Goal: Information Seeking & Learning: Learn about a topic

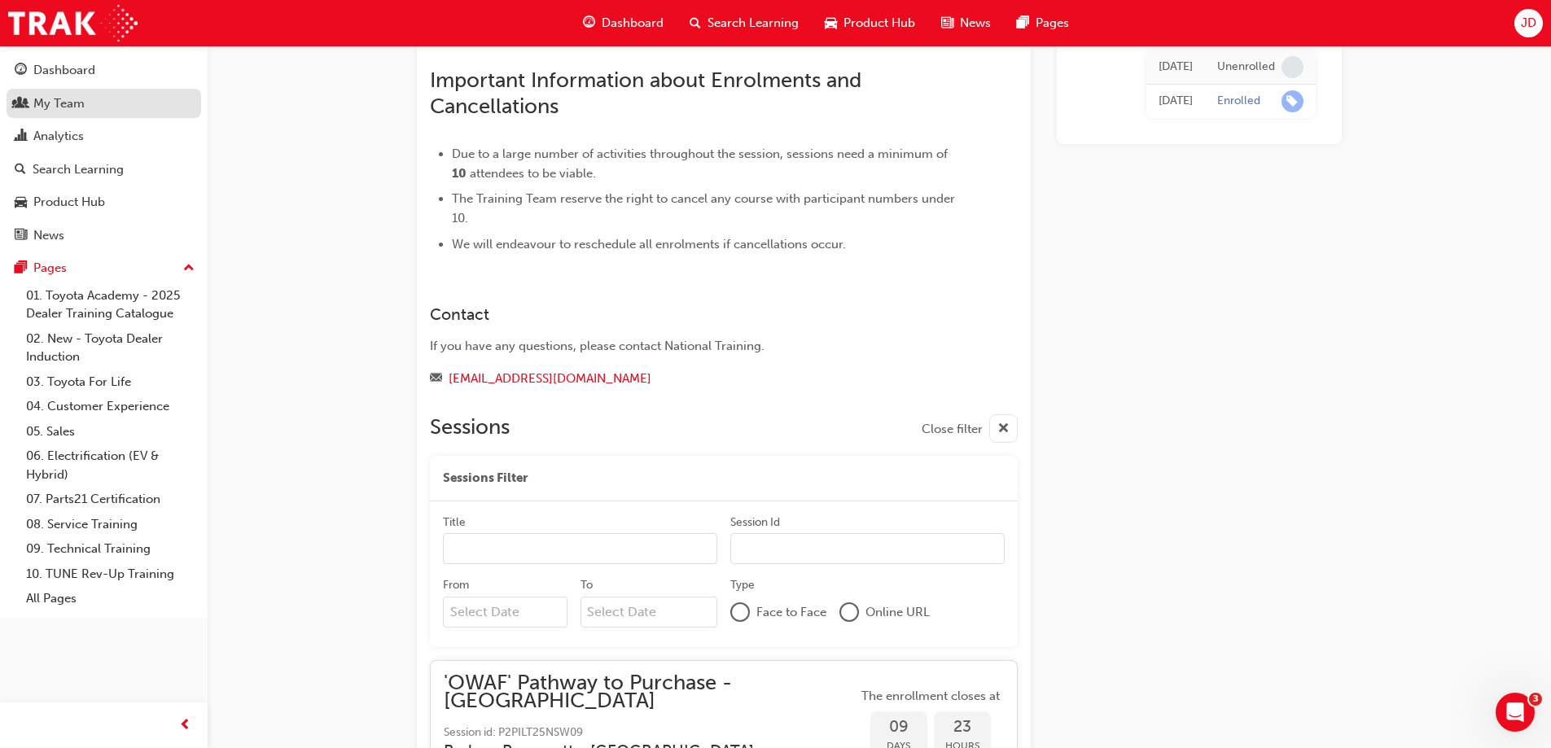
scroll to position [1137, 0]
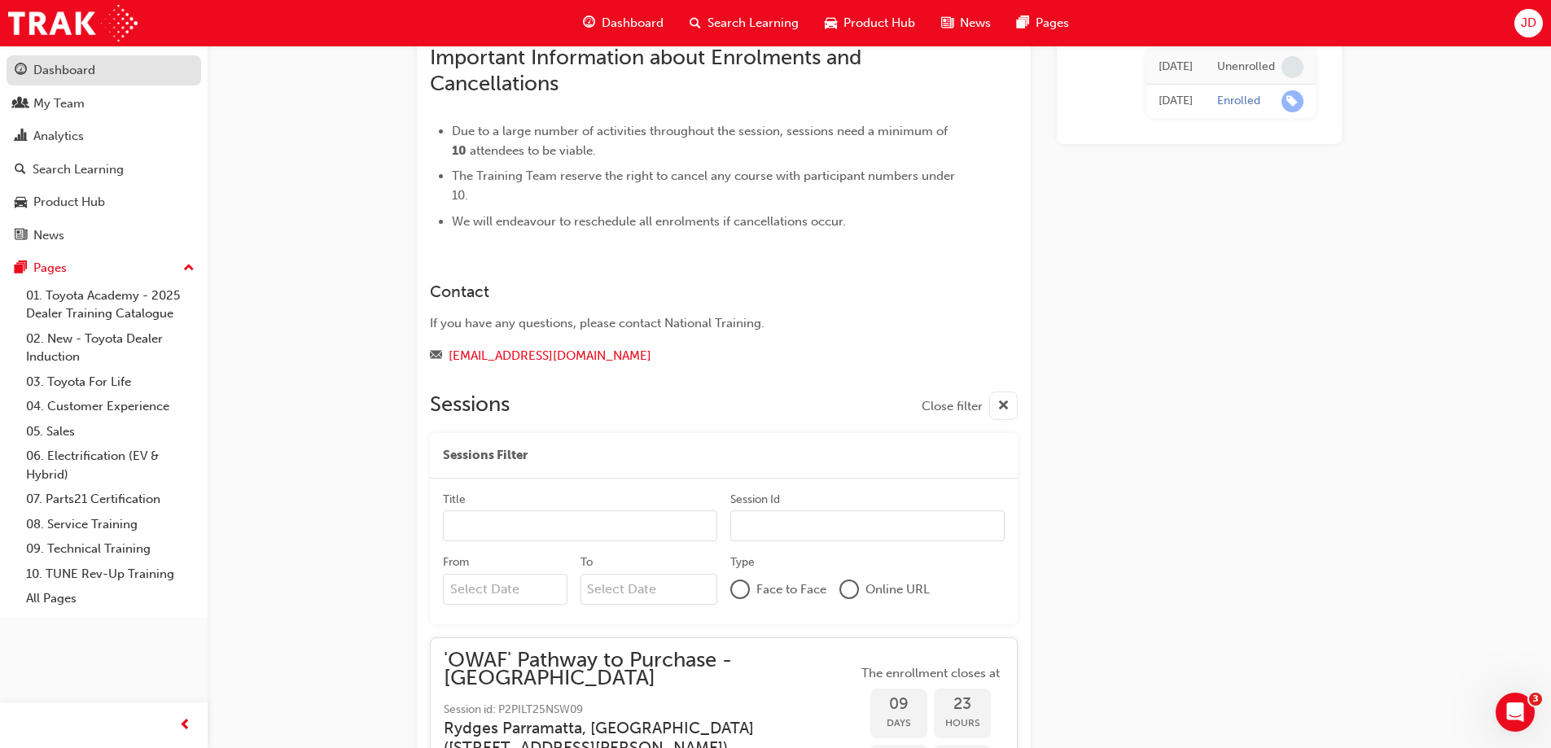
click at [76, 71] on div "Dashboard" at bounding box center [64, 70] width 62 height 19
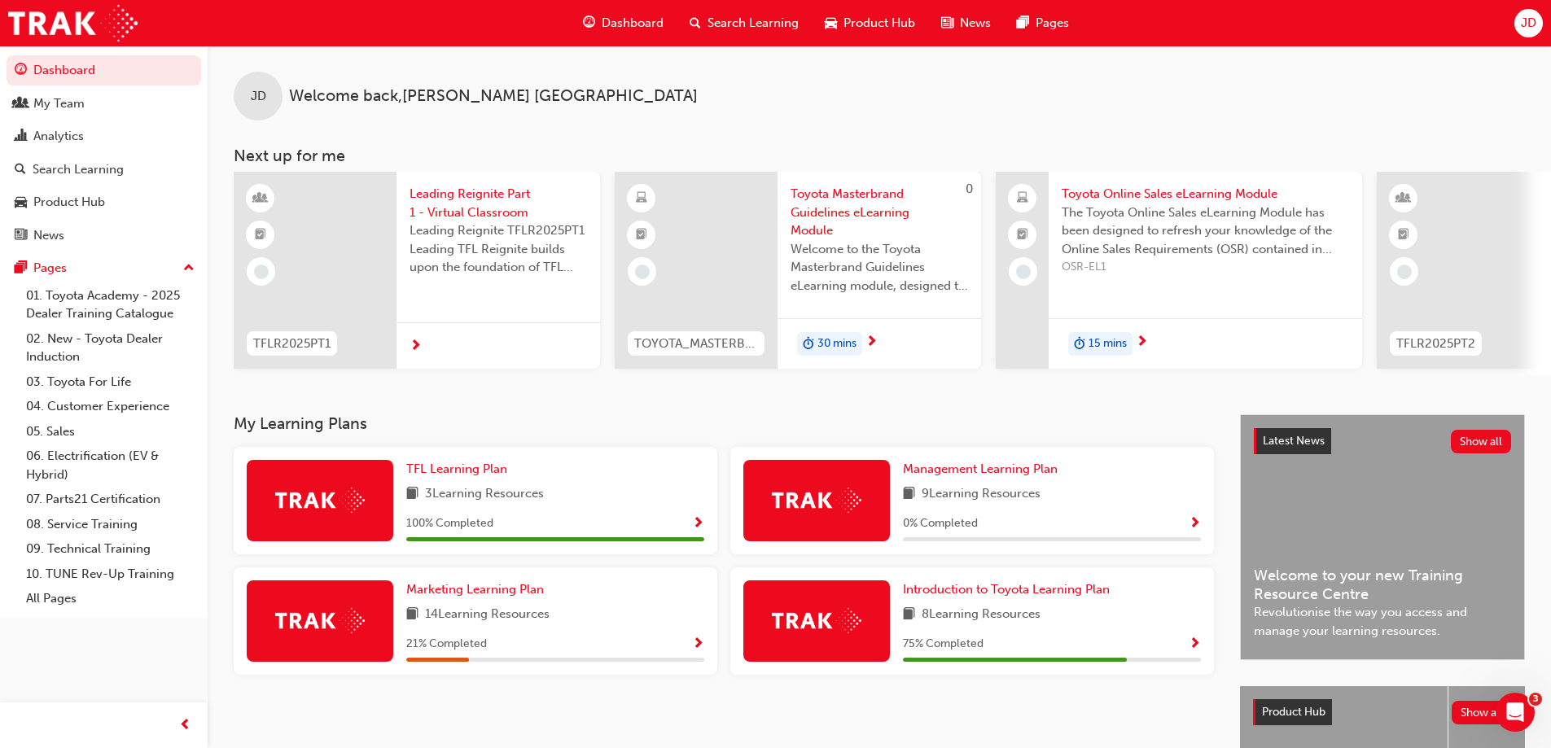
click at [745, 15] on span "Search Learning" at bounding box center [752, 23] width 91 height 19
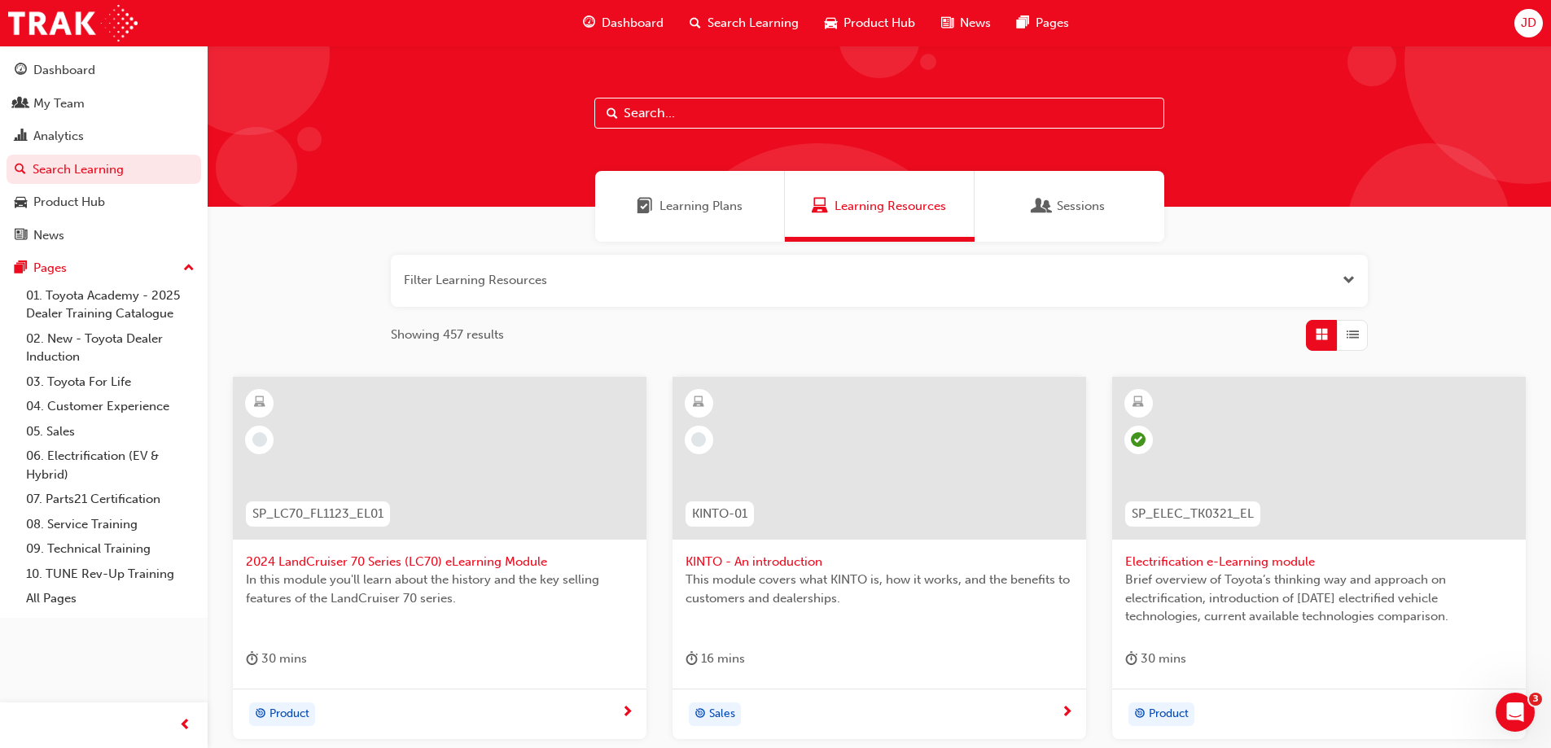
click at [699, 205] on span "Learning Plans" at bounding box center [700, 206] width 83 height 19
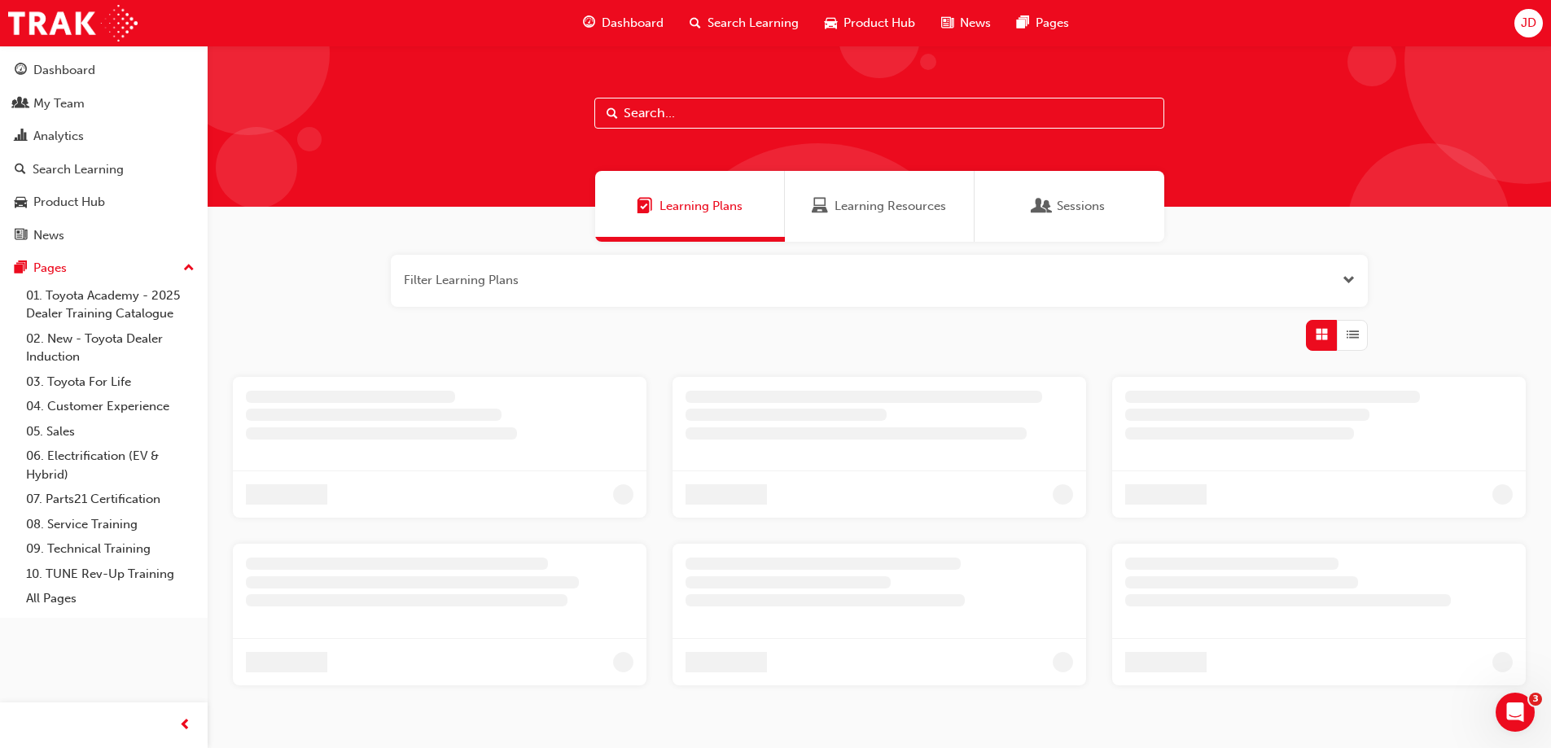
click at [874, 207] on span "Learning Resources" at bounding box center [890, 206] width 112 height 19
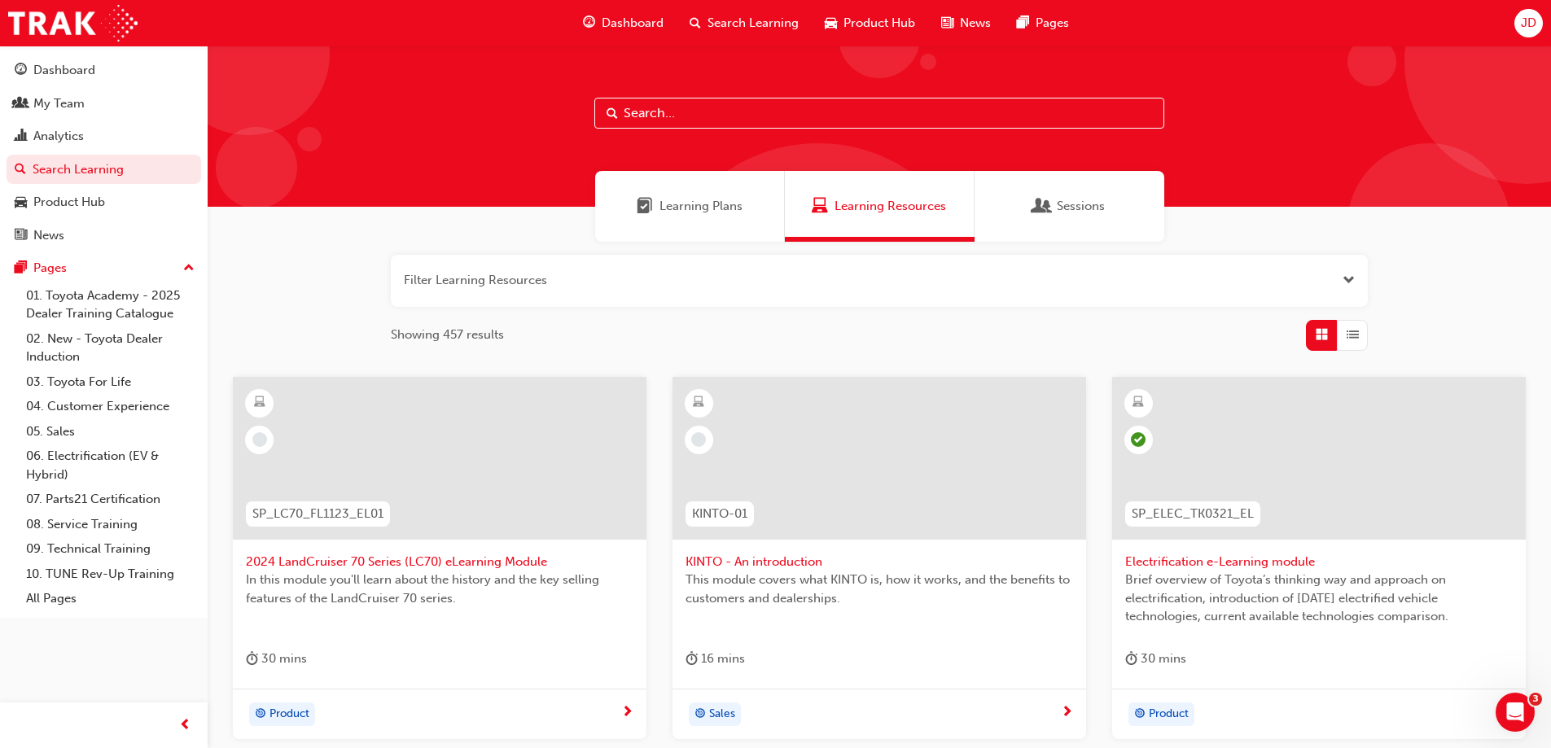
click at [519, 290] on button "button" at bounding box center [879, 281] width 977 height 52
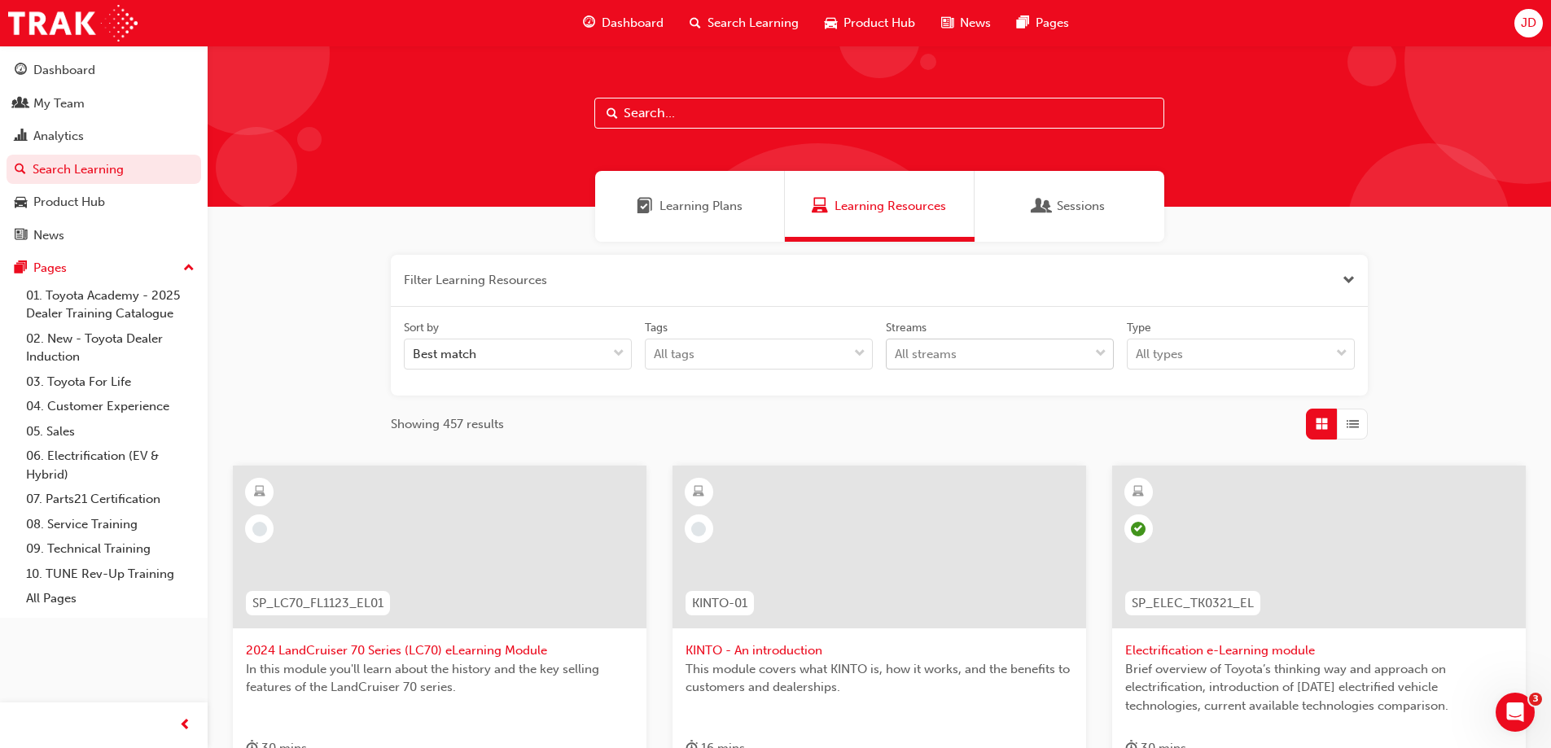
drag, startPoint x: 913, startPoint y: 351, endPoint x: 926, endPoint y: 349, distance: 13.1
click at [918, 351] on div "All streams" at bounding box center [926, 354] width 62 height 19
click at [896, 351] on input "Streams All streams" at bounding box center [896, 354] width 2 height 14
click at [503, 287] on button "button" at bounding box center [879, 281] width 977 height 52
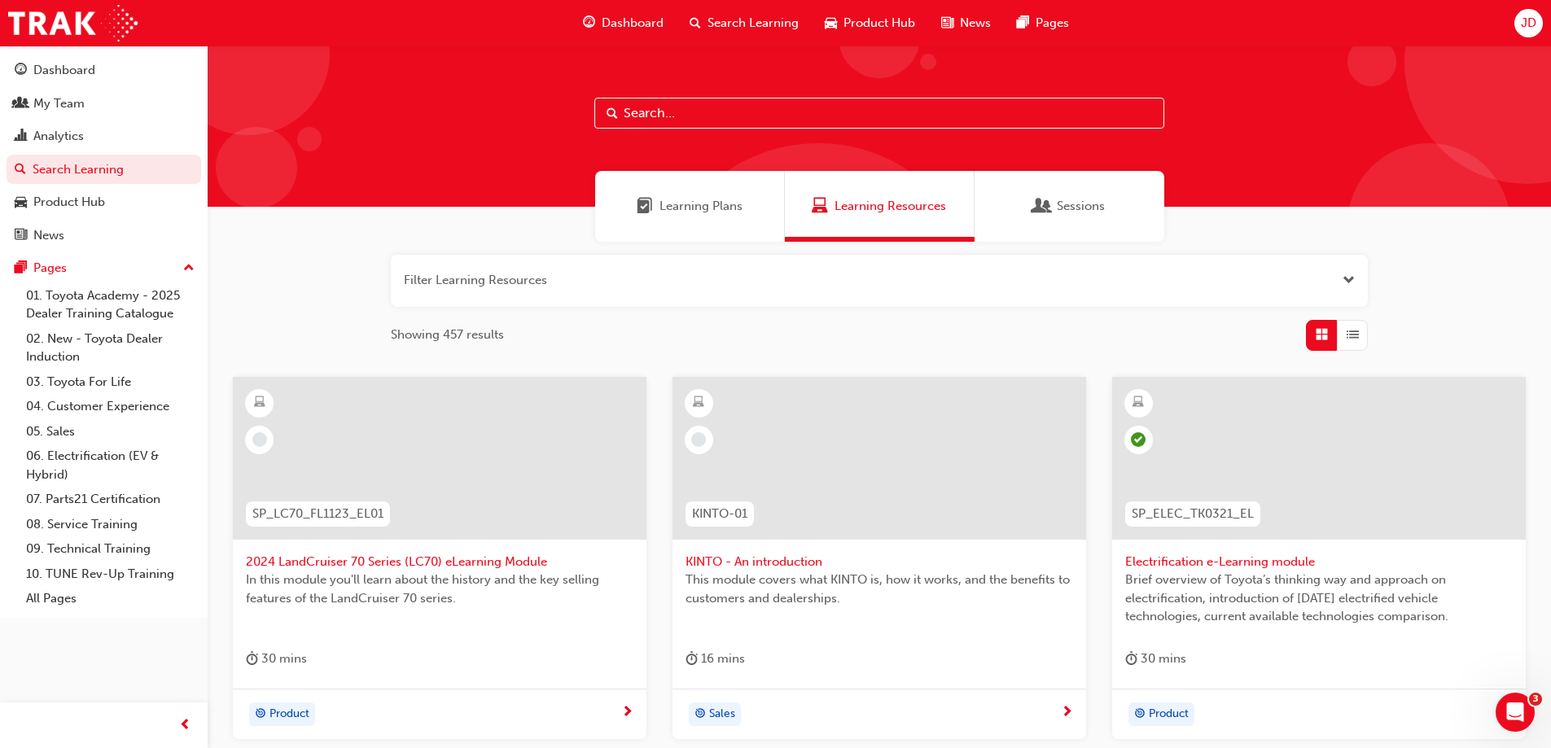
click at [456, 287] on button "button" at bounding box center [879, 281] width 977 height 52
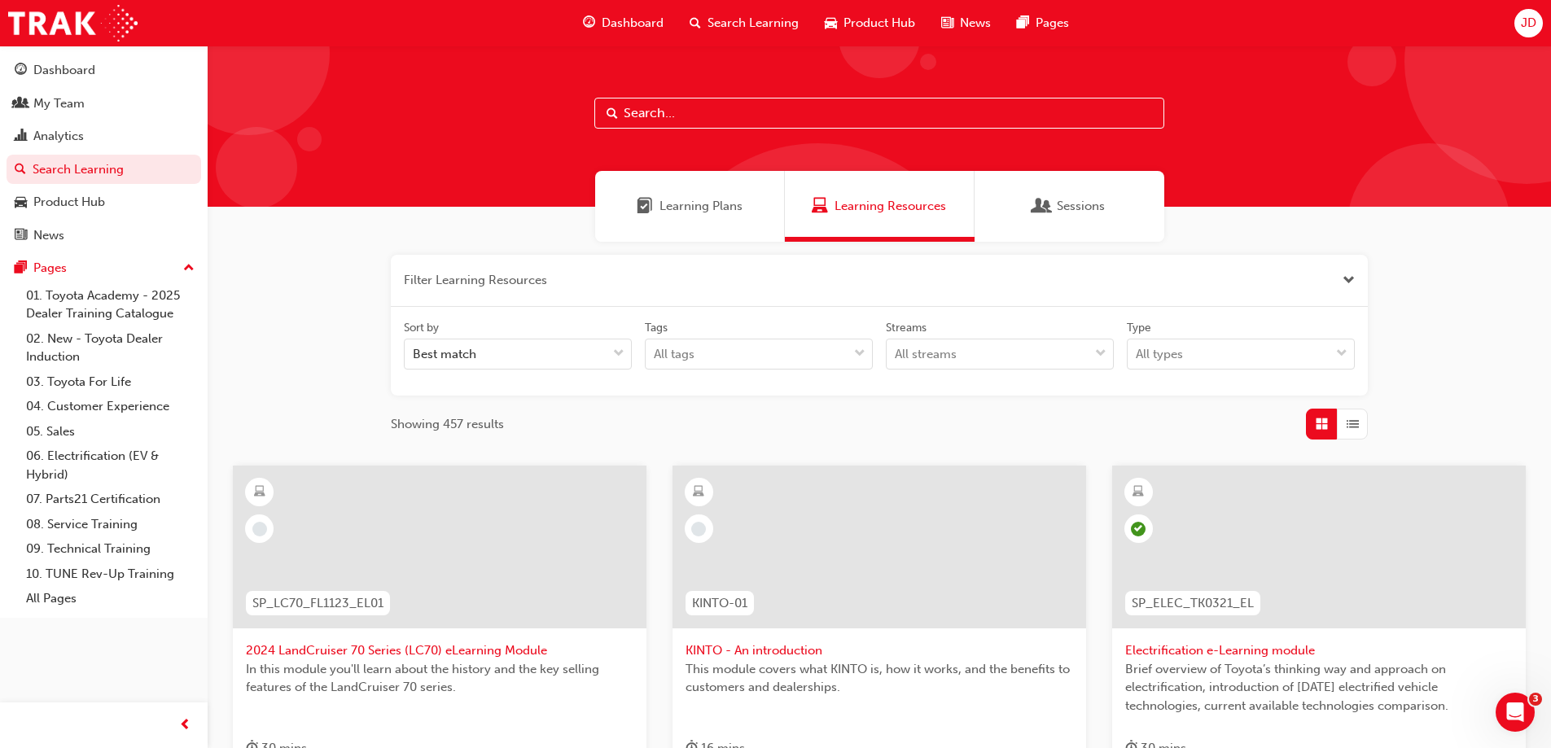
click at [677, 112] on input "text" at bounding box center [879, 113] width 570 height 31
paste input "SPK9102"
type input "SPK9102"
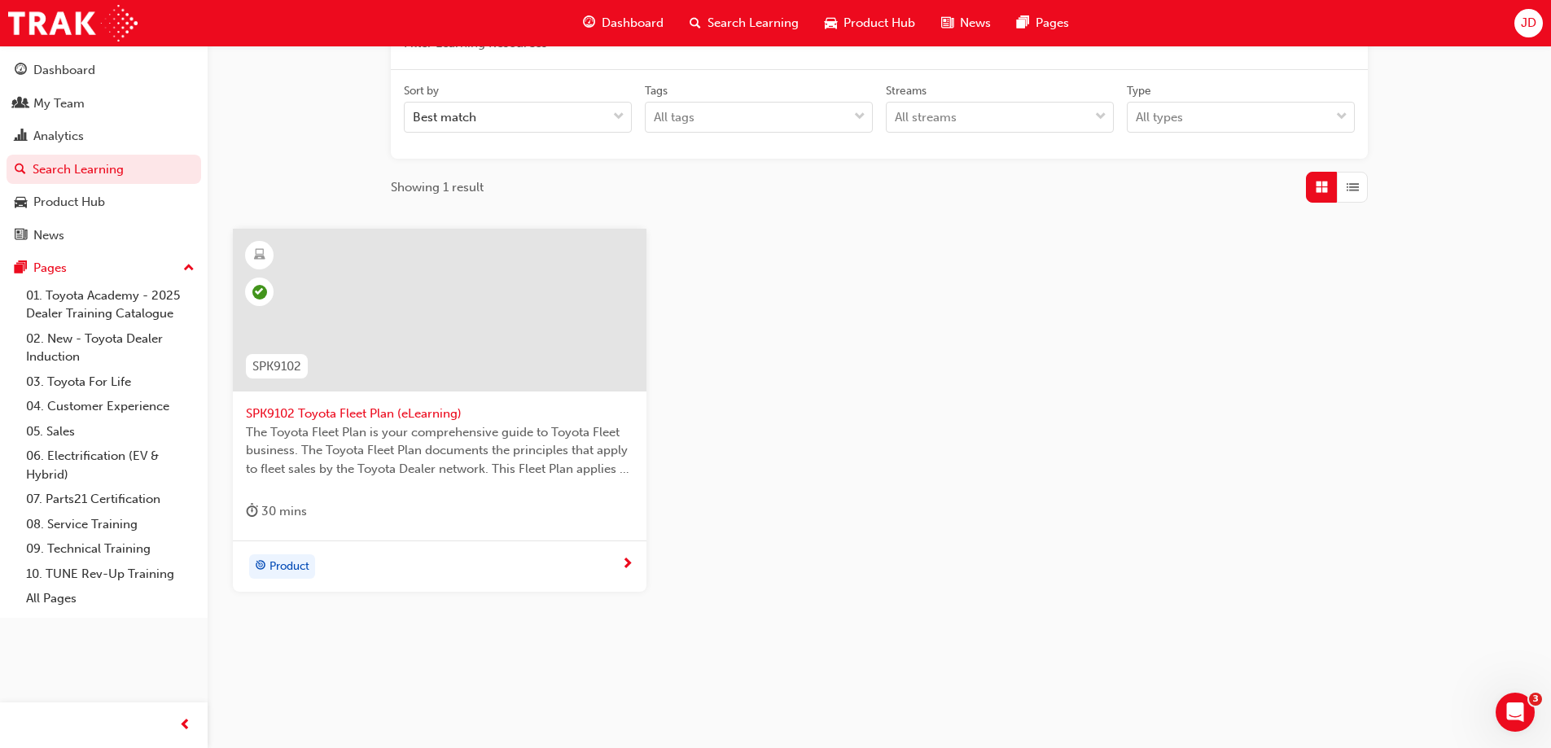
scroll to position [239, 0]
click at [401, 411] on span "SPK9102 Toyota Fleet Plan (eLearning)" at bounding box center [440, 412] width 388 height 19
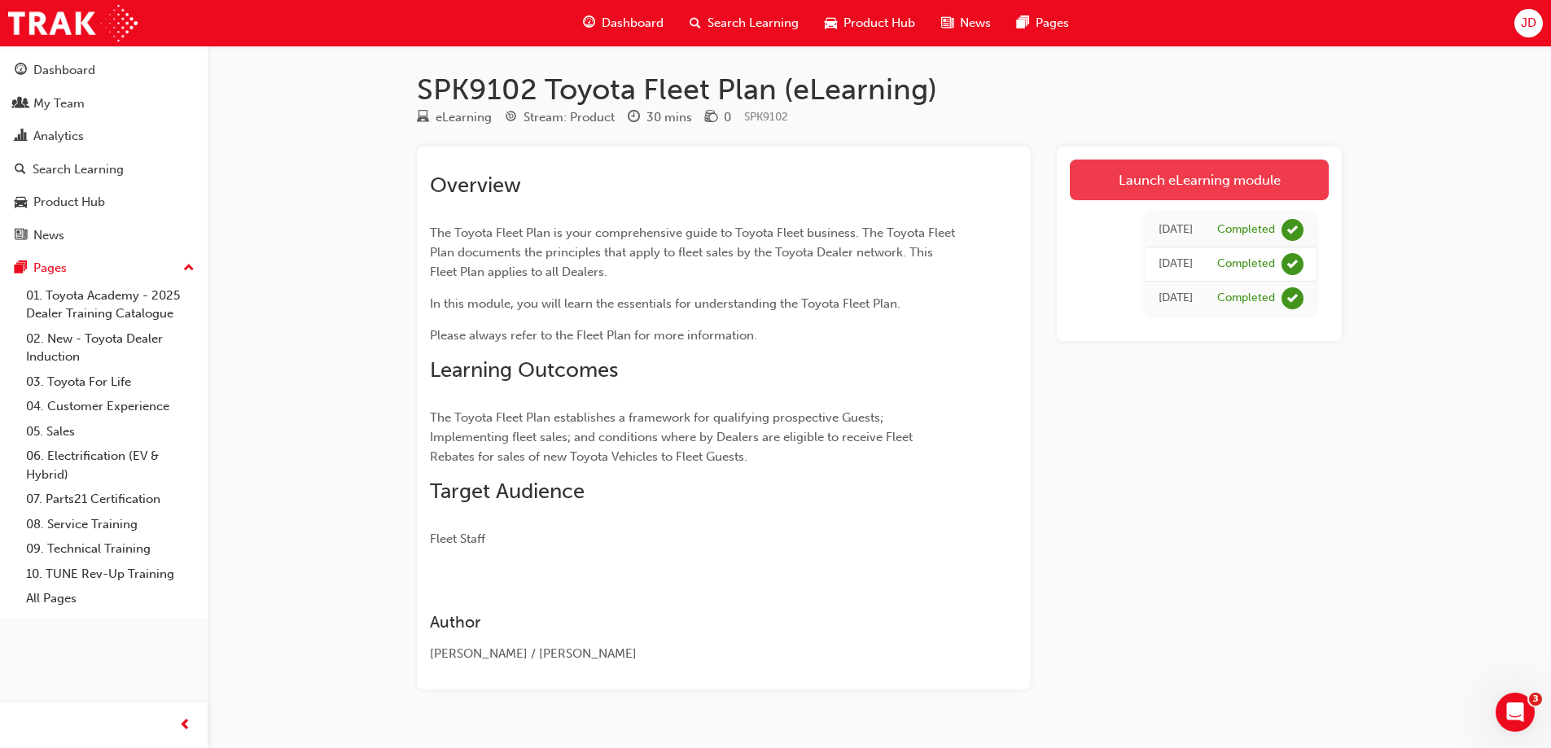
click at [1209, 186] on link "Launch eLearning module" at bounding box center [1199, 180] width 259 height 41
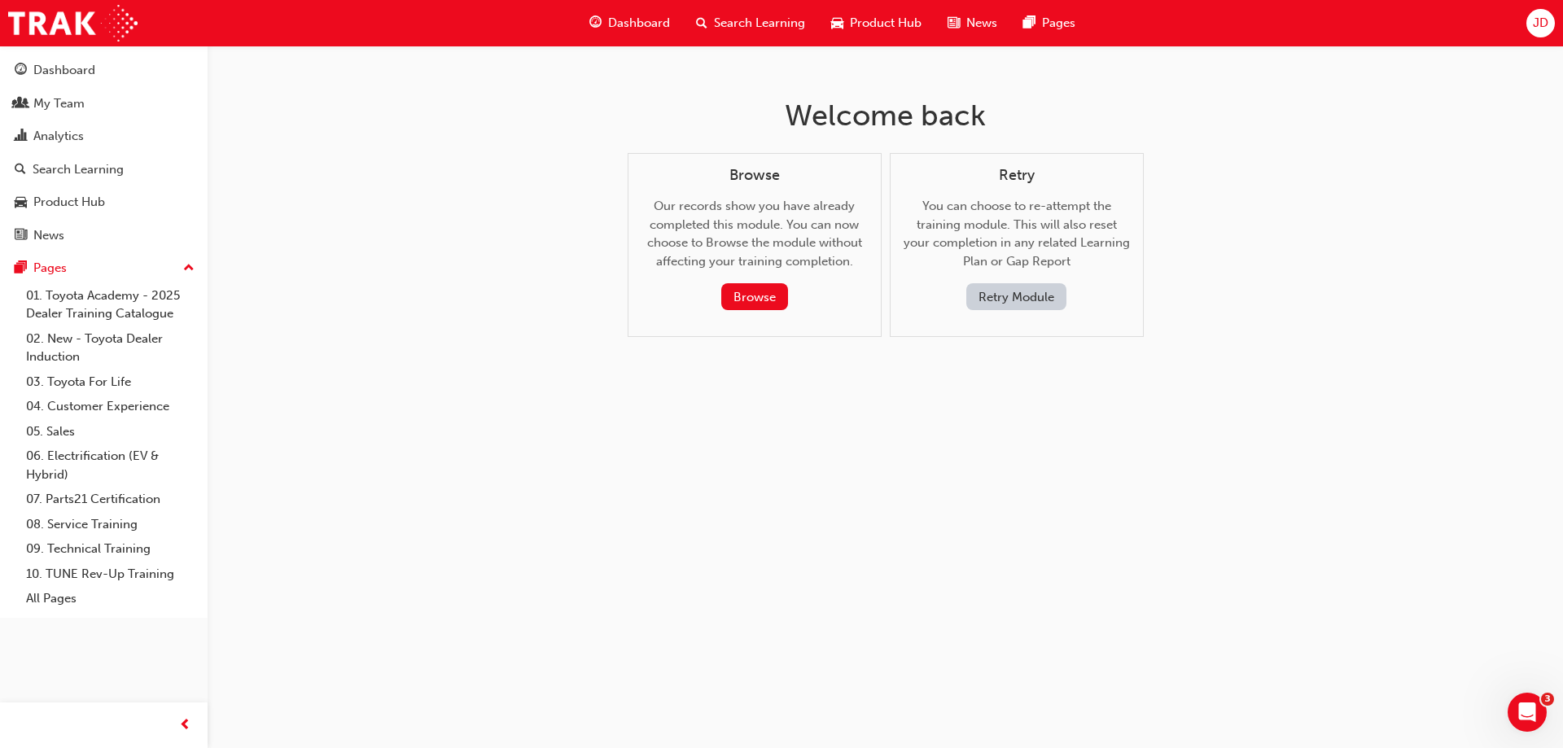
click at [1004, 296] on button "Retry Module" at bounding box center [1016, 296] width 100 height 27
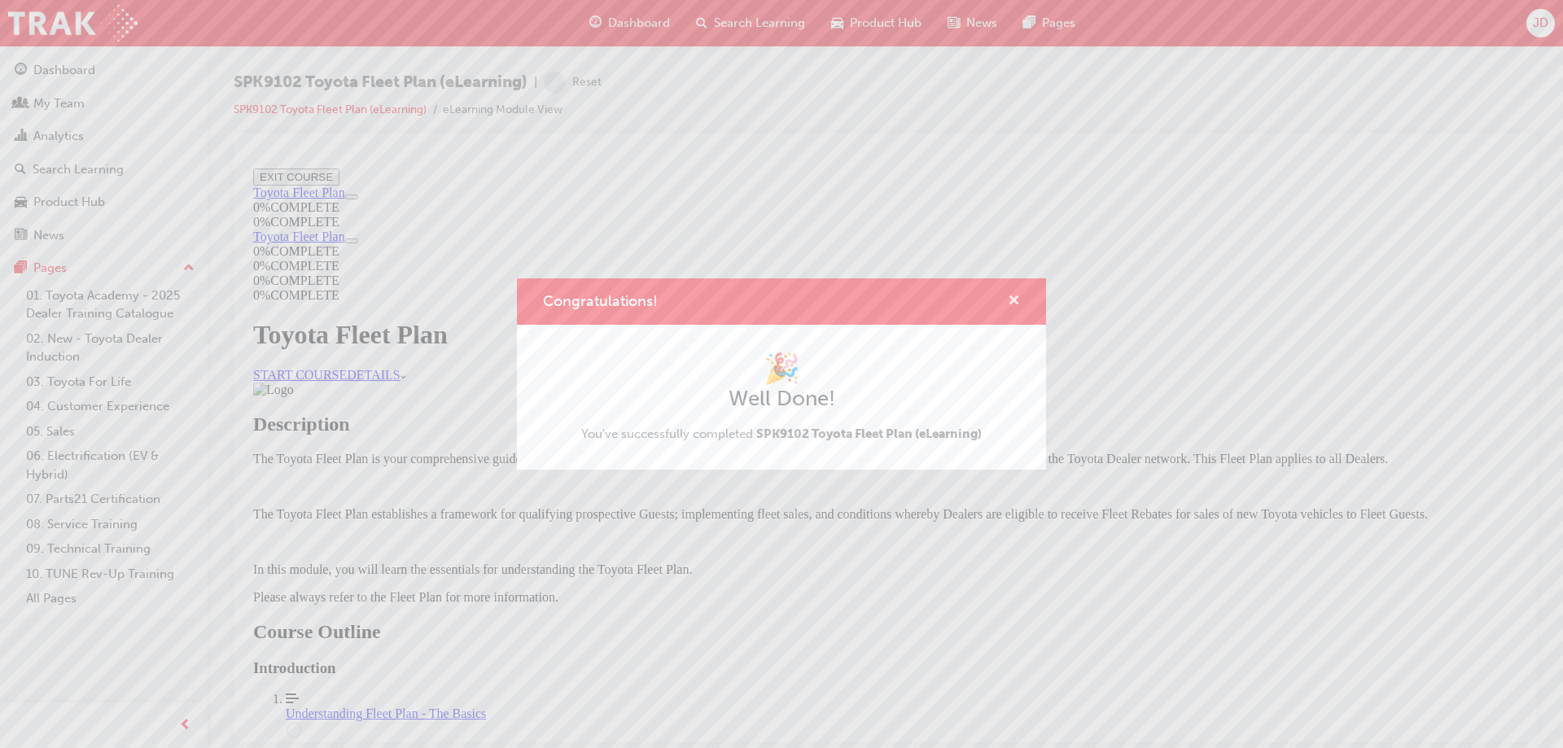
click at [1010, 300] on span "cross-icon" at bounding box center [1014, 302] width 12 height 15
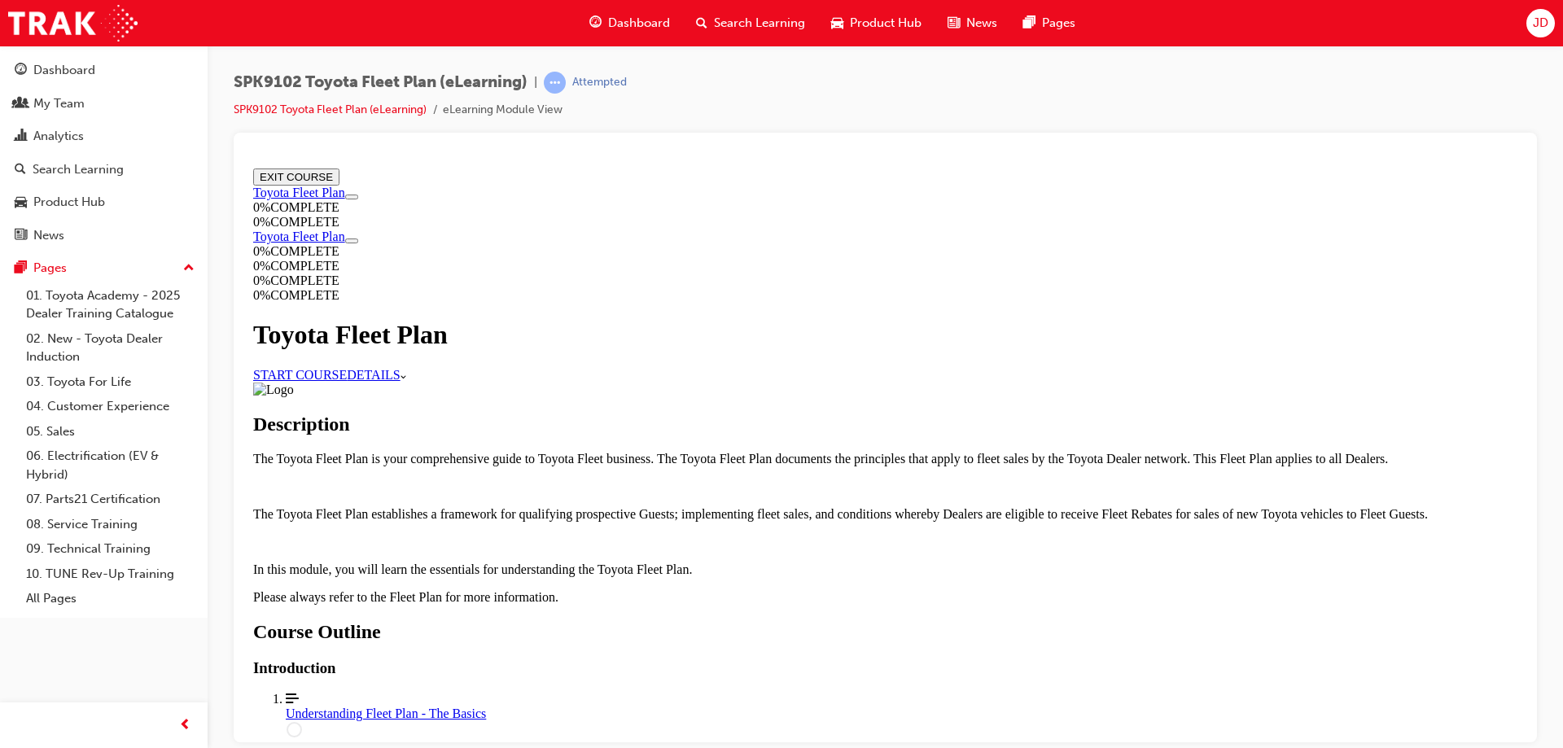
click at [347, 367] on link "START COURSE" at bounding box center [300, 374] width 94 height 14
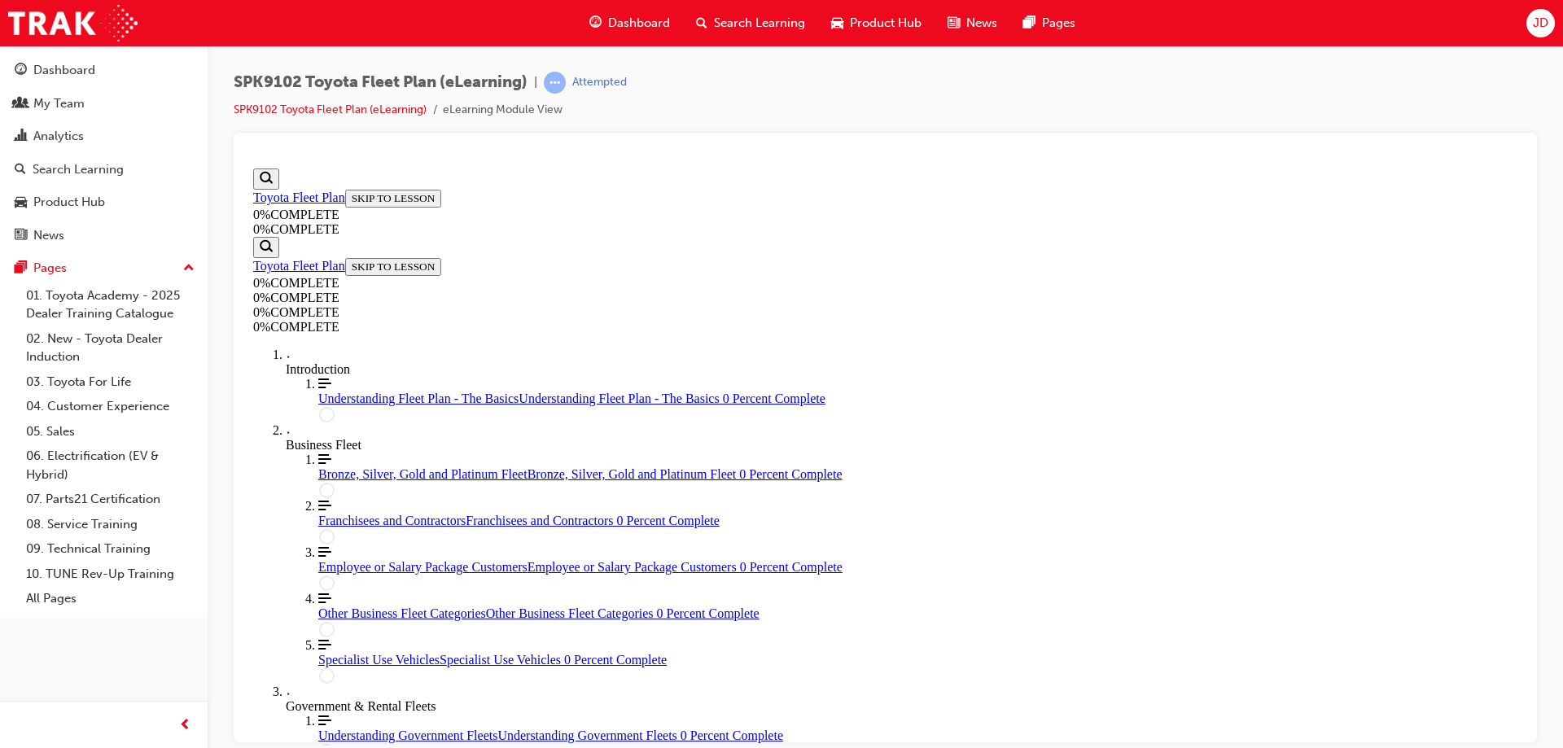
scroll to position [56, 0]
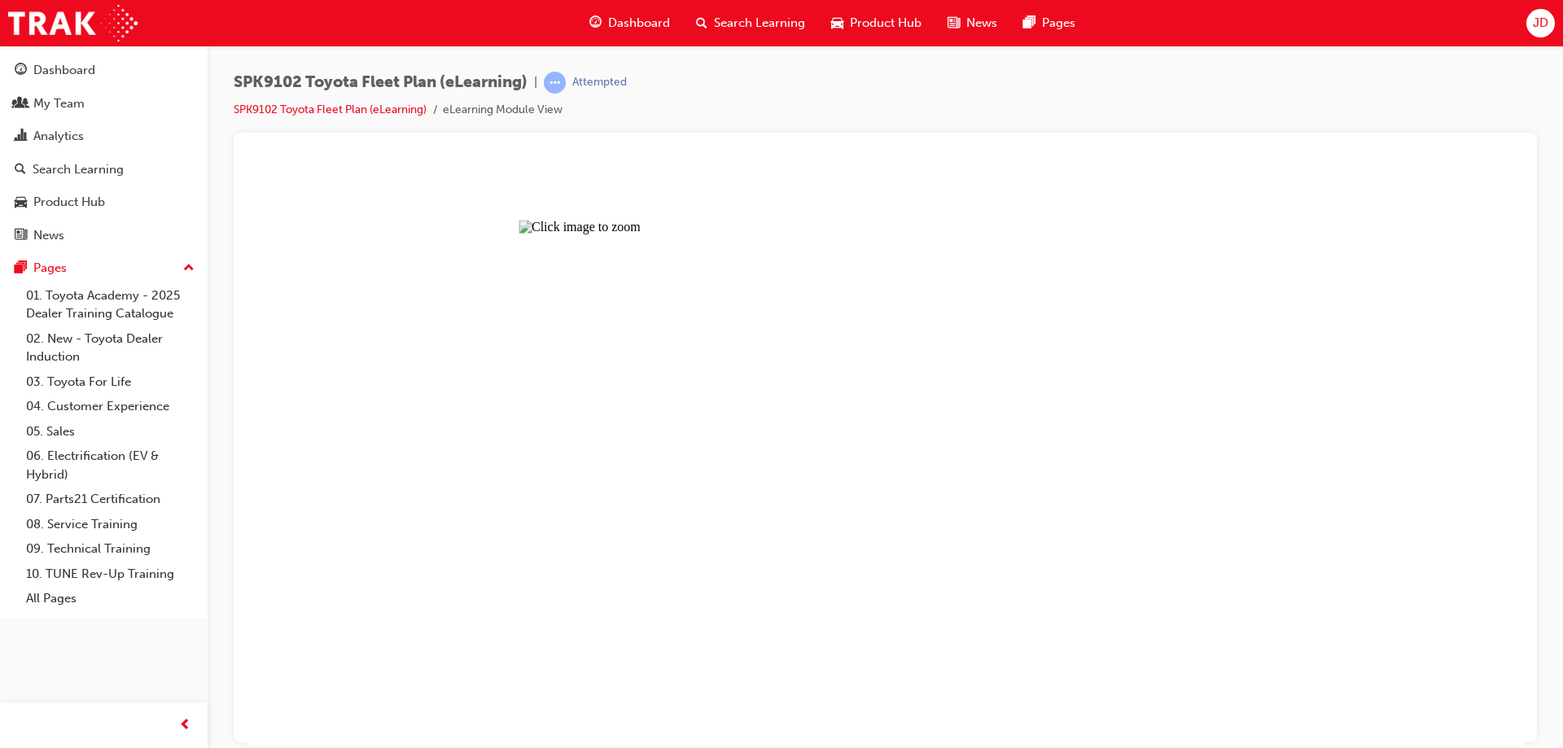
click at [1093, 319] on button "Unzoom image" at bounding box center [885, 453] width 1277 height 584
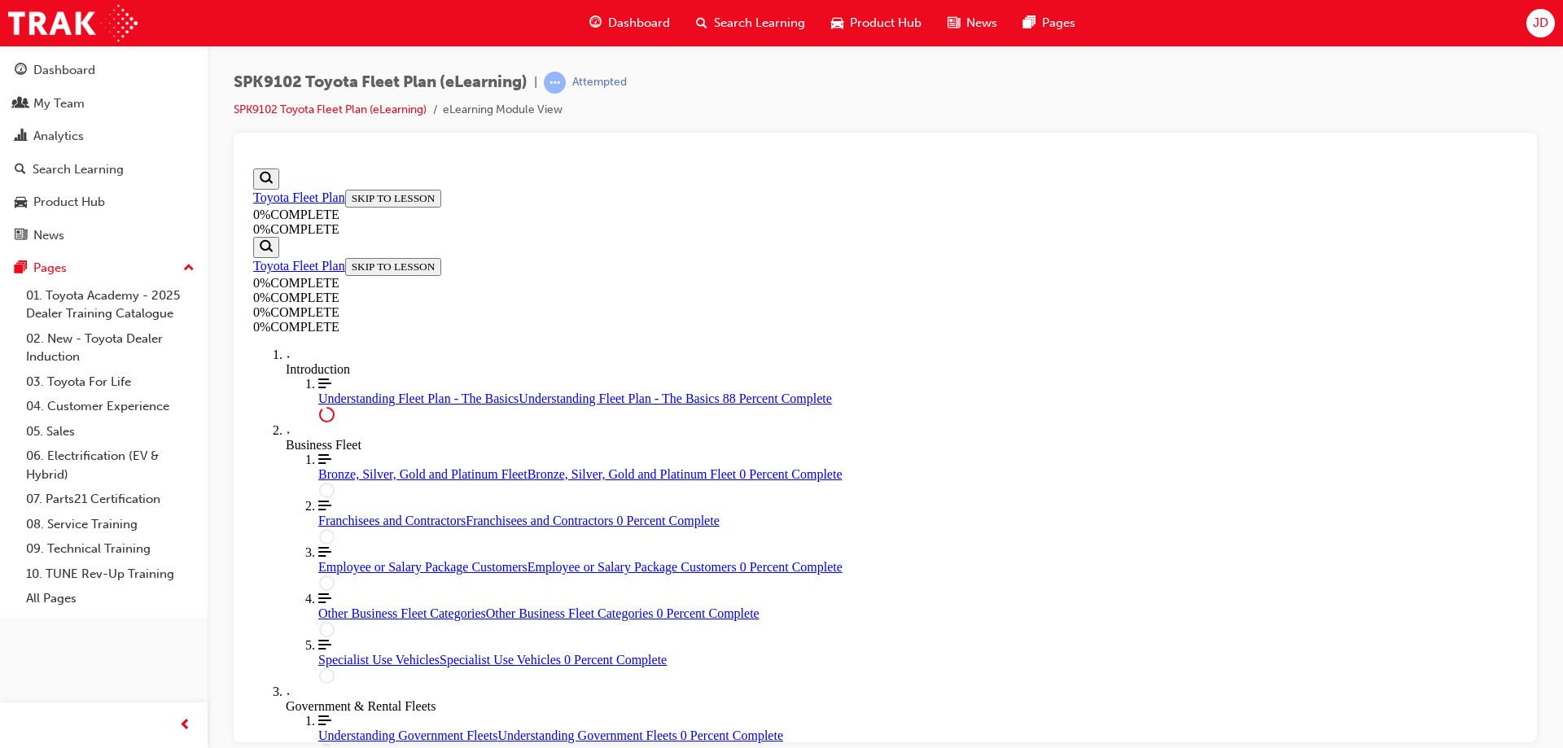
scroll to position [3705, 0]
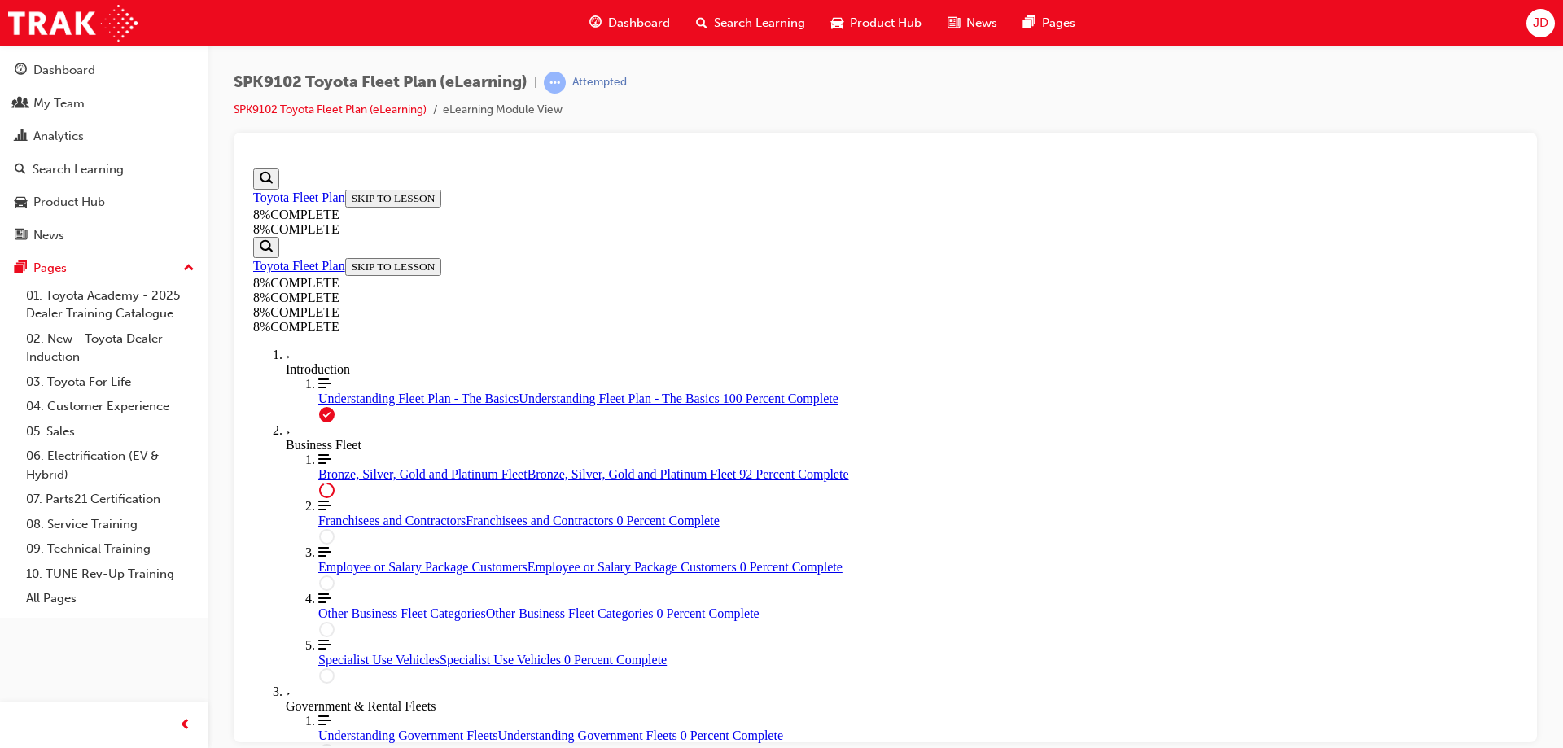
scroll to position [3665, 0]
drag, startPoint x: 1049, startPoint y: 467, endPoint x: 1010, endPoint y: 303, distance: 168.1
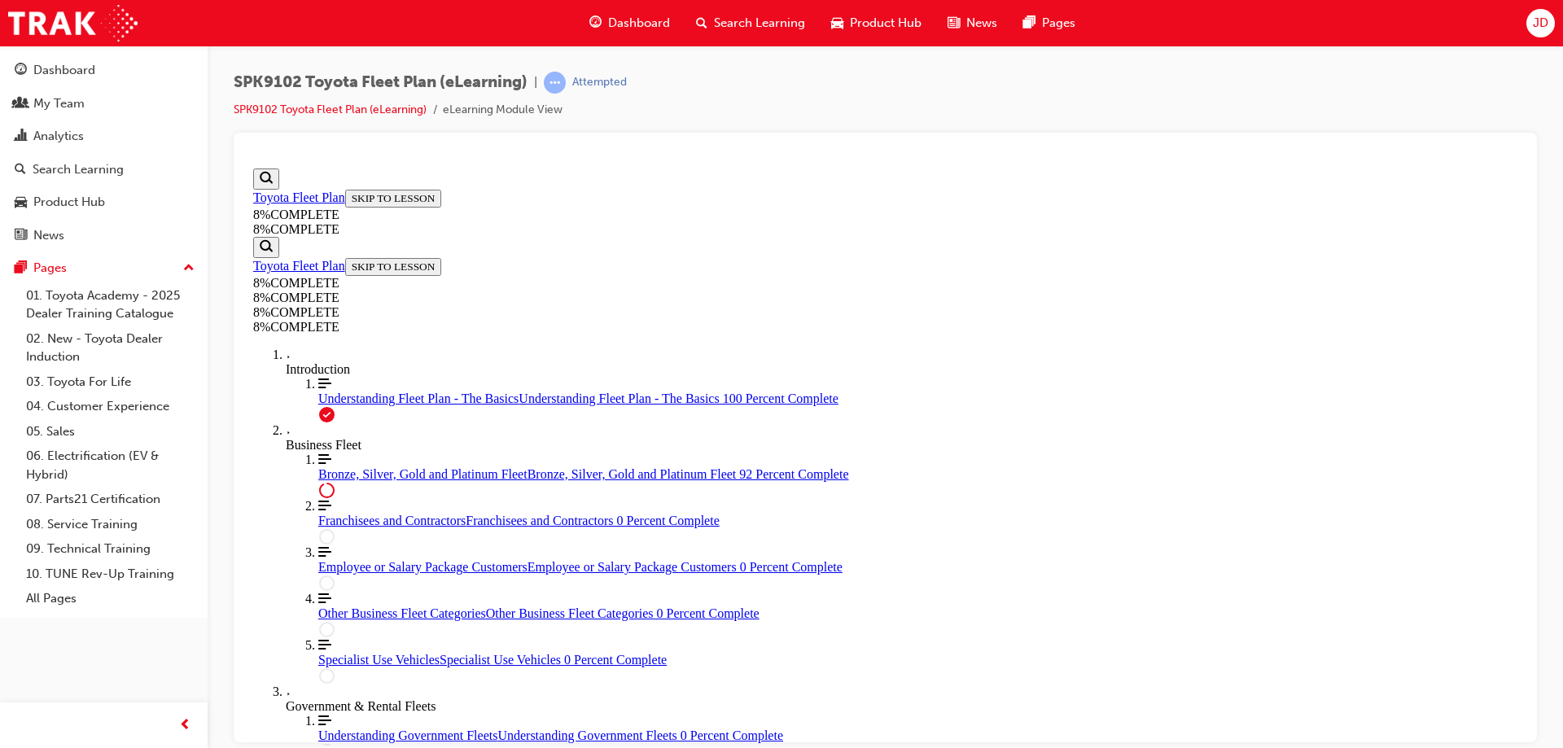
drag, startPoint x: 880, startPoint y: 576, endPoint x: 933, endPoint y: 286, distance: 294.6
drag, startPoint x: 874, startPoint y: 482, endPoint x: 931, endPoint y: 583, distance: 116.3
drag, startPoint x: 861, startPoint y: 491, endPoint x: 909, endPoint y: 489, distance: 48.1
drag, startPoint x: 882, startPoint y: 401, endPoint x: 934, endPoint y: 400, distance: 52.1
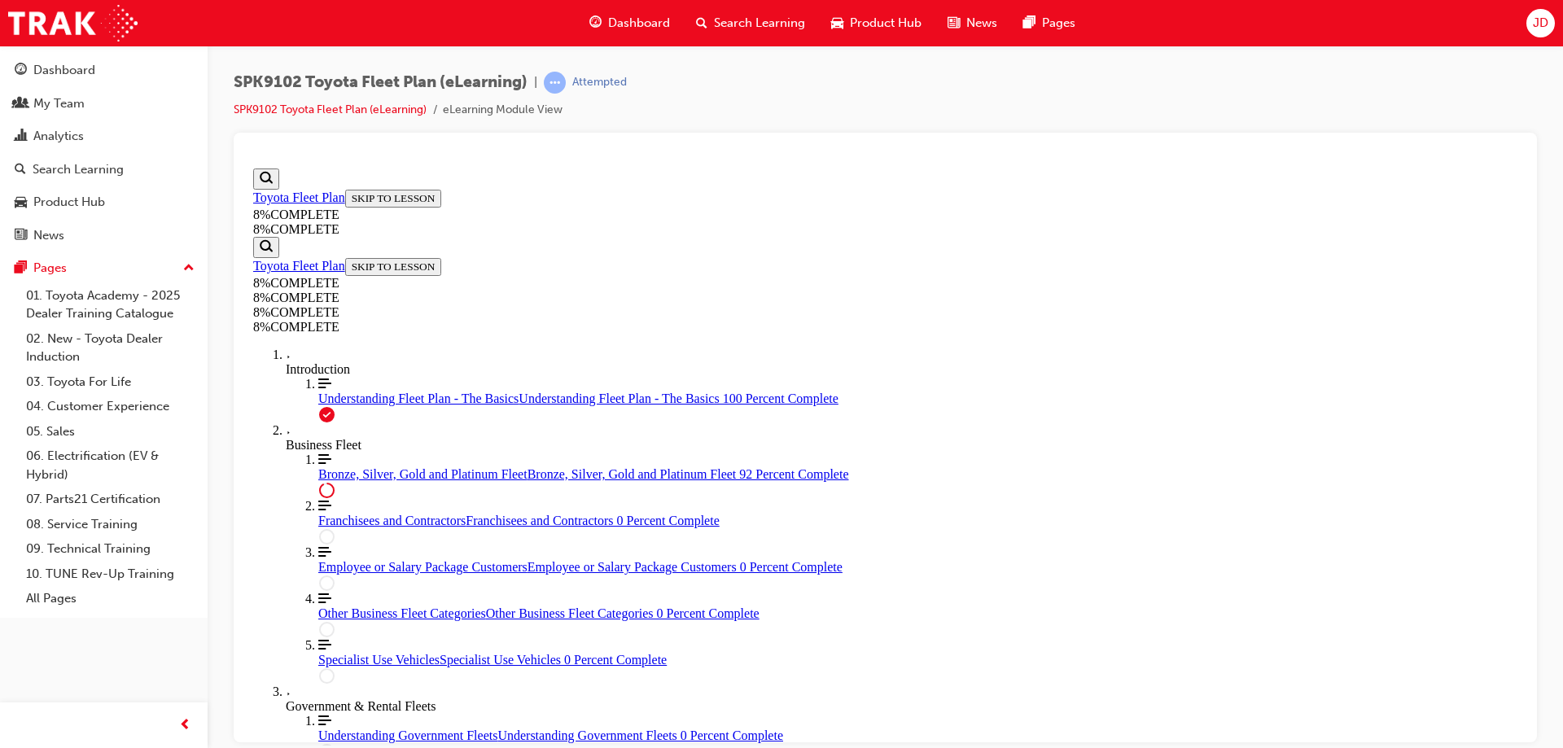
scroll to position [2175, 0]
drag, startPoint x: 922, startPoint y: 376, endPoint x: 963, endPoint y: 376, distance: 41.5
drag, startPoint x: 889, startPoint y: 659, endPoint x: 934, endPoint y: 656, distance: 44.8
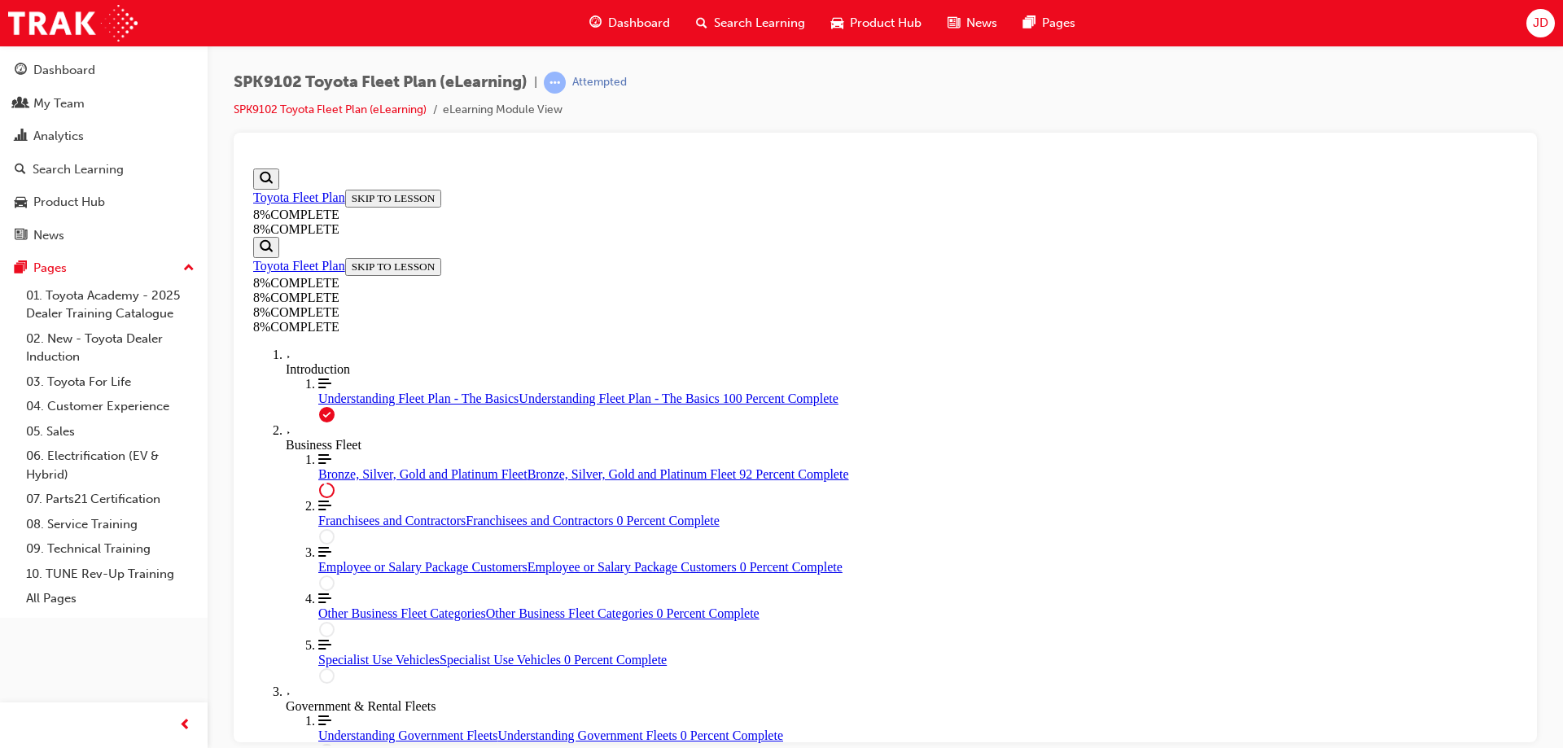
drag, startPoint x: 900, startPoint y: 567, endPoint x: 953, endPoint y: 476, distance: 104.7
drag, startPoint x: 900, startPoint y: 565, endPoint x: 945, endPoint y: 563, distance: 45.7
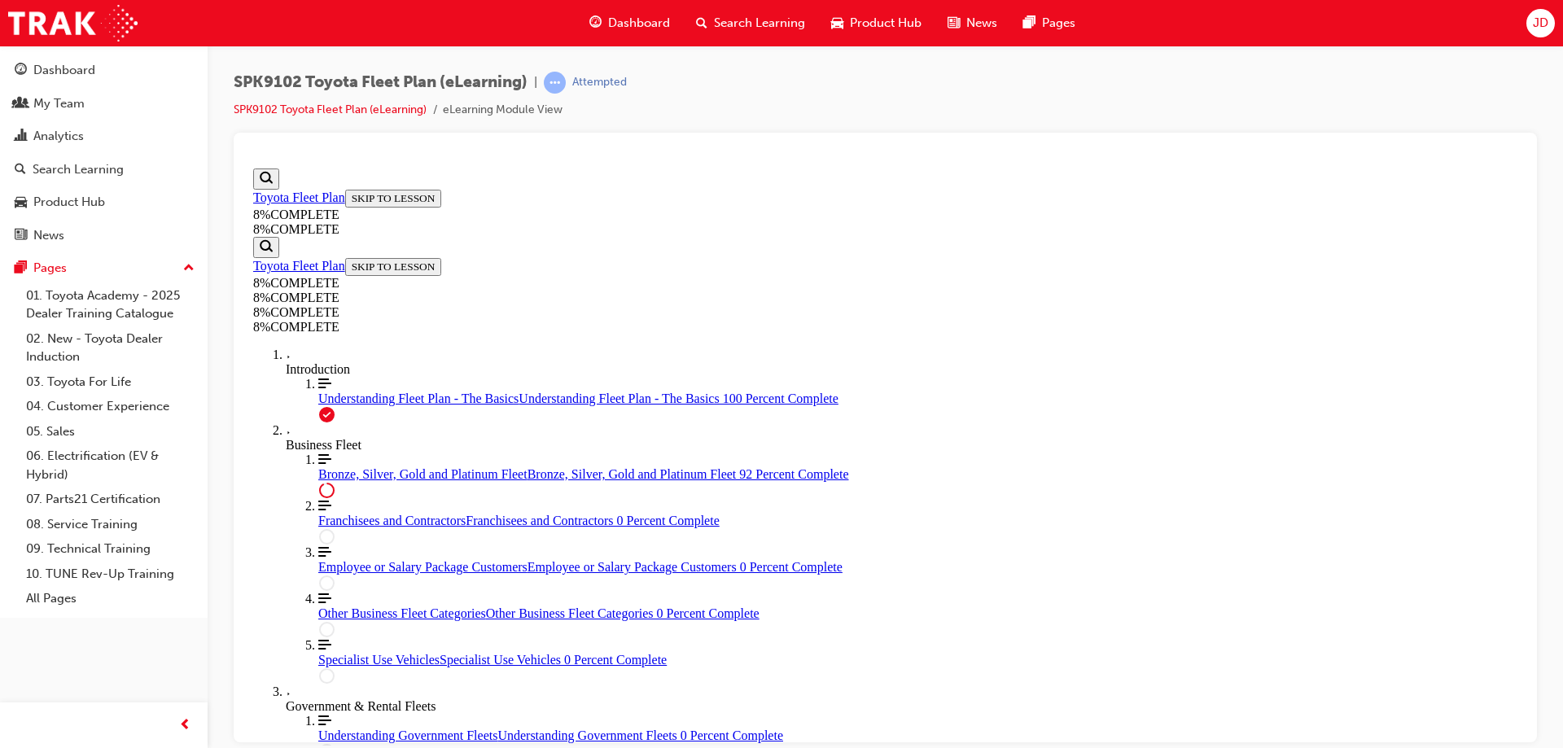
drag, startPoint x: 1053, startPoint y: 329, endPoint x: 1010, endPoint y: 418, distance: 99.1
drag, startPoint x: 918, startPoint y: 422, endPoint x: 961, endPoint y: 342, distance: 90.3
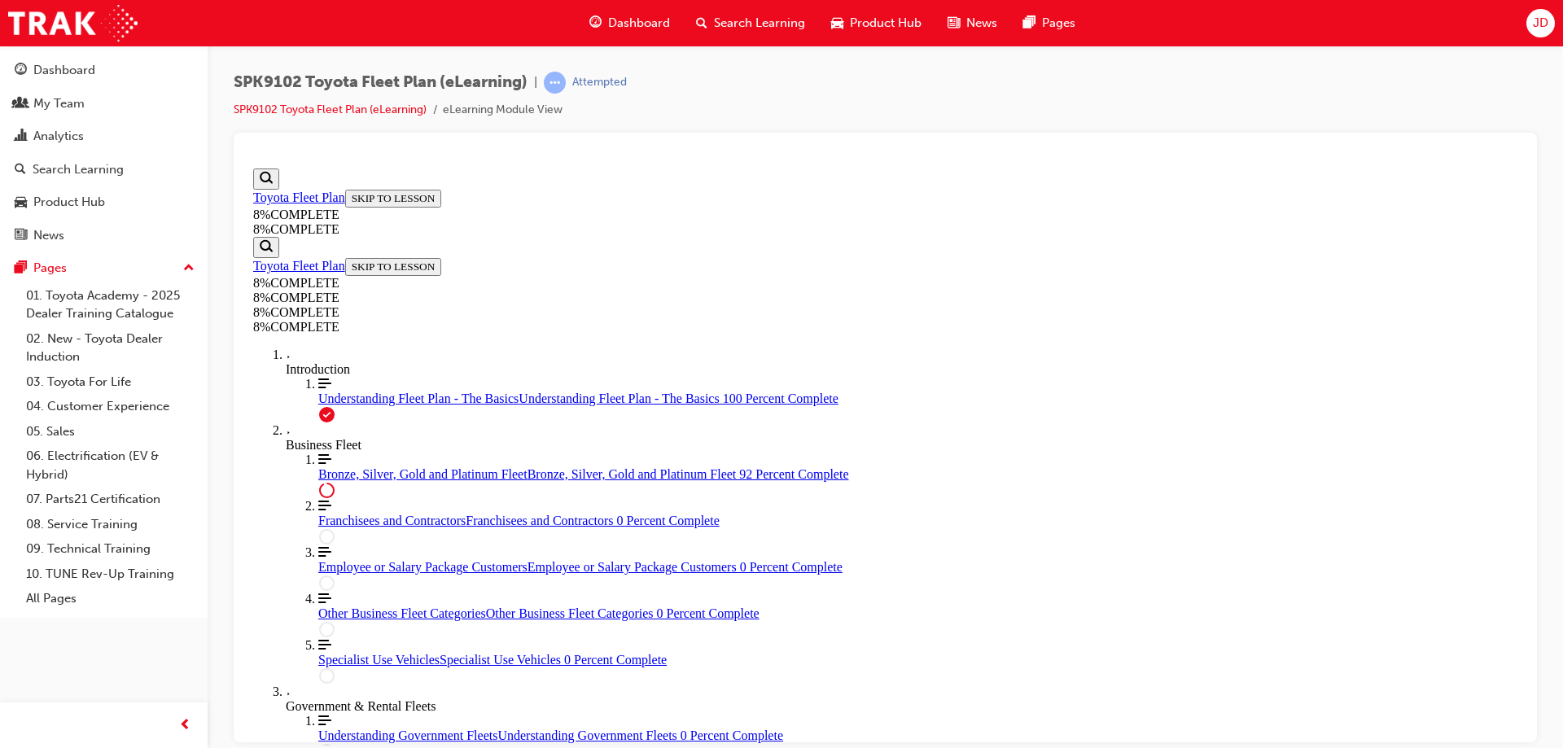
drag, startPoint x: 901, startPoint y: 576, endPoint x: 944, endPoint y: 573, distance: 42.4
drag, startPoint x: 883, startPoint y: 494, endPoint x: 927, endPoint y: 410, distance: 95.4
drag, startPoint x: 928, startPoint y: 336, endPoint x: 929, endPoint y: 500, distance: 163.6
drag, startPoint x: 884, startPoint y: 332, endPoint x: 929, endPoint y: 336, distance: 45.0
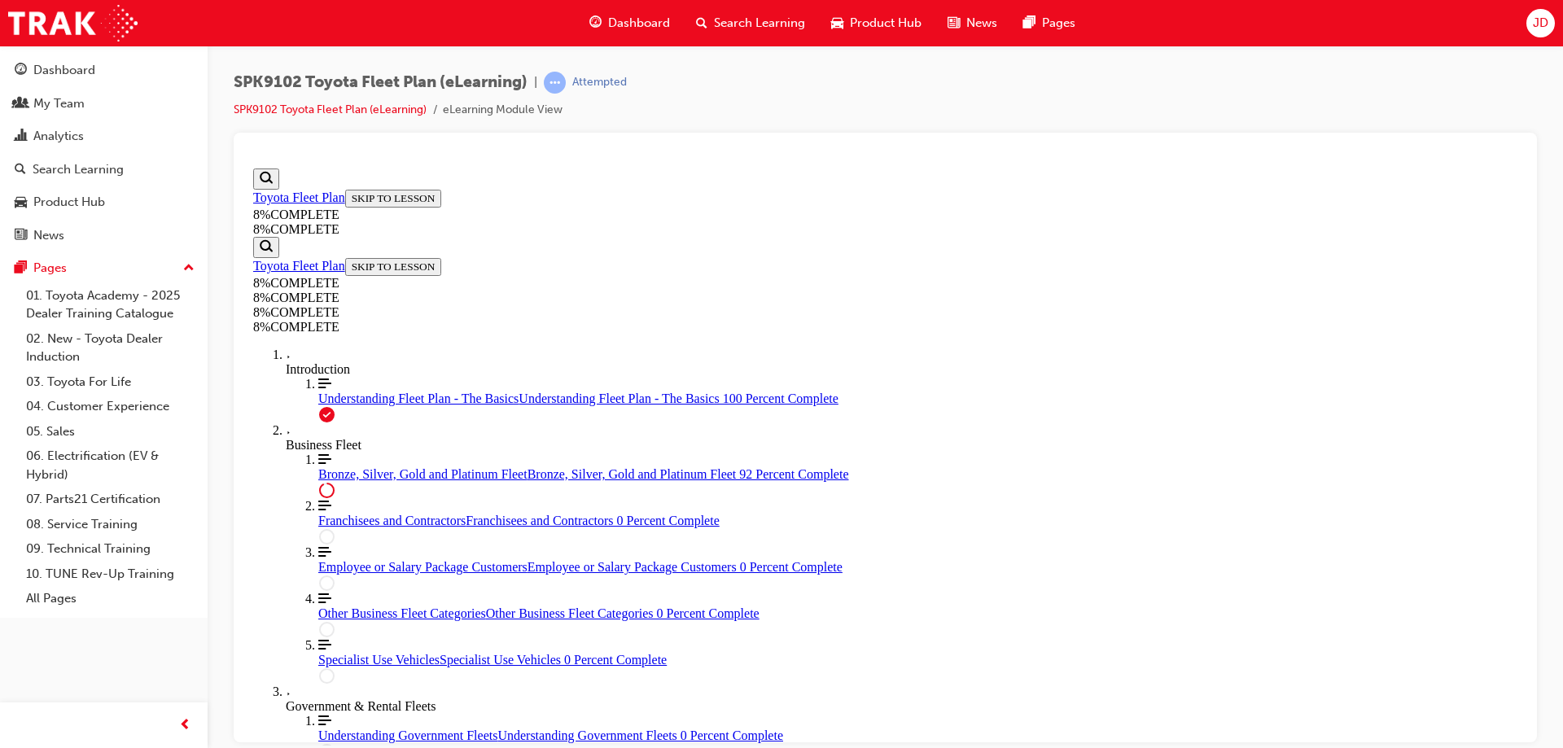
drag, startPoint x: 881, startPoint y: 267, endPoint x: 926, endPoint y: 265, distance: 44.8
drag, startPoint x: 867, startPoint y: 677, endPoint x: 907, endPoint y: 677, distance: 39.9
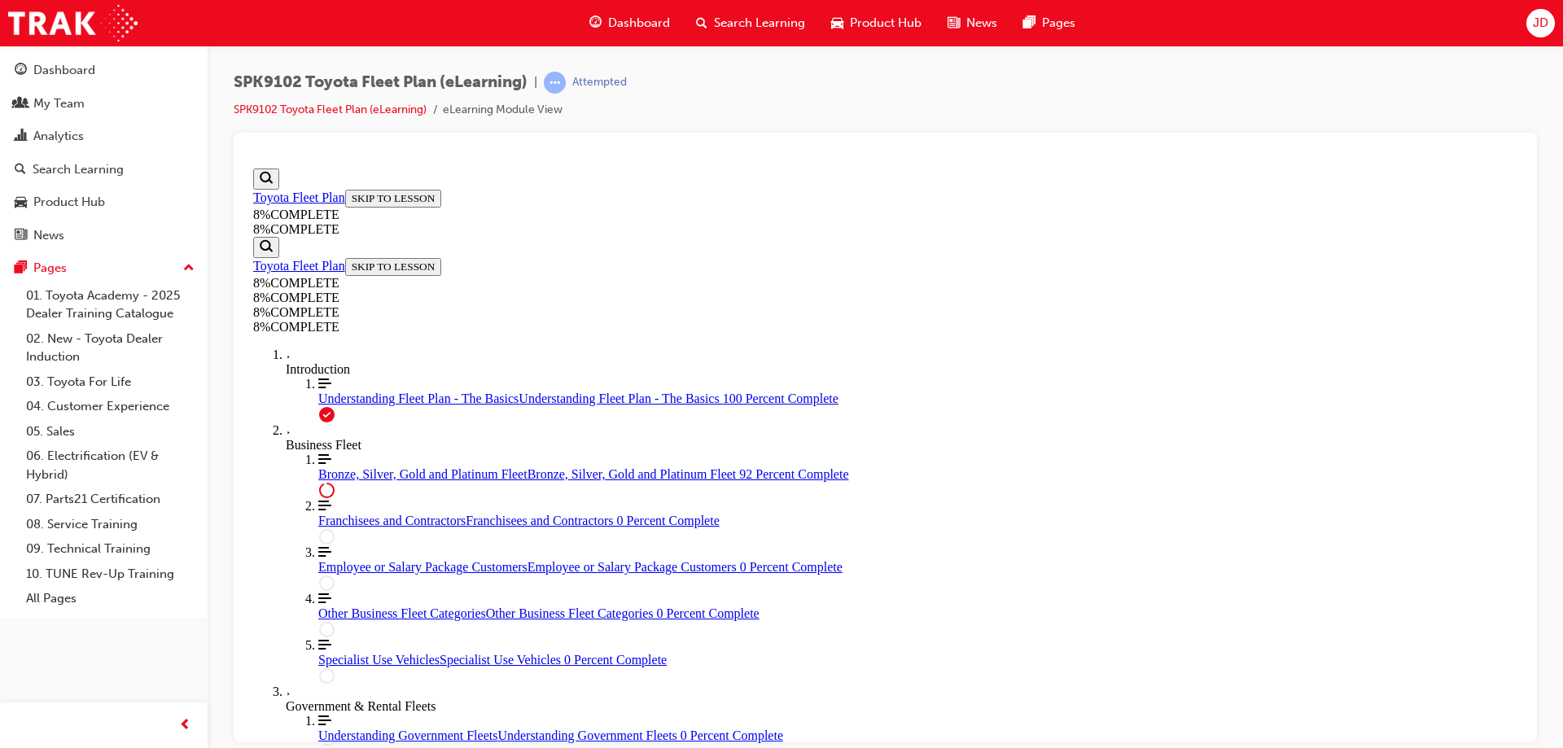
drag, startPoint x: 885, startPoint y: 595, endPoint x: 905, endPoint y: 595, distance: 20.4
drag, startPoint x: 907, startPoint y: 595, endPoint x: 956, endPoint y: 598, distance: 49.0
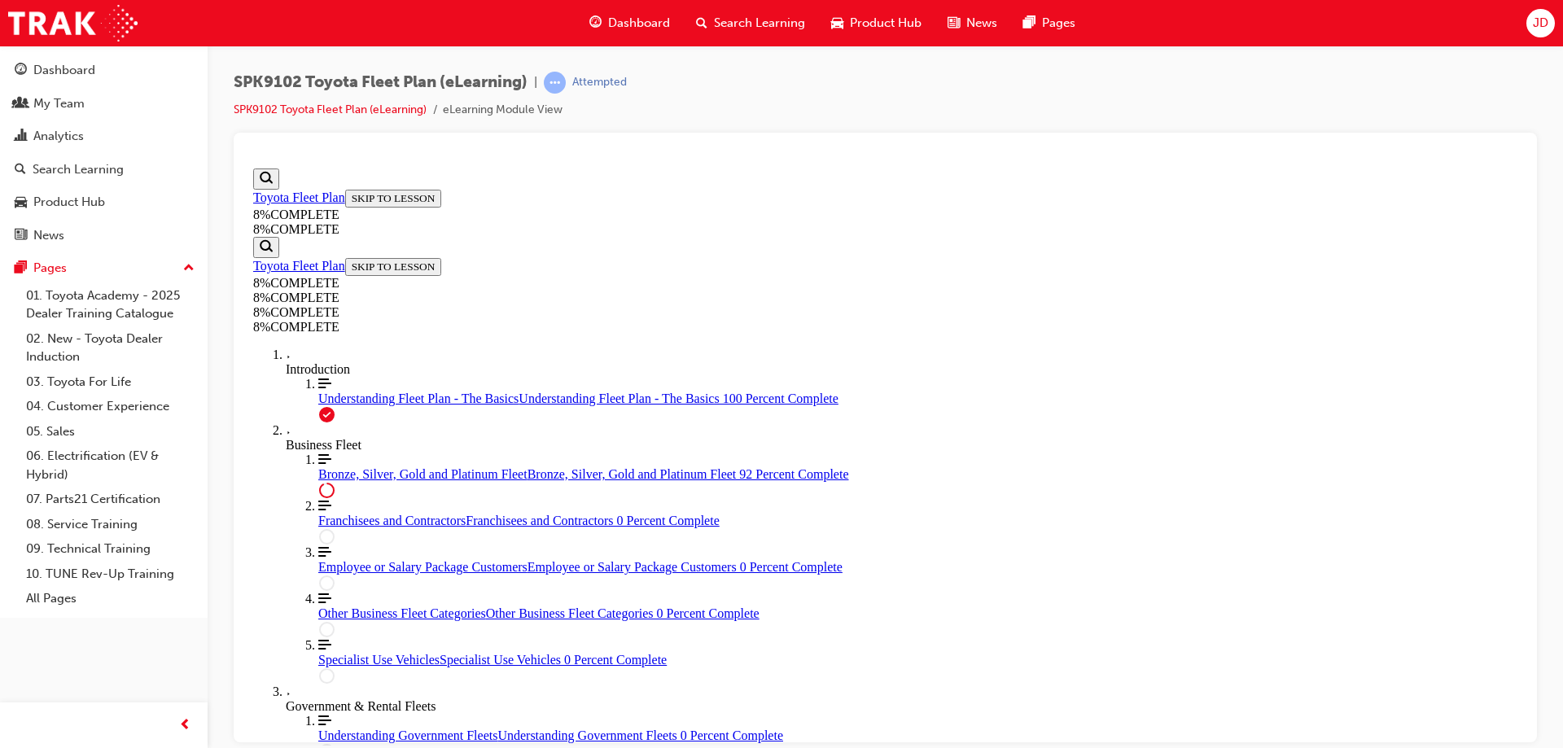
drag, startPoint x: 890, startPoint y: 440, endPoint x: 938, endPoint y: 438, distance: 48.1
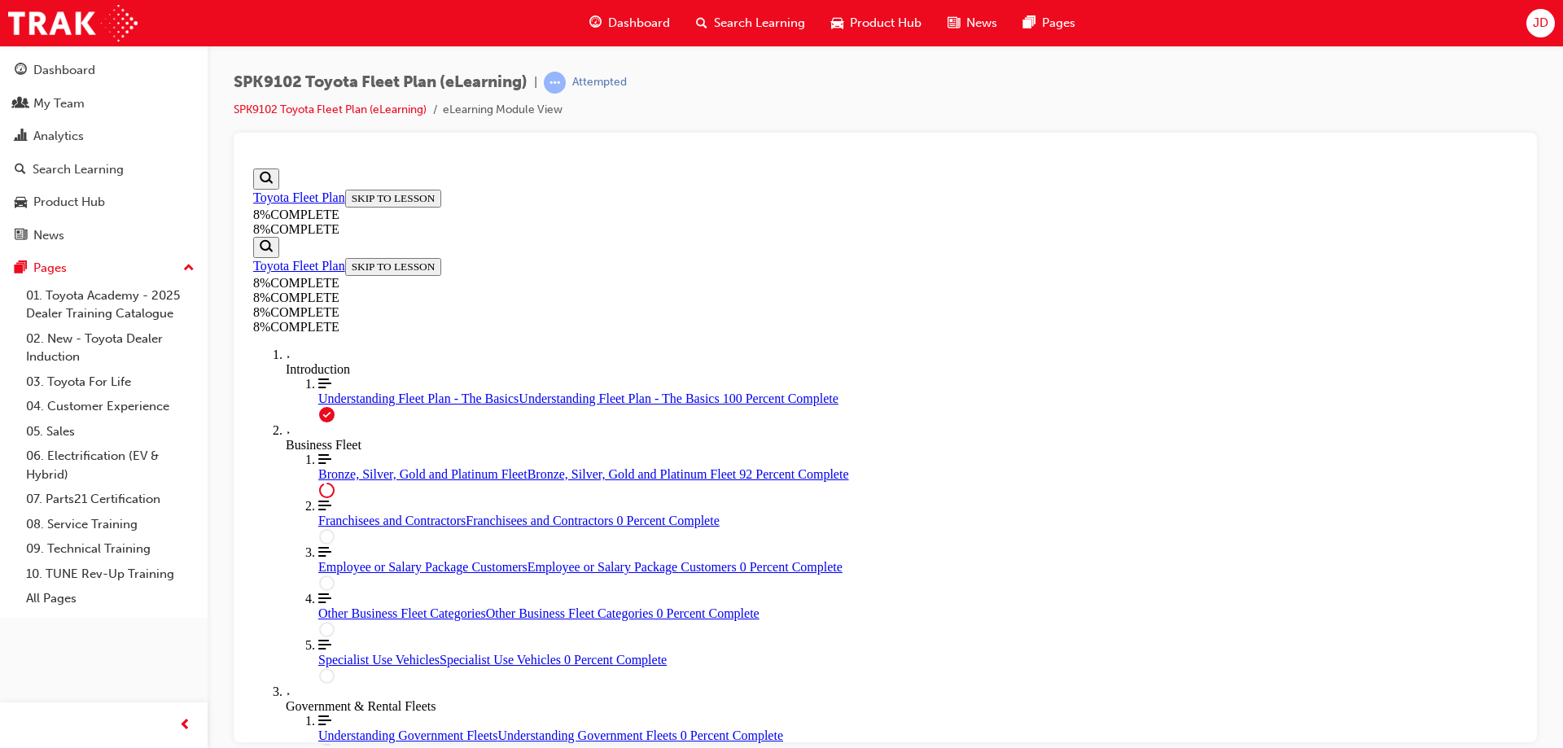
drag, startPoint x: 881, startPoint y: 370, endPoint x: 923, endPoint y: 527, distance: 162.7
drag, startPoint x: 892, startPoint y: 360, endPoint x: 937, endPoint y: 361, distance: 44.8
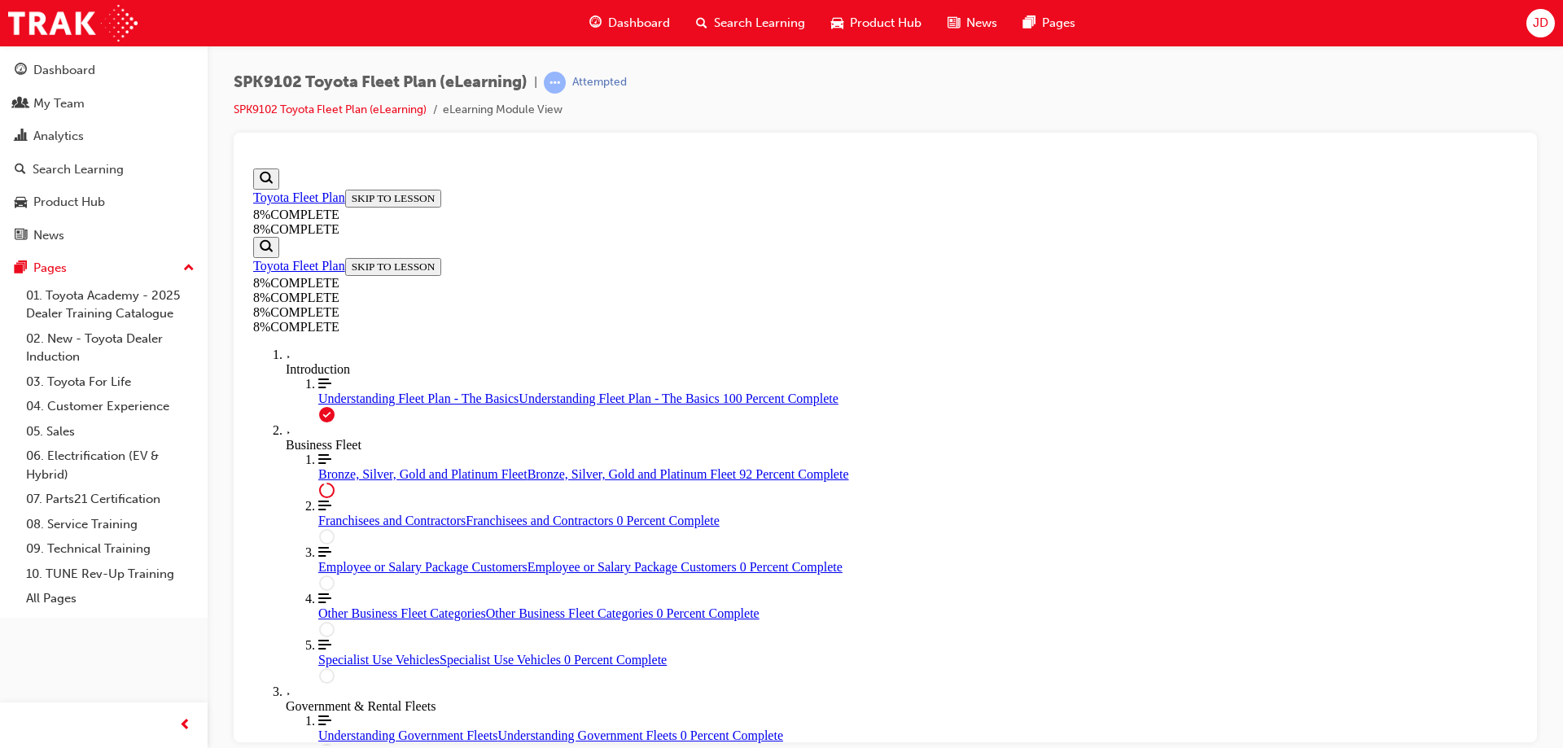
scroll to position [5929, 0]
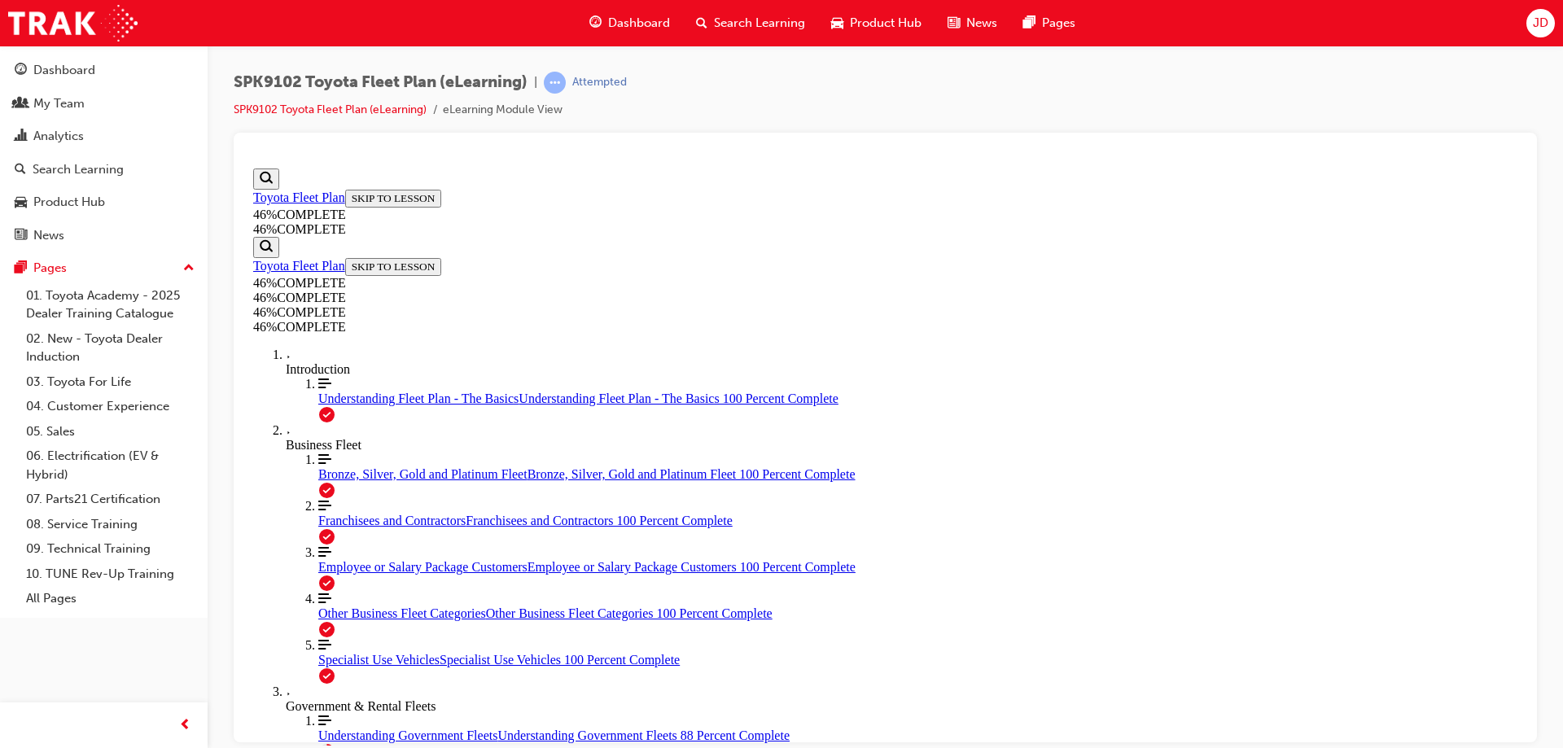
scroll to position [4802, 0]
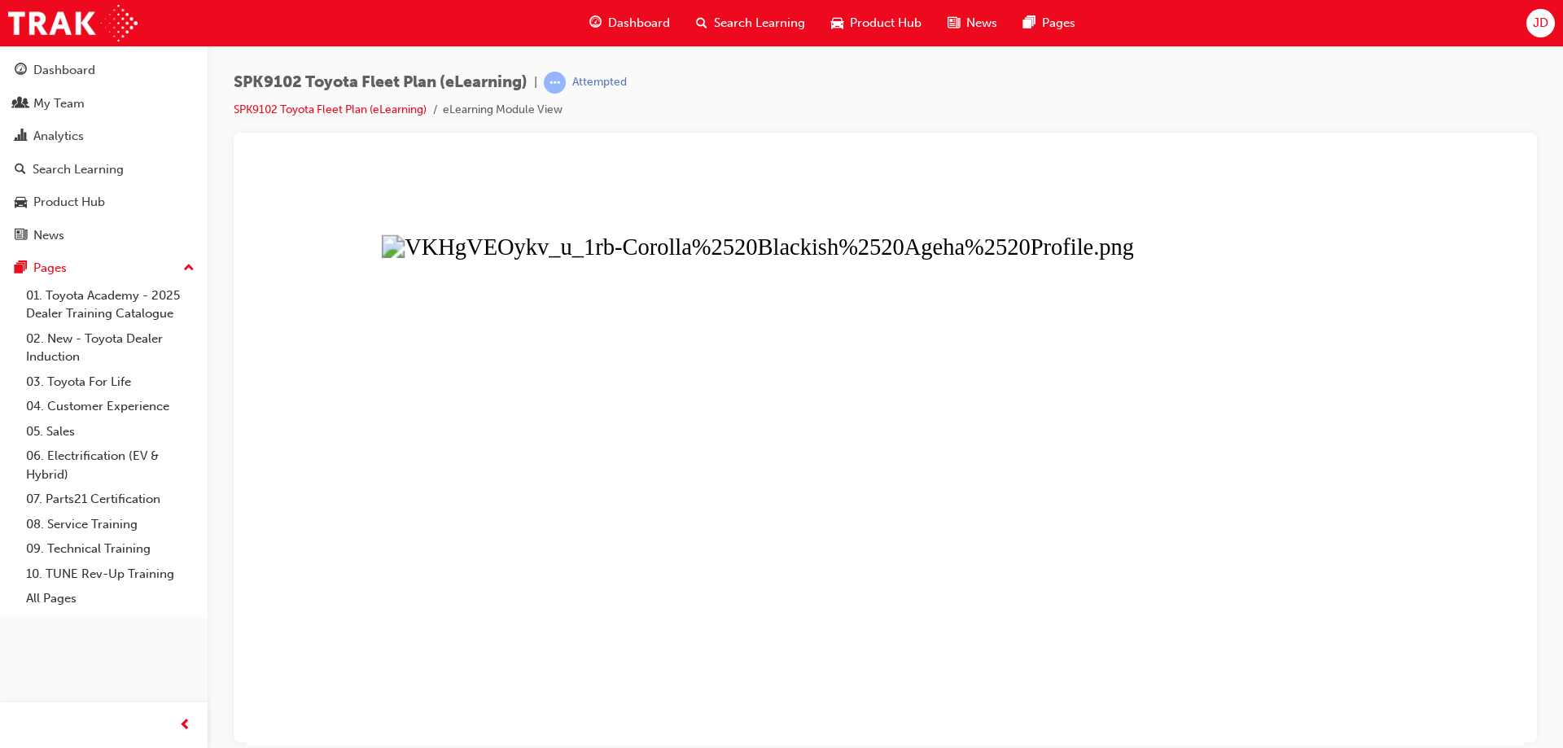
click at [1080, 455] on button "Unzoom image" at bounding box center [885, 453] width 1277 height 584
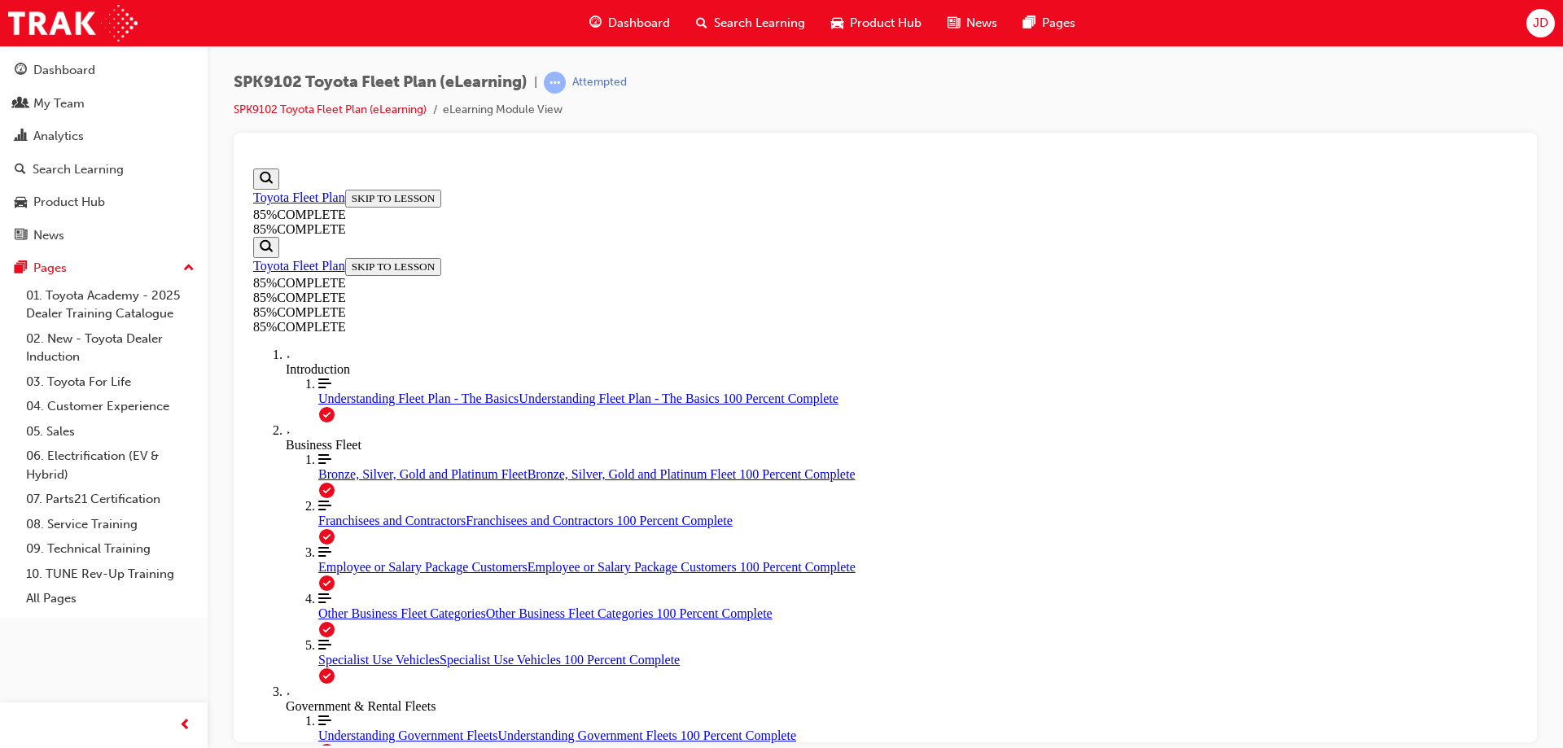
scroll to position [5898, 0]
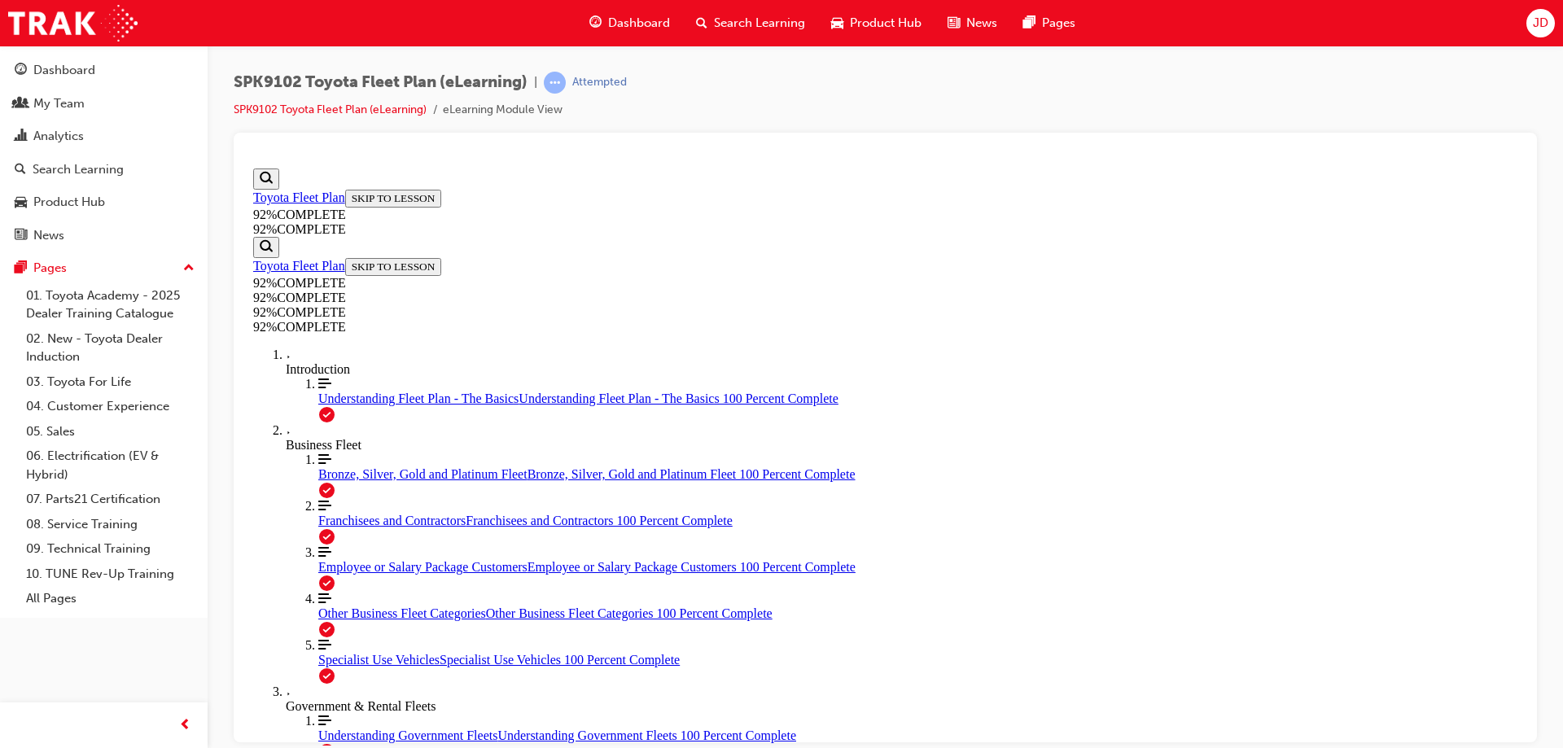
scroll to position [76, 0]
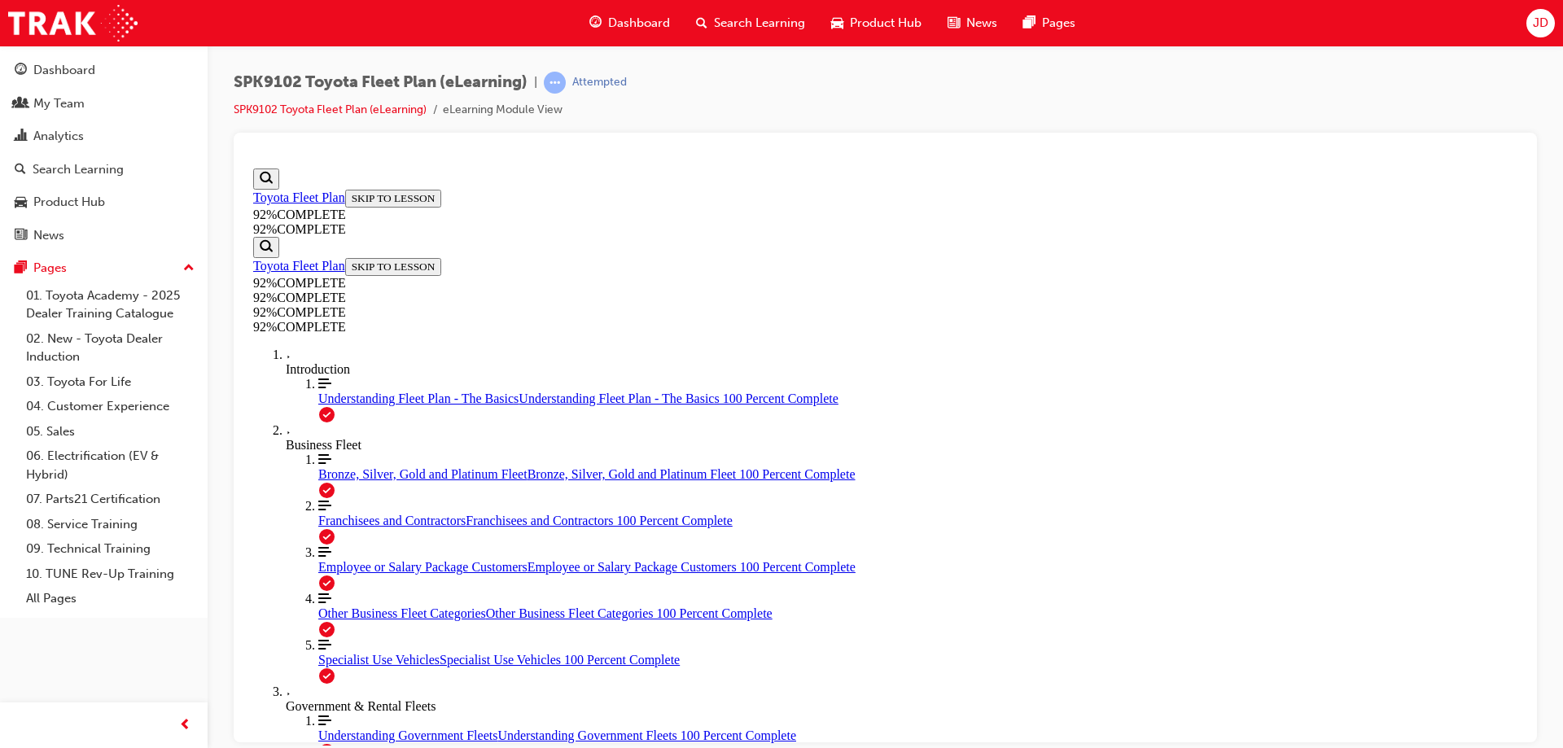
scroll to position [206, 0]
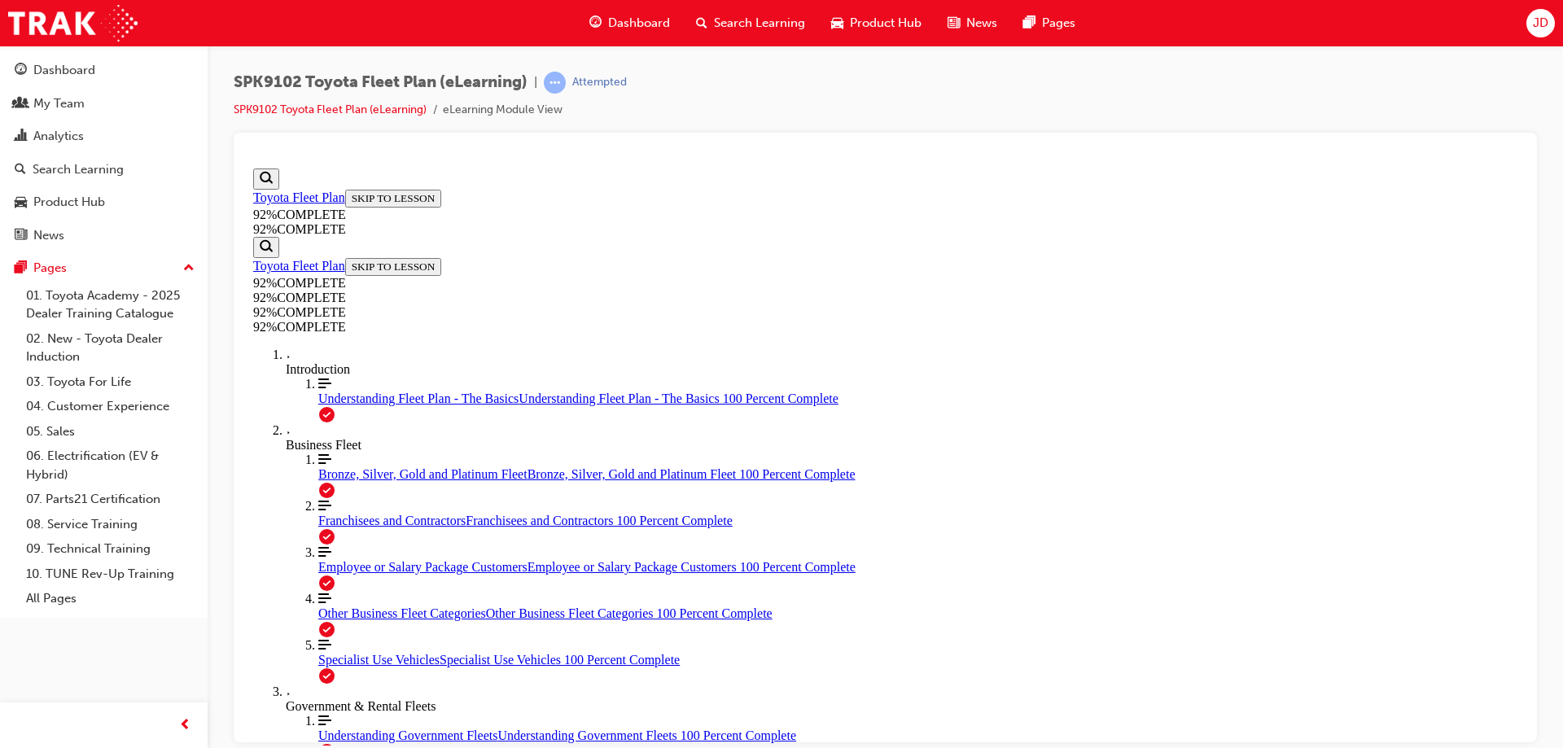
drag, startPoint x: 870, startPoint y: 421, endPoint x: 937, endPoint y: 566, distance: 159.6
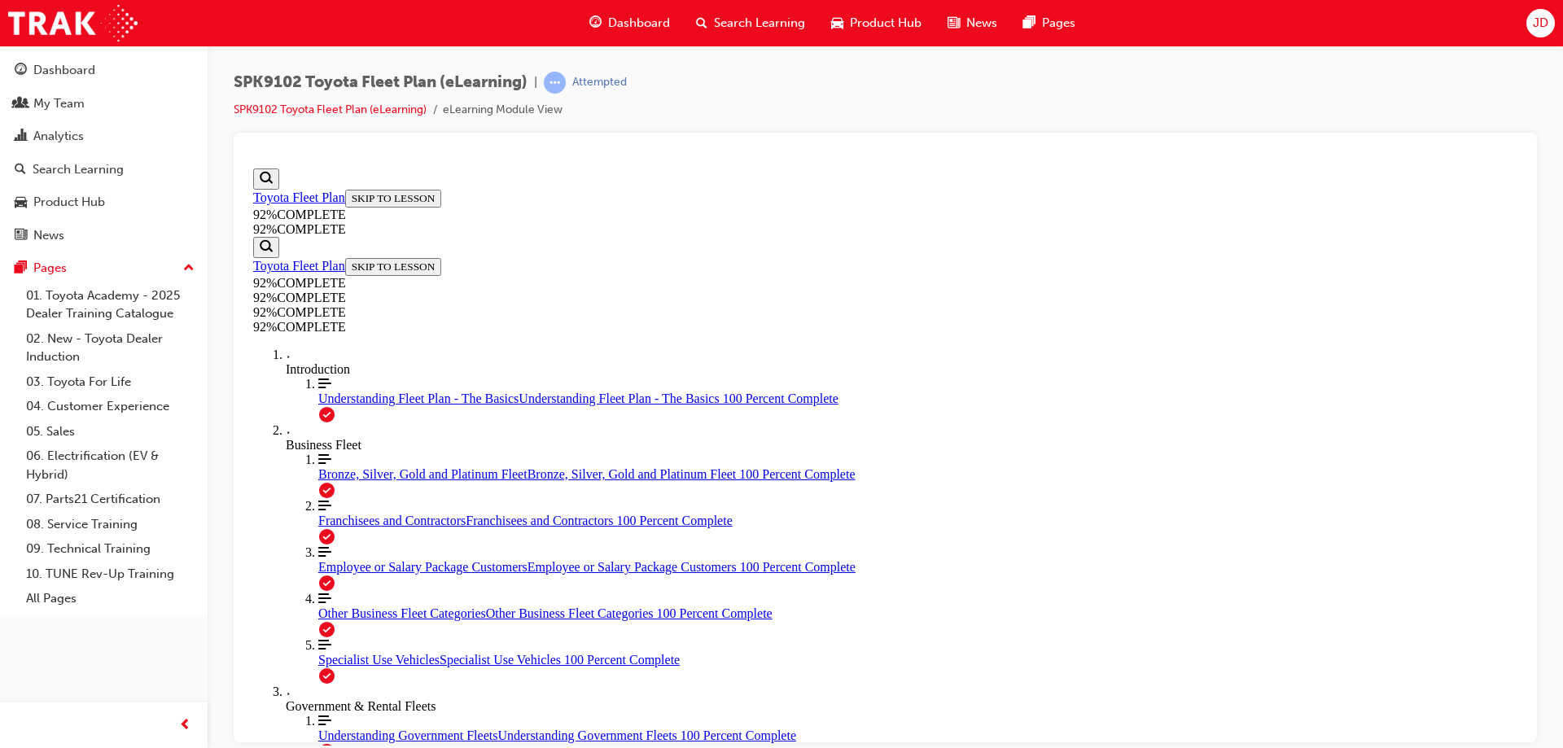
drag, startPoint x: 870, startPoint y: 476, endPoint x: 921, endPoint y: 401, distance: 91.0
drag, startPoint x: 935, startPoint y: 496, endPoint x: 982, endPoint y: 496, distance: 46.4
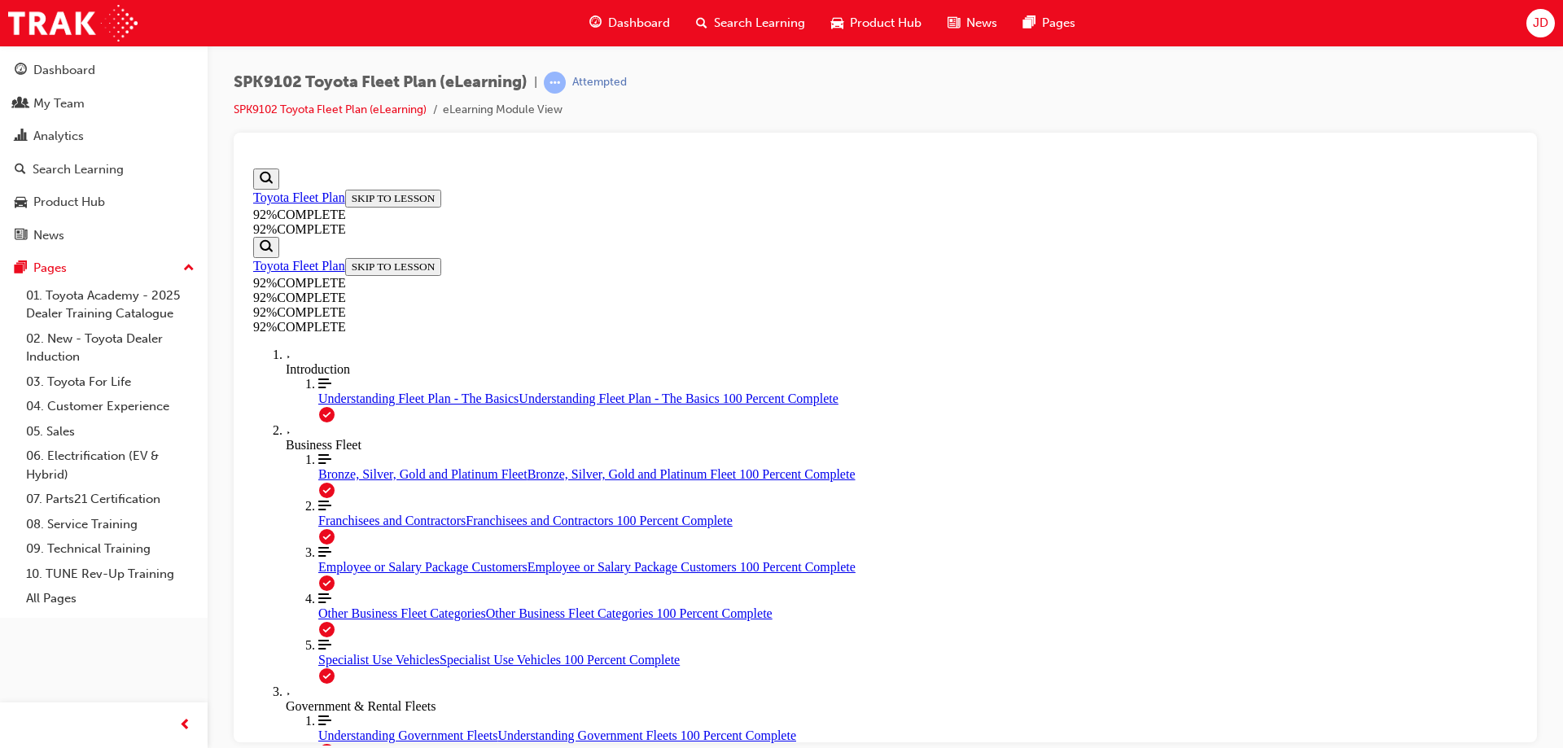
scroll to position [131, 0]
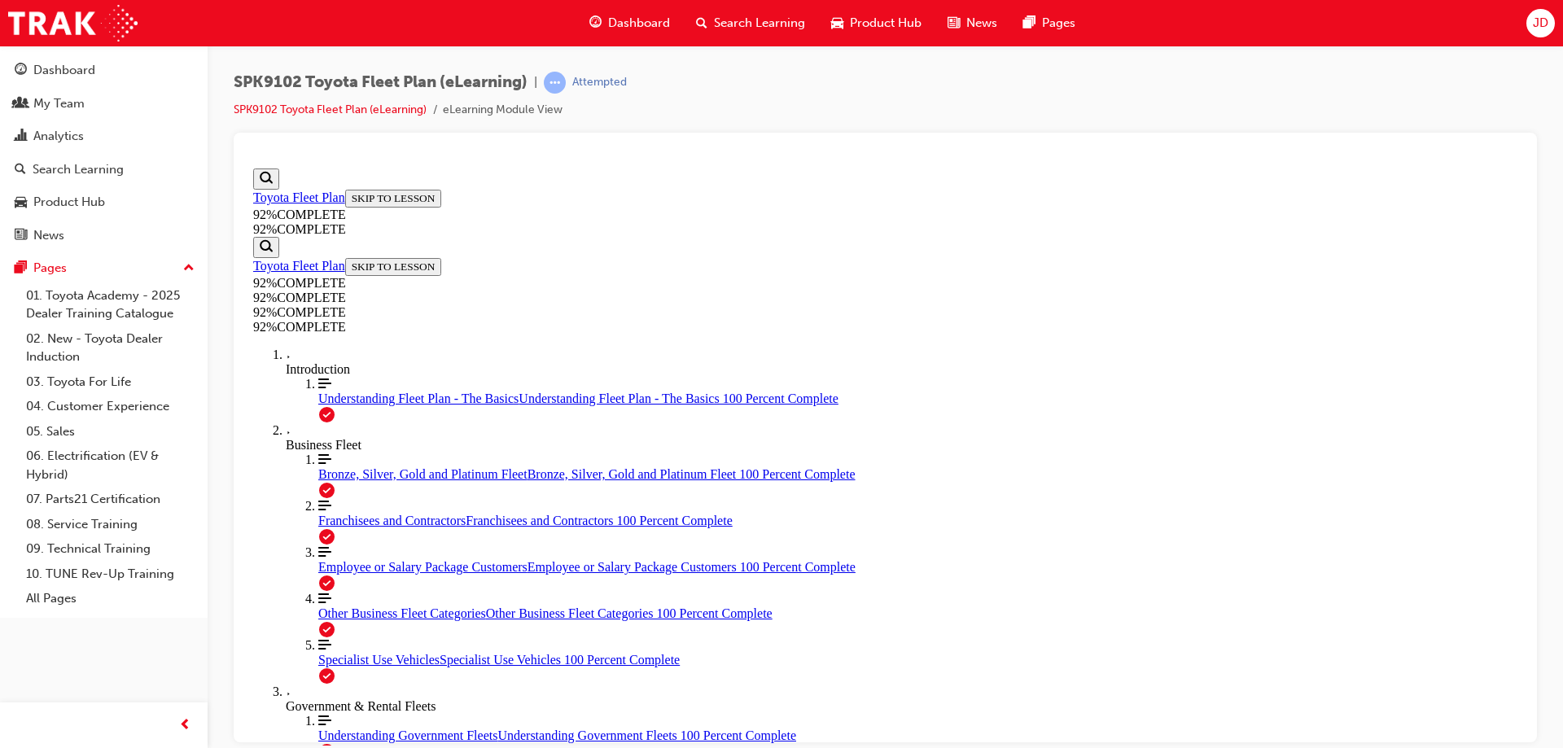
scroll to position [343, 0]
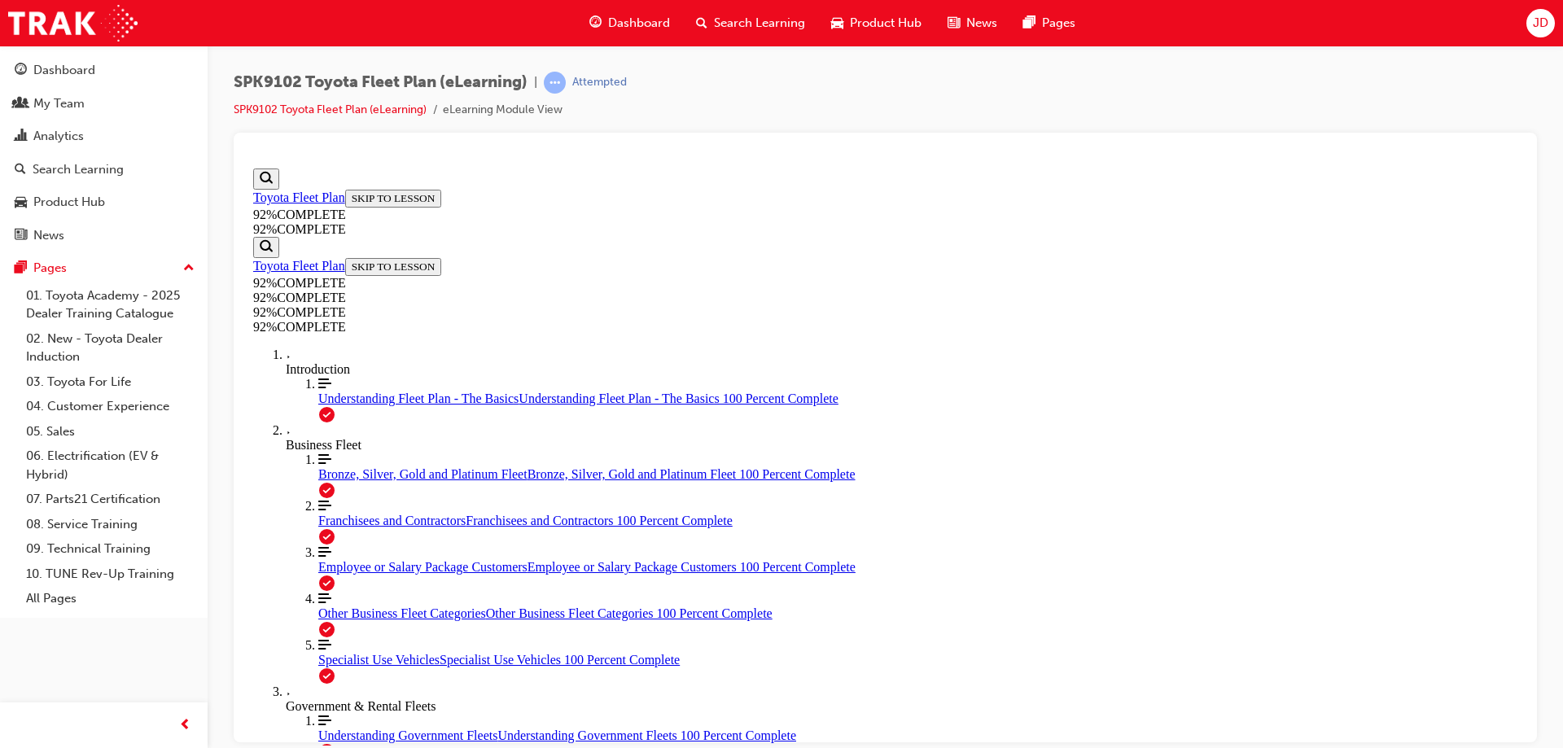
scroll to position [343, 0]
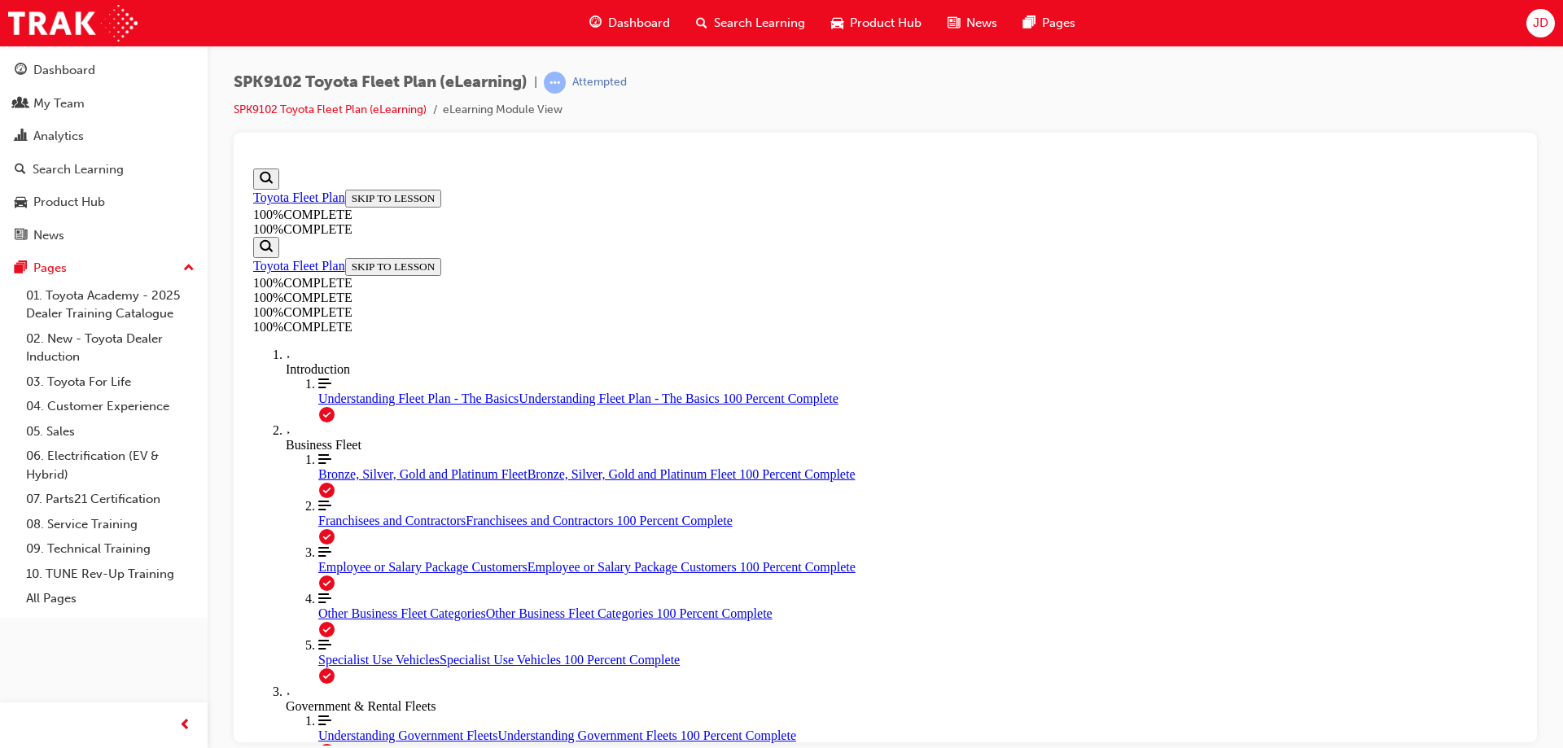
scroll to position [387, 0]
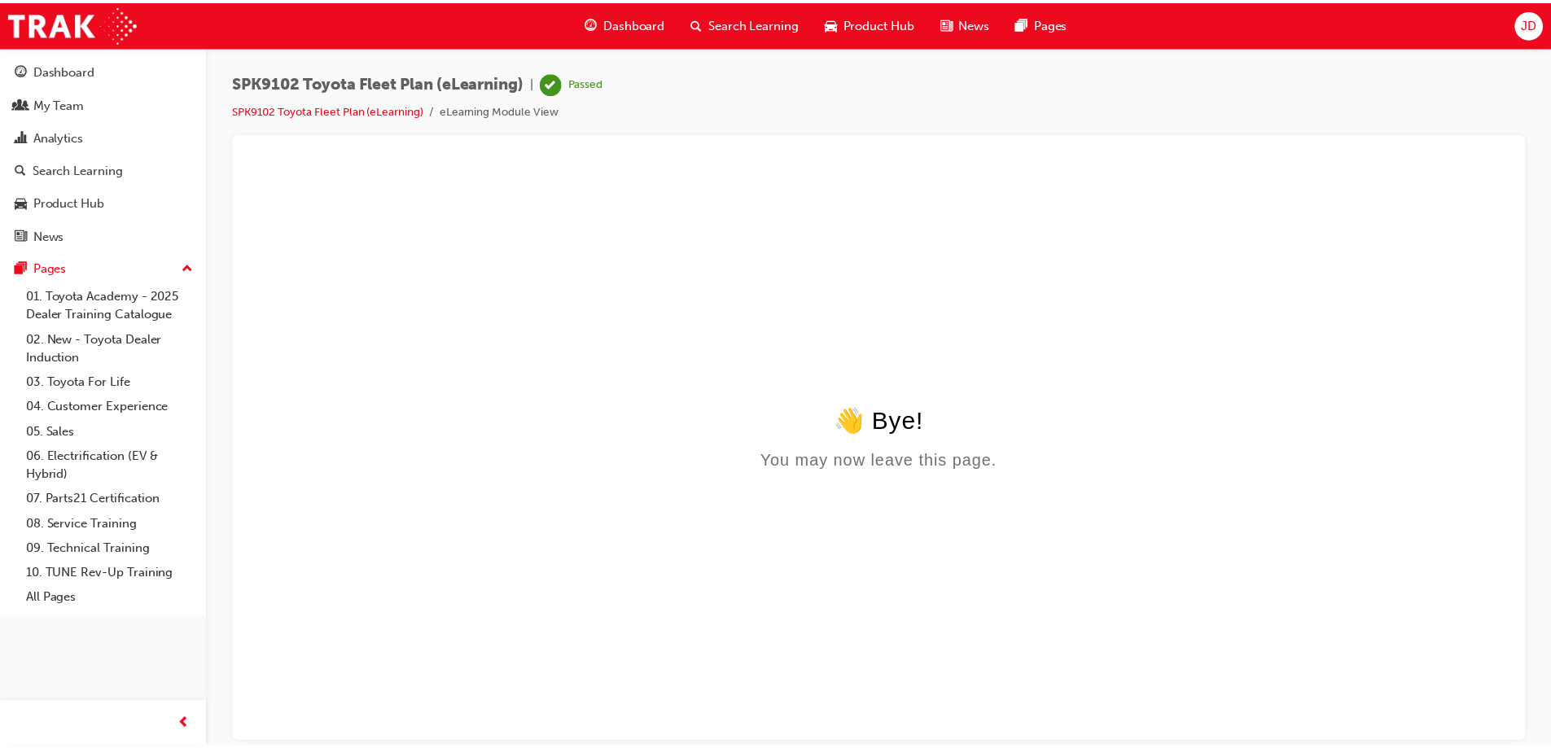
scroll to position [0, 0]
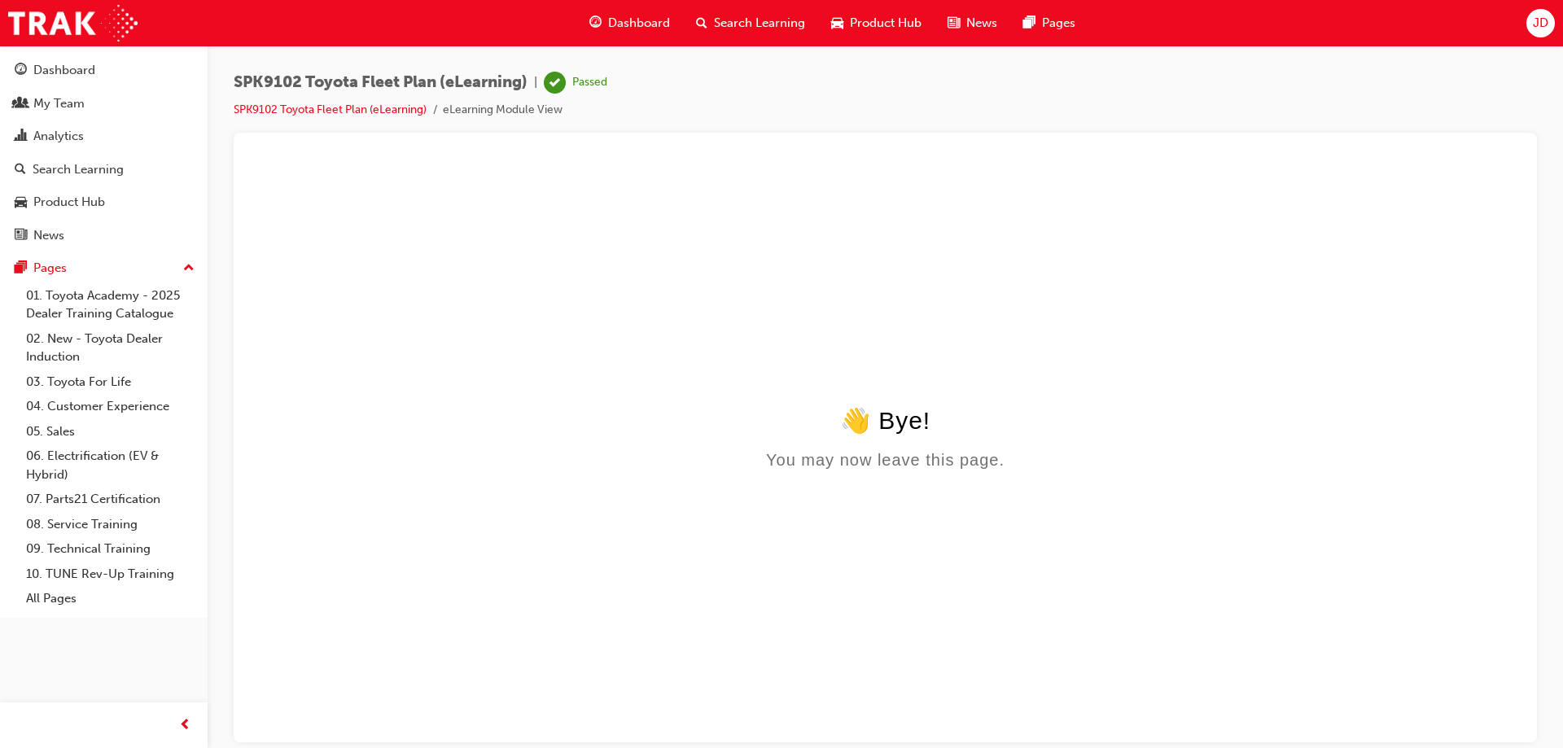
click at [348, 102] on li "SPK9102 Toyota Fleet Plan (eLearning)" at bounding box center [338, 110] width 209 height 19
click at [346, 109] on link "SPK9102 Toyota Fleet Plan (eLearning)" at bounding box center [330, 110] width 193 height 14
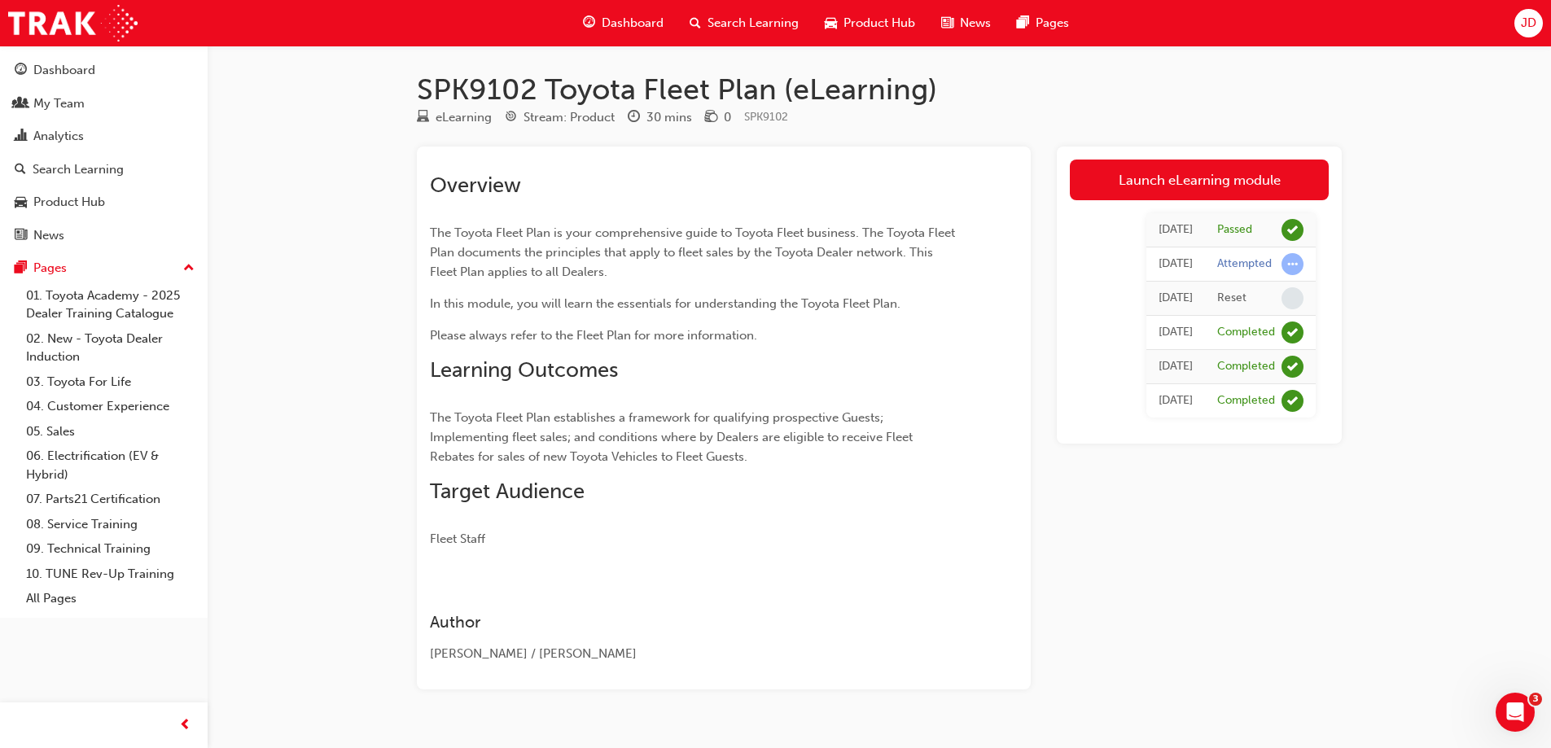
click at [746, 22] on span "Search Learning" at bounding box center [752, 23] width 91 height 19
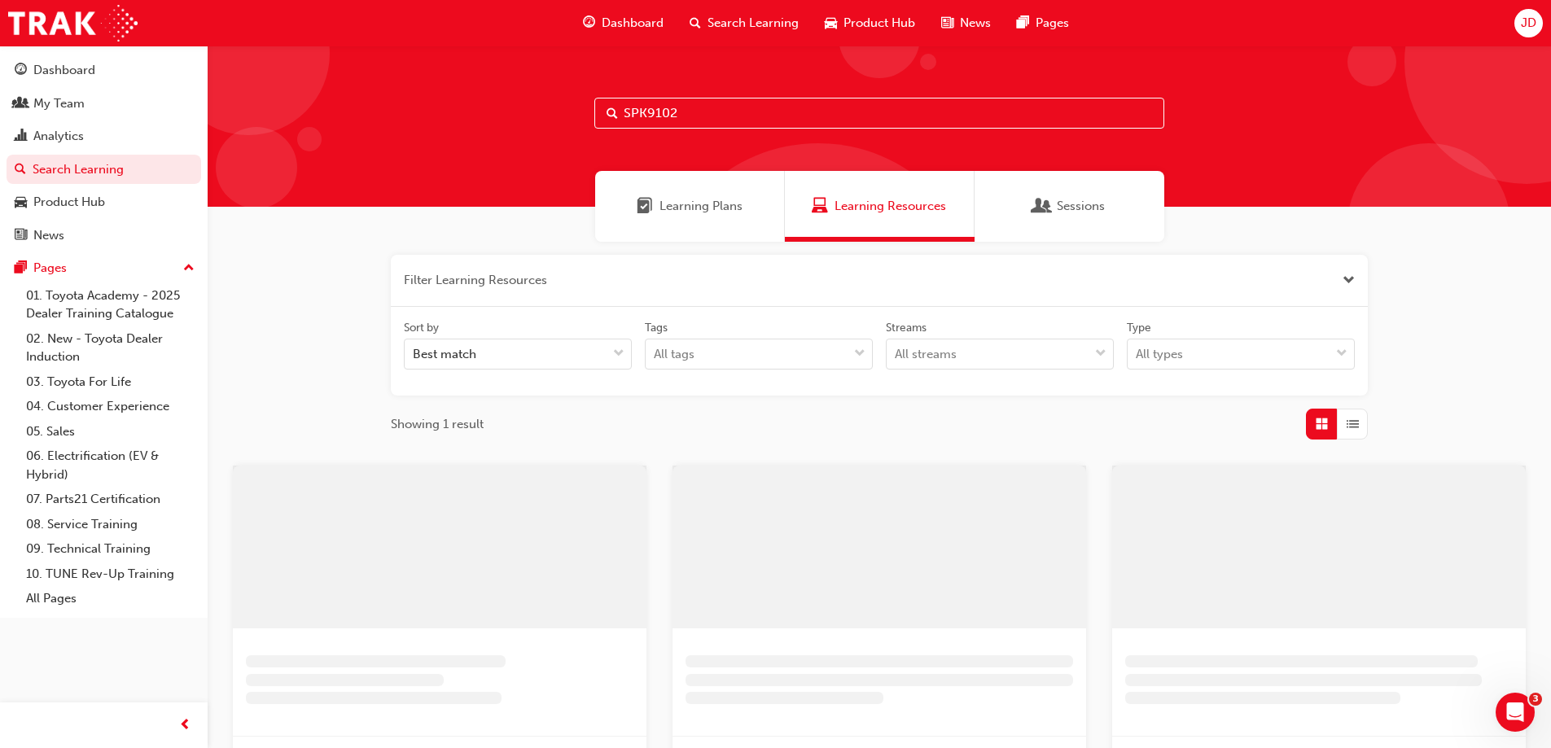
click at [684, 118] on input "SPK9102" at bounding box center [879, 113] width 570 height 31
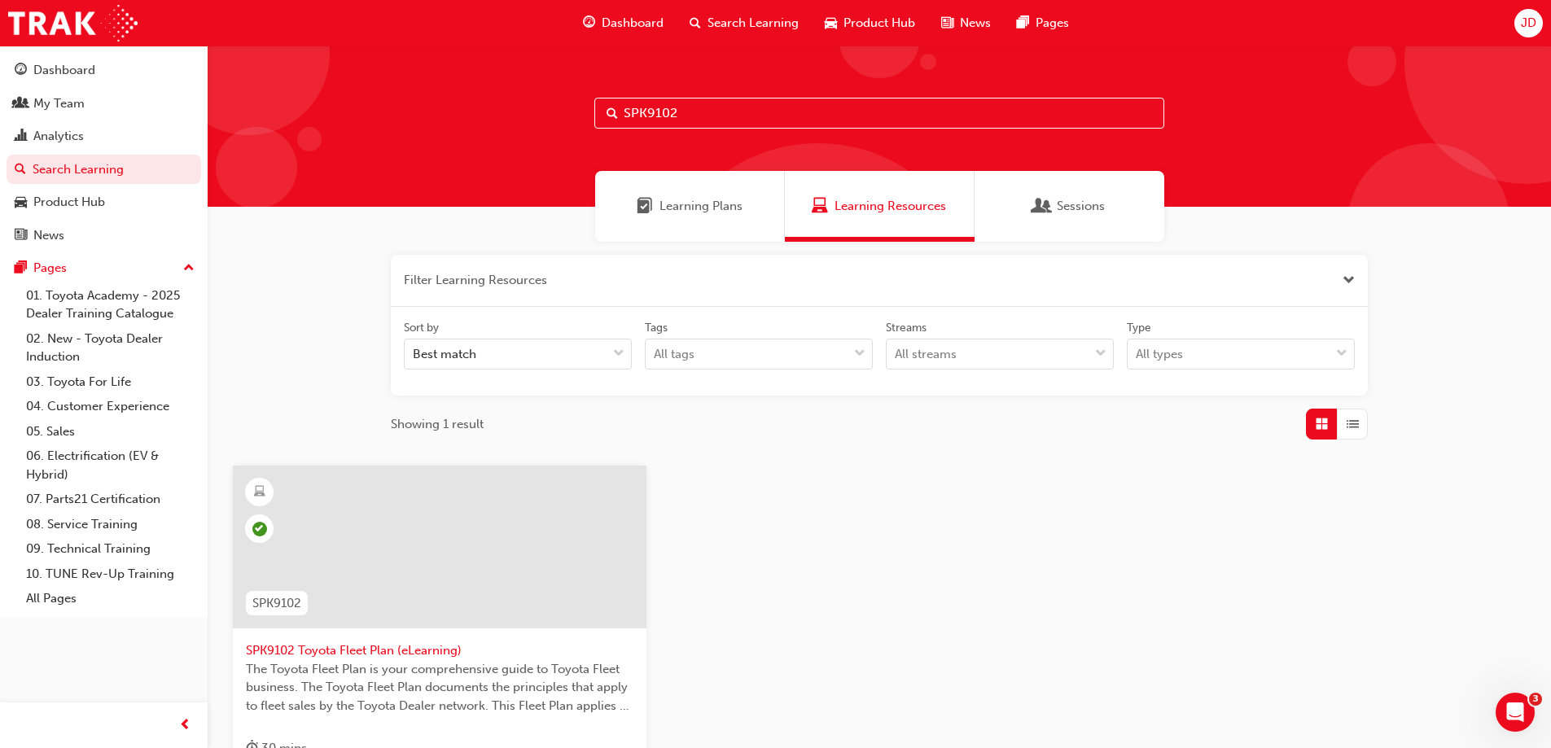
drag, startPoint x: 705, startPoint y: 109, endPoint x: 407, endPoint y: 104, distance: 298.0
click at [408, 106] on div "SPK9102" at bounding box center [879, 126] width 1343 height 161
paste input "3"
type input "SPK9103"
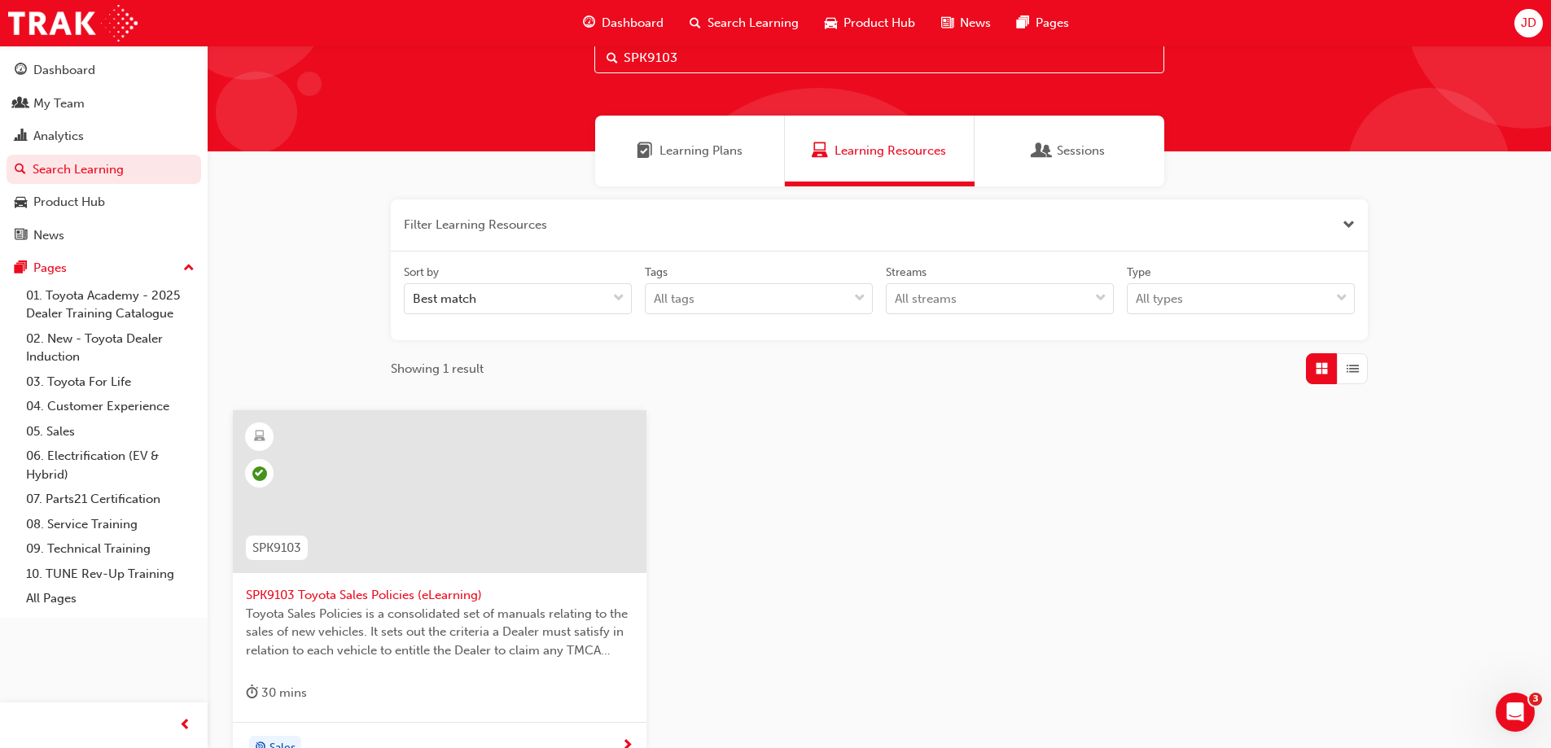
scroll to position [163, 0]
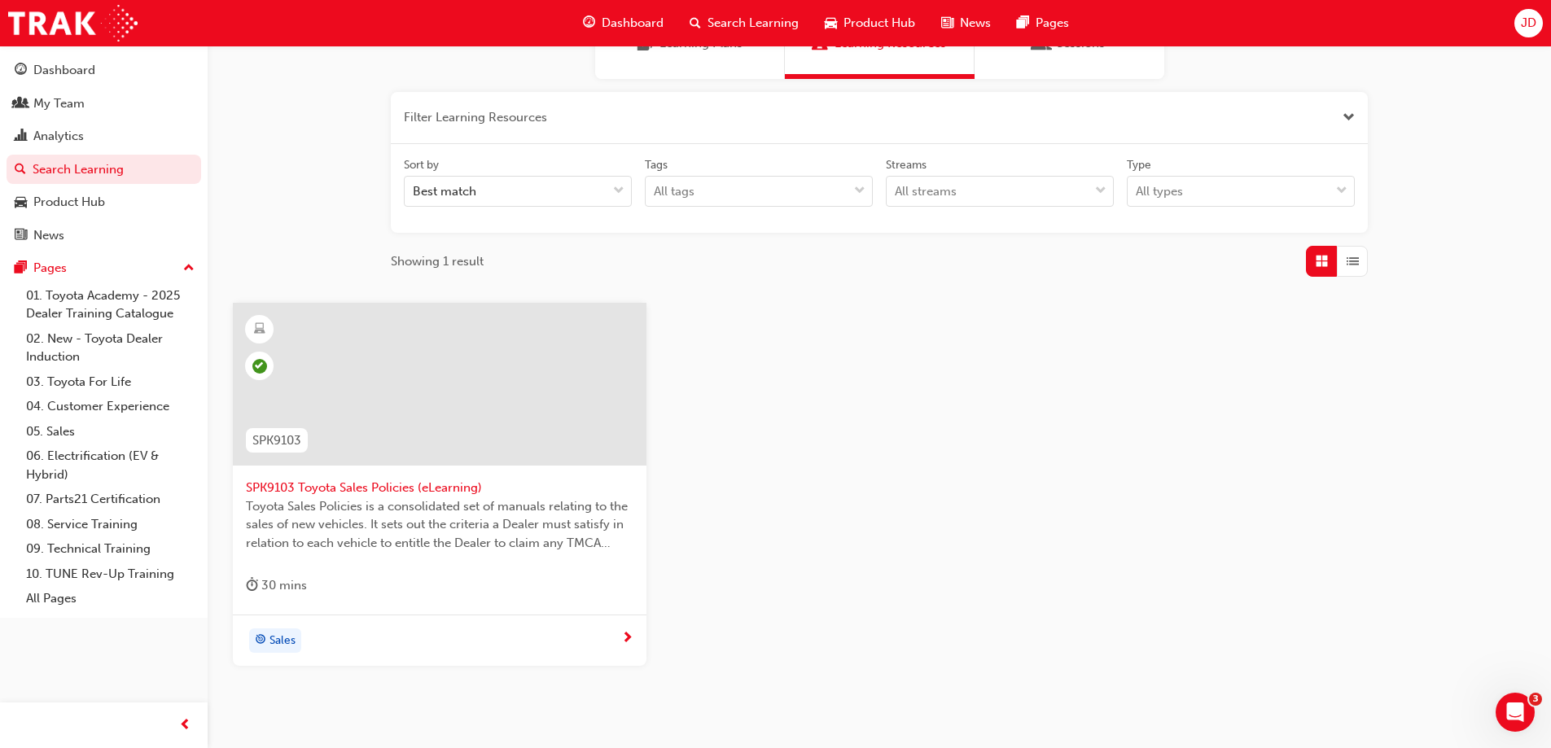
click at [413, 445] on div at bounding box center [440, 384] width 414 height 163
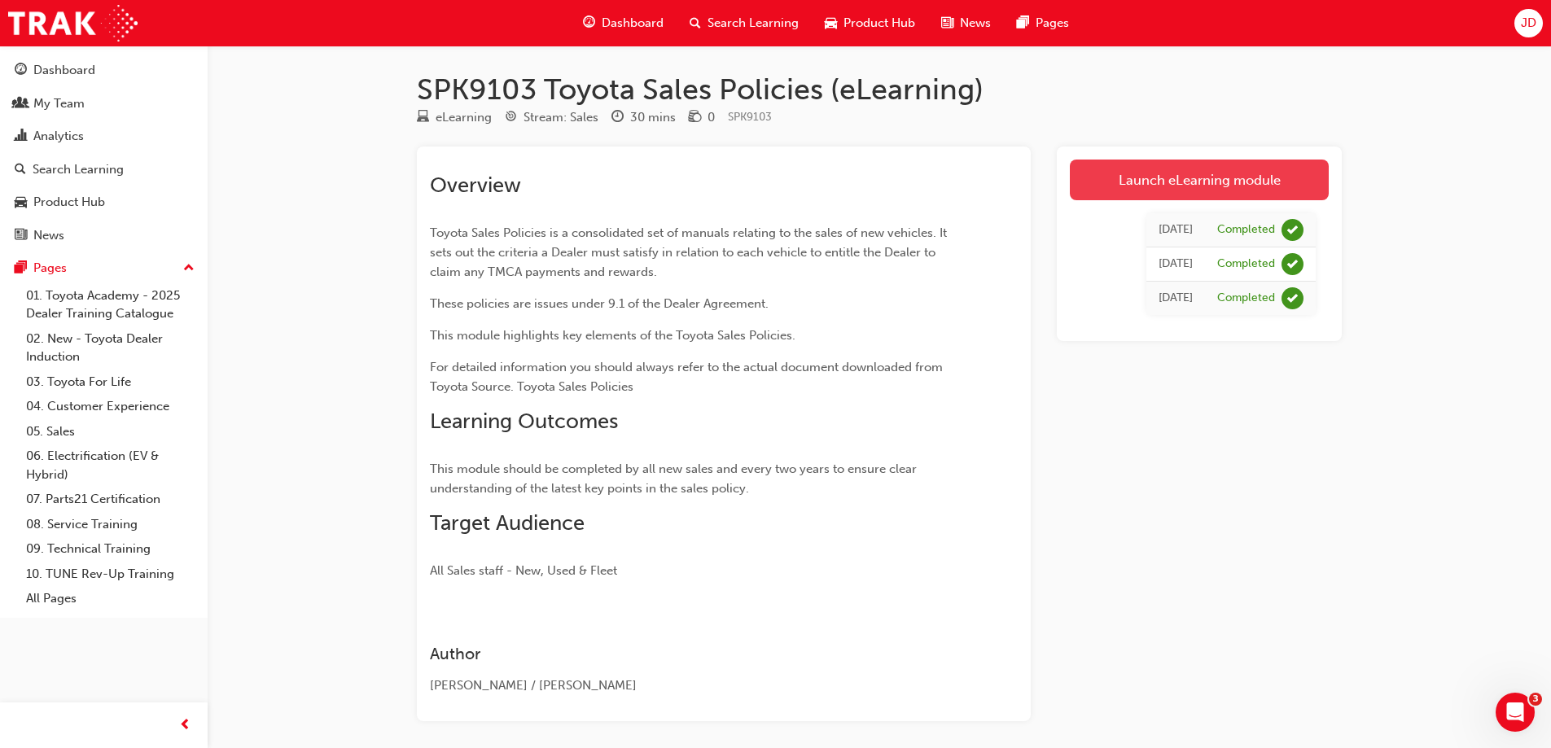
click at [1179, 178] on link "Launch eLearning module" at bounding box center [1199, 180] width 259 height 41
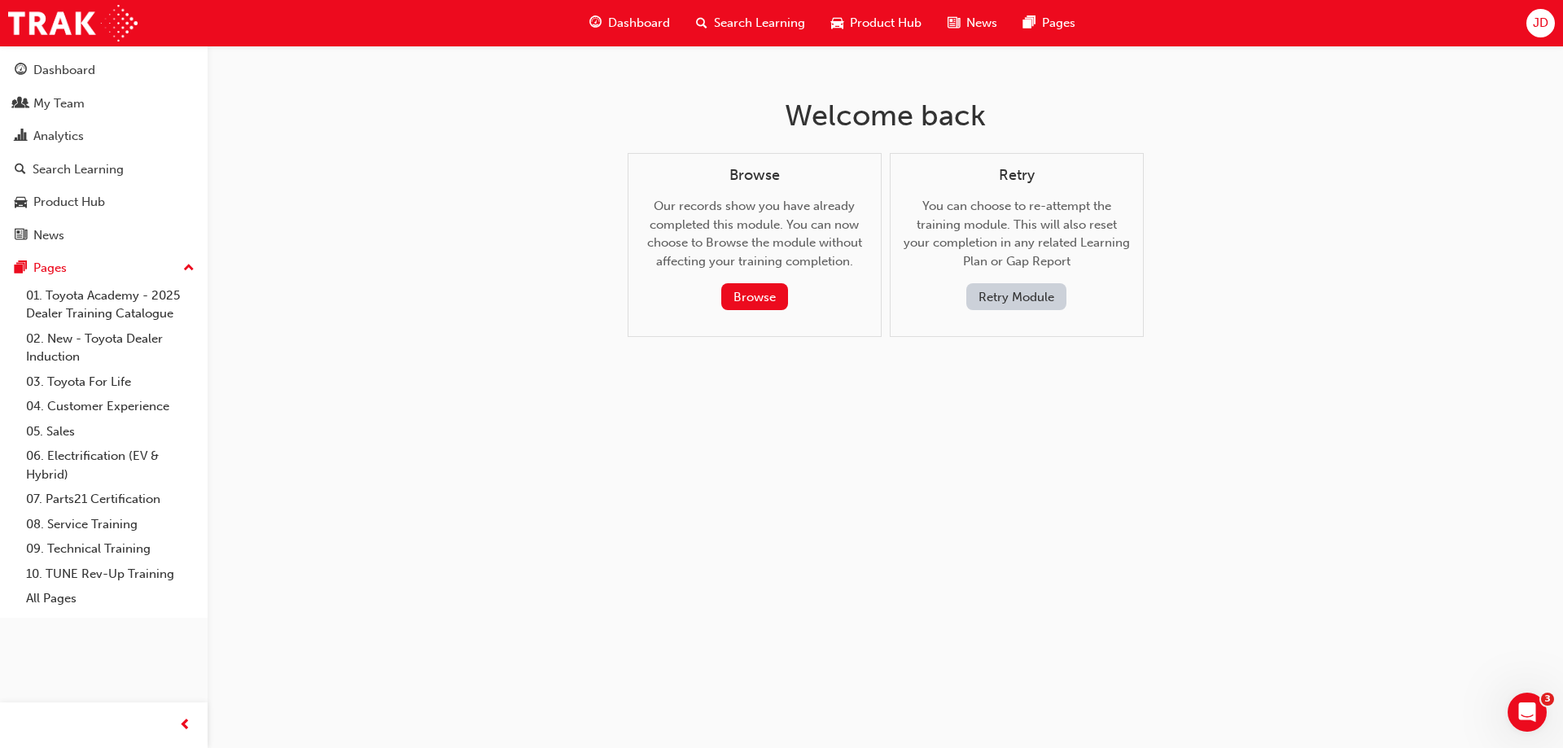
click at [1030, 300] on button "Retry Module" at bounding box center [1016, 296] width 100 height 27
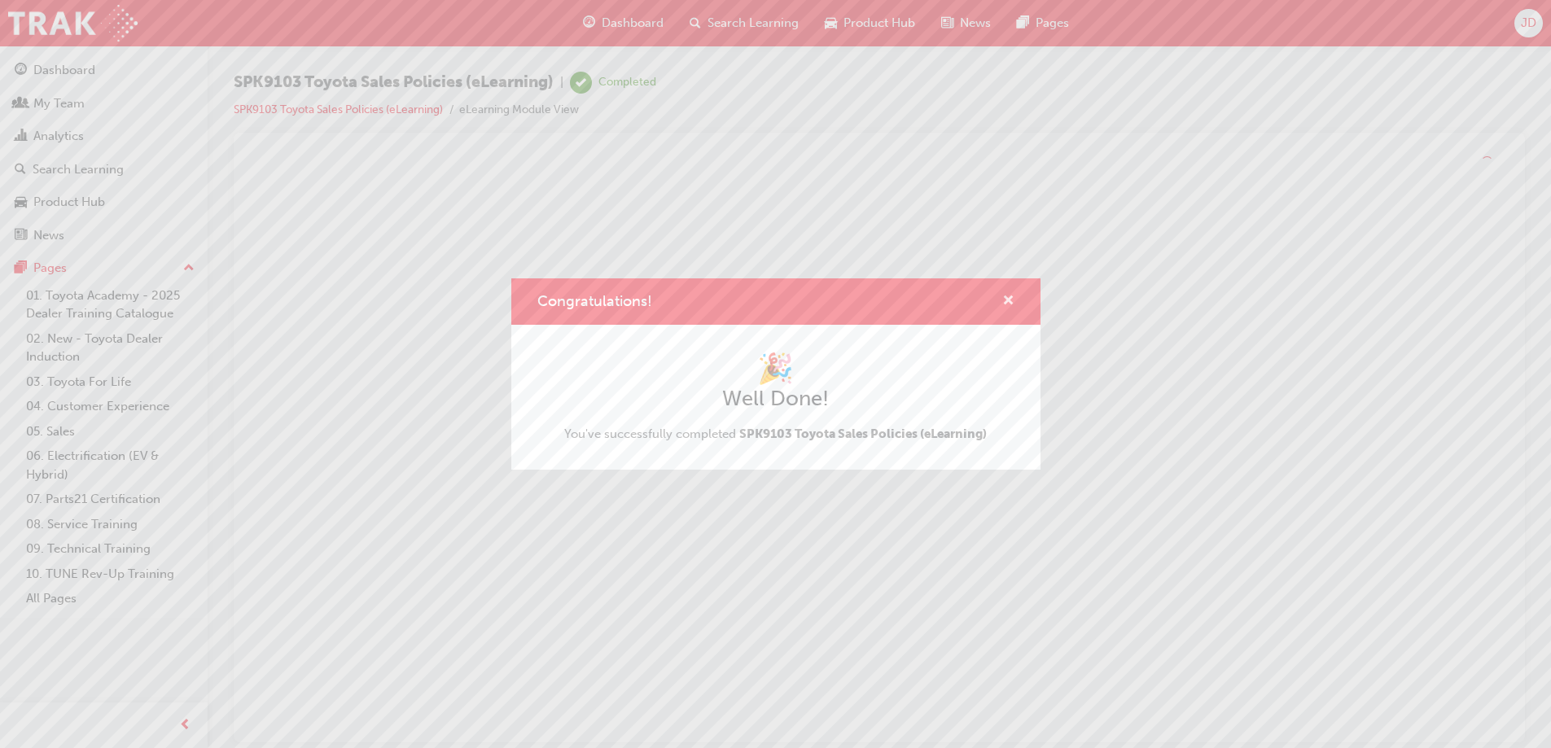
click at [1011, 302] on span "cross-icon" at bounding box center [1008, 302] width 12 height 15
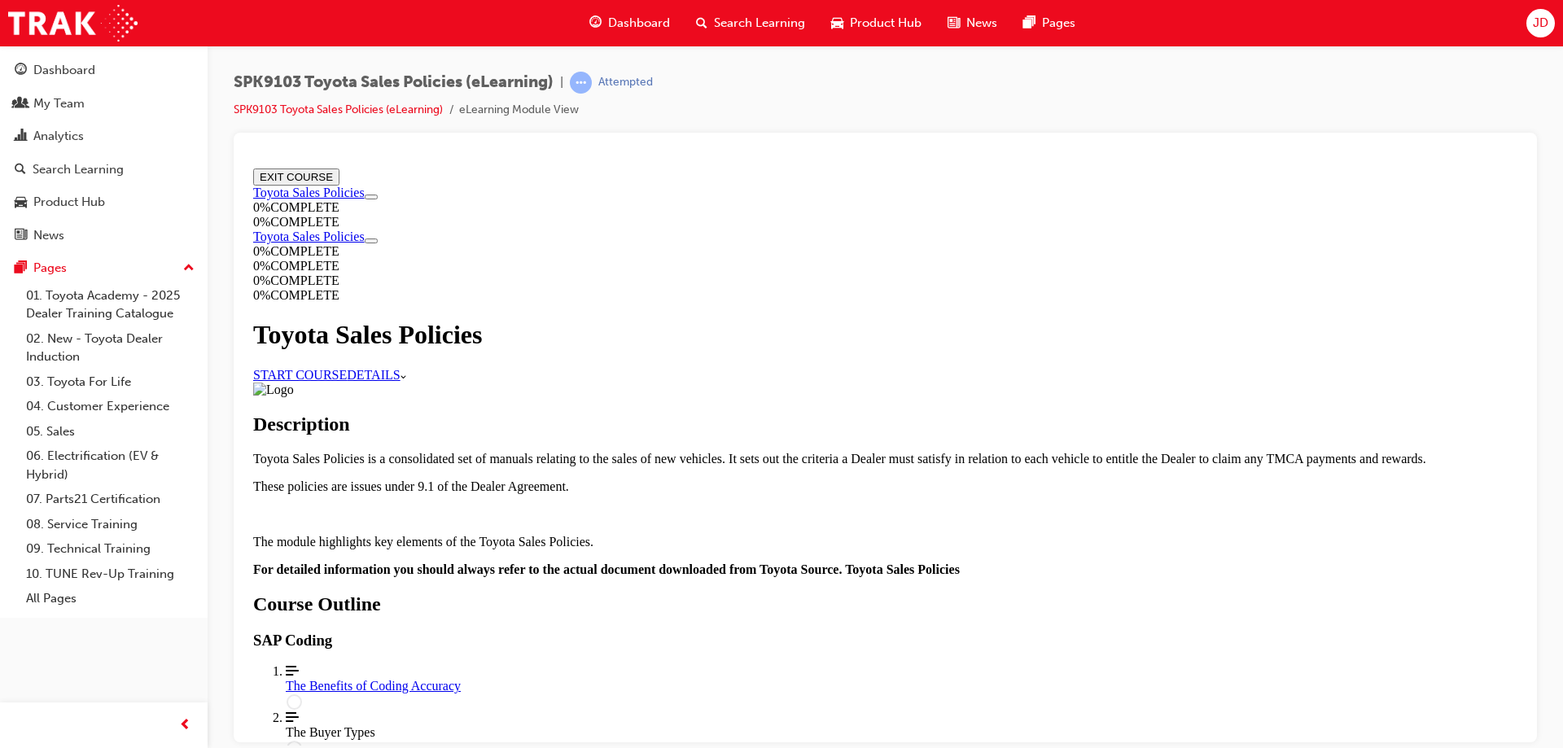
scroll to position [163, 0]
click at [347, 367] on link "START COURSE" at bounding box center [300, 374] width 94 height 14
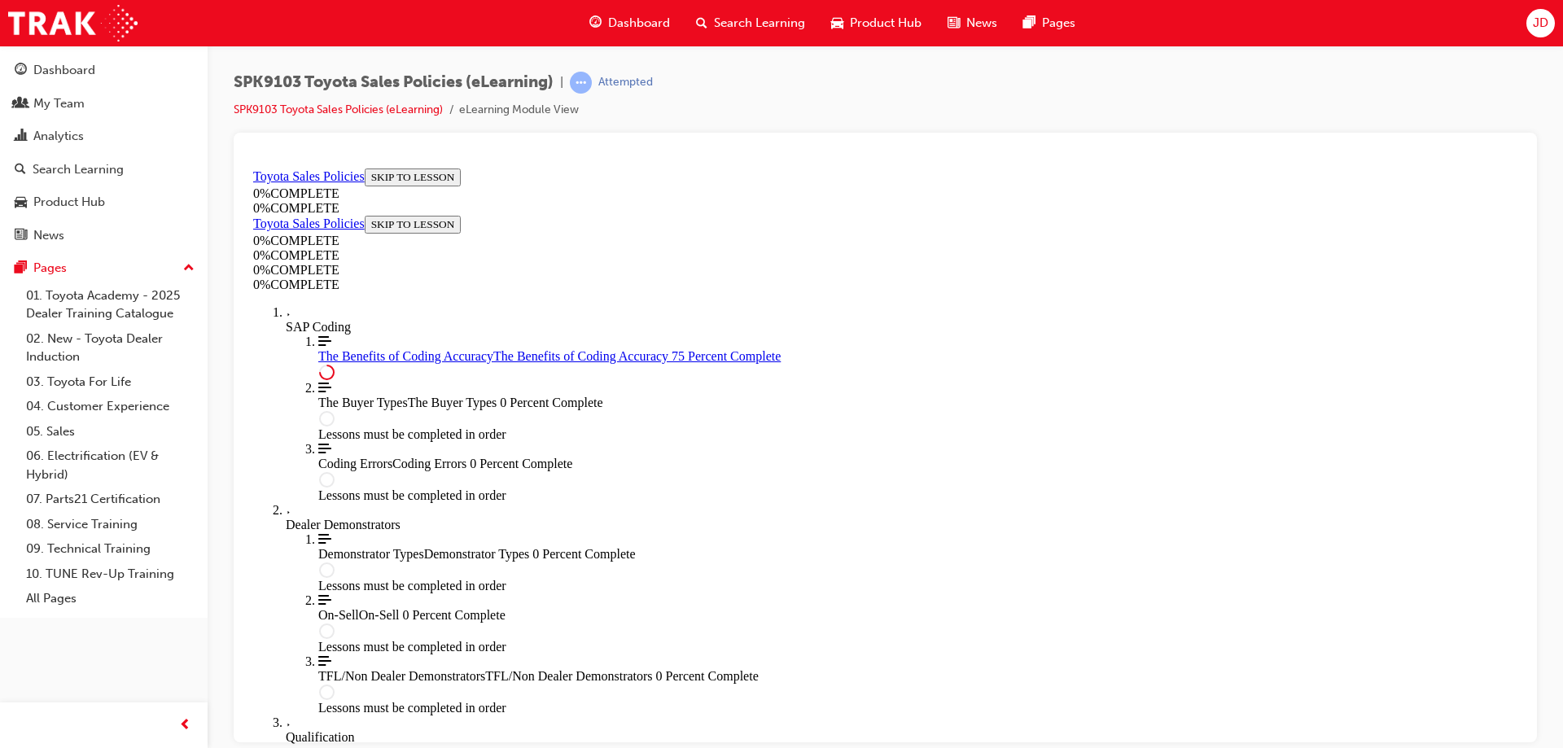
scroll to position [808, 0]
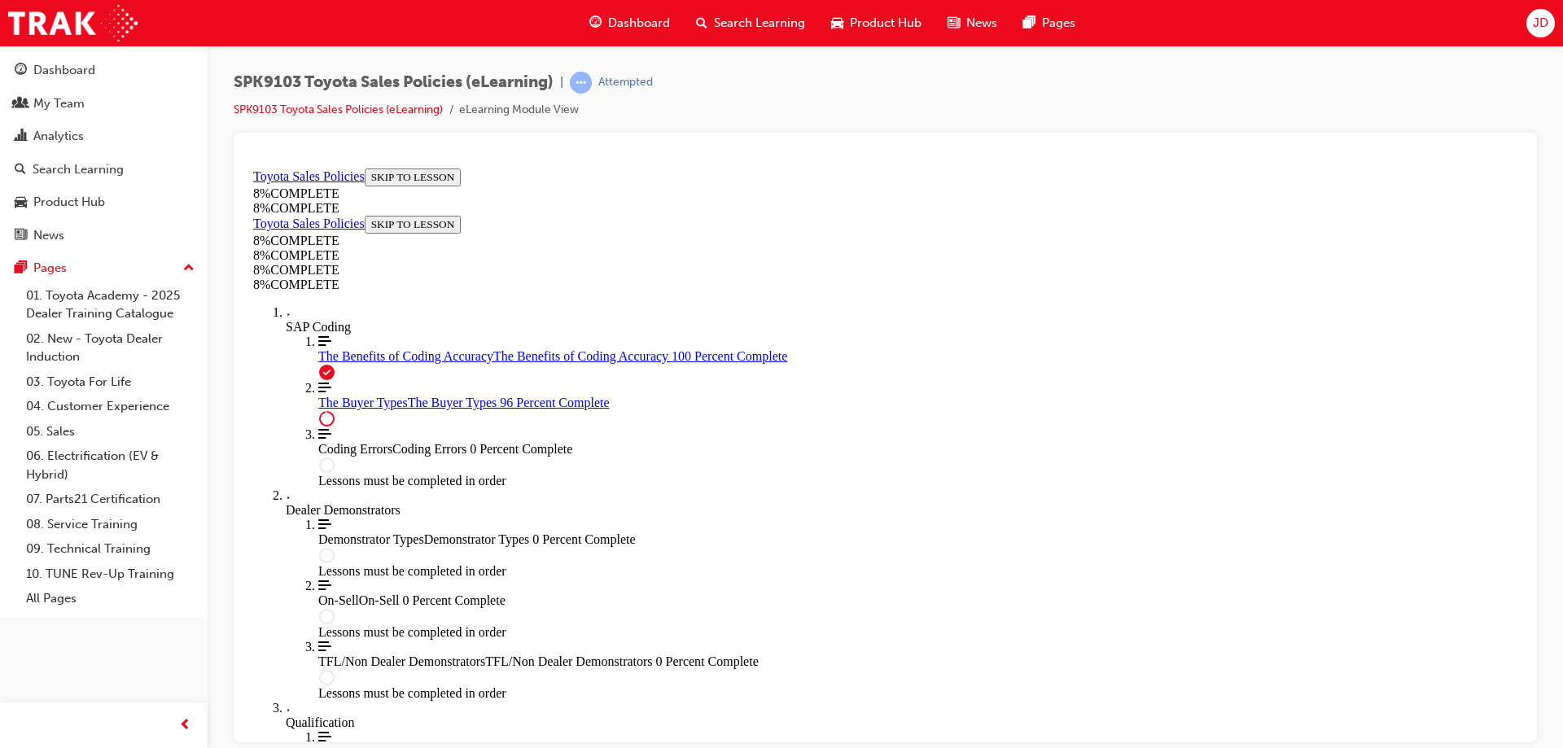
scroll to position [6689, 0]
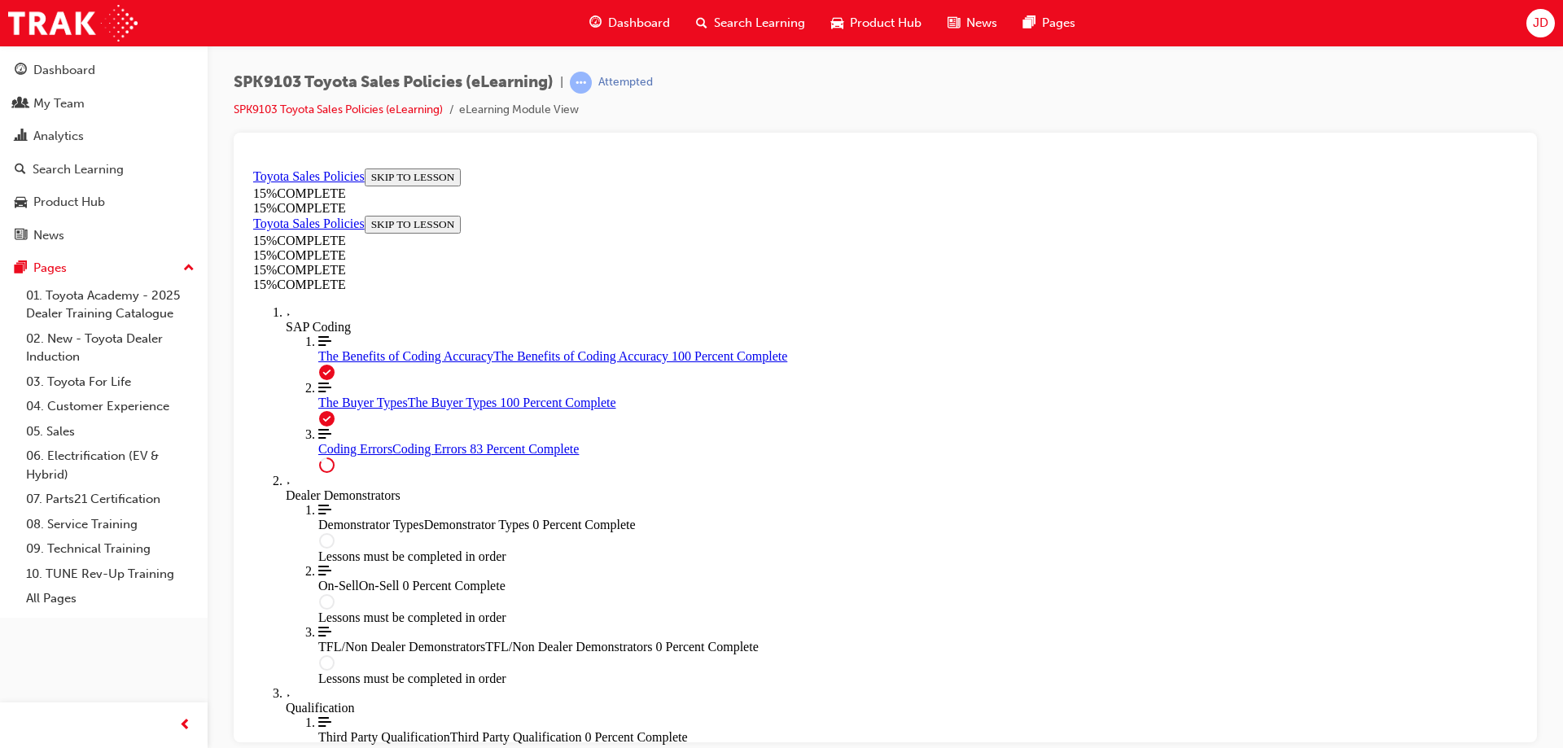
scroll to position [1311, 0]
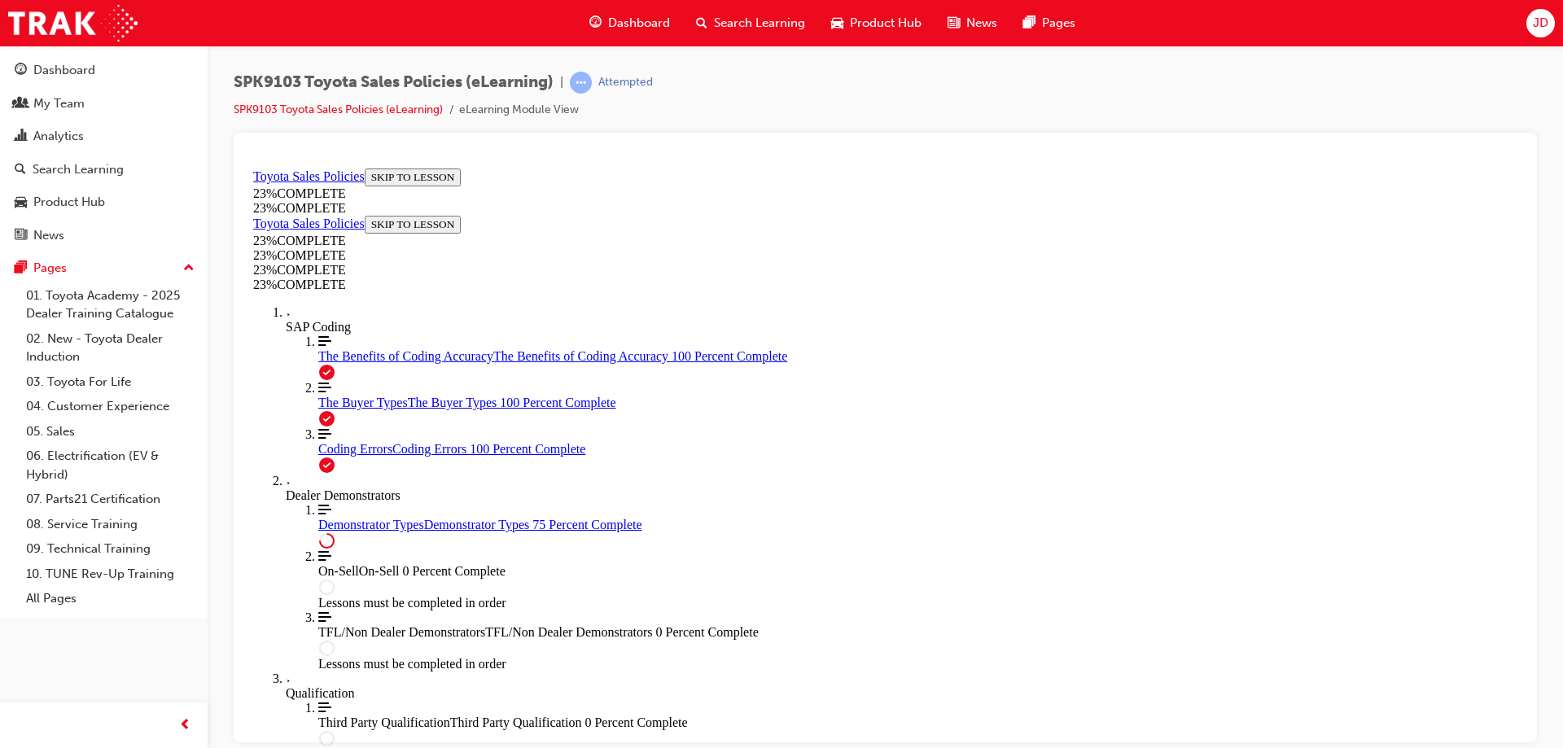
scroll to position [755, 0]
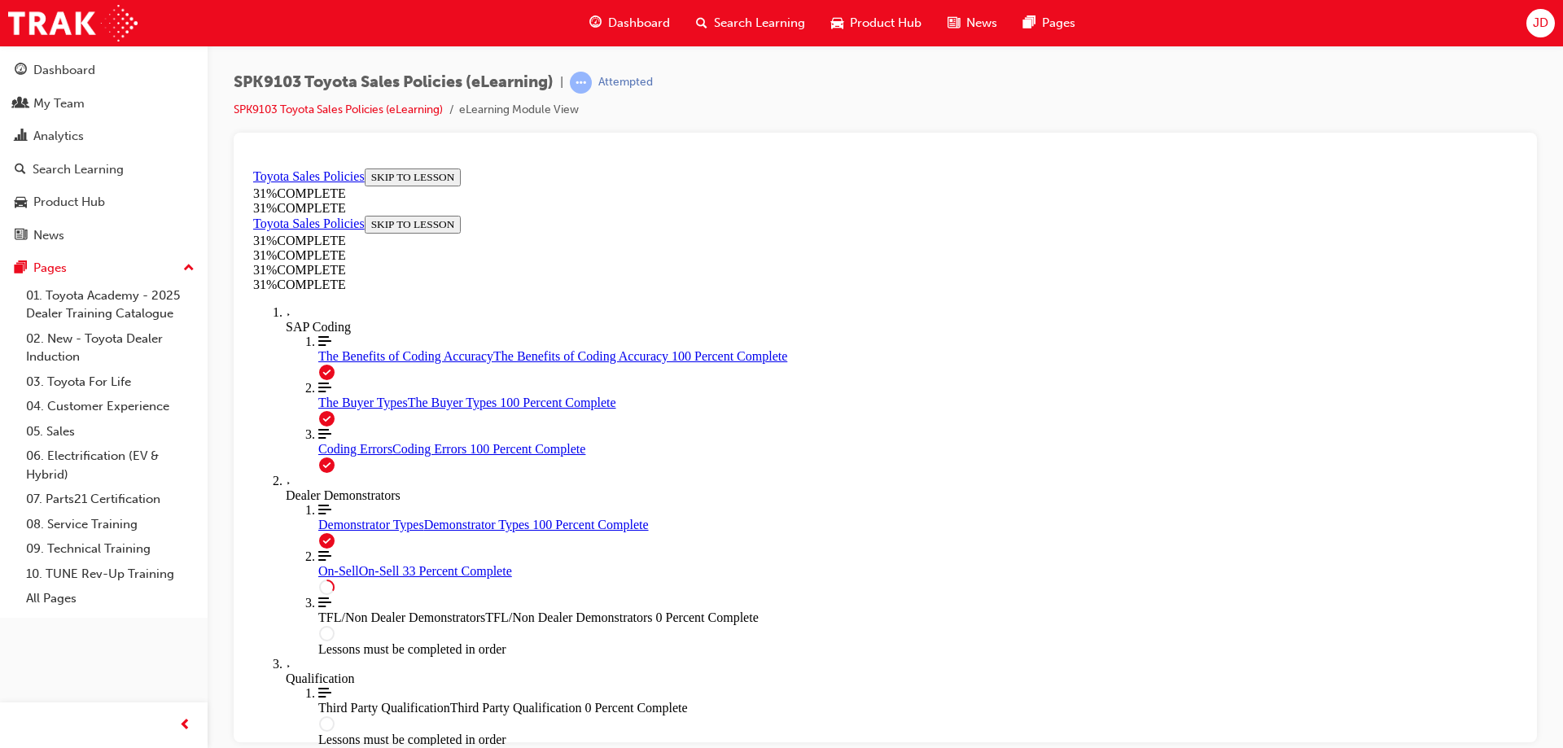
scroll to position [906, 0]
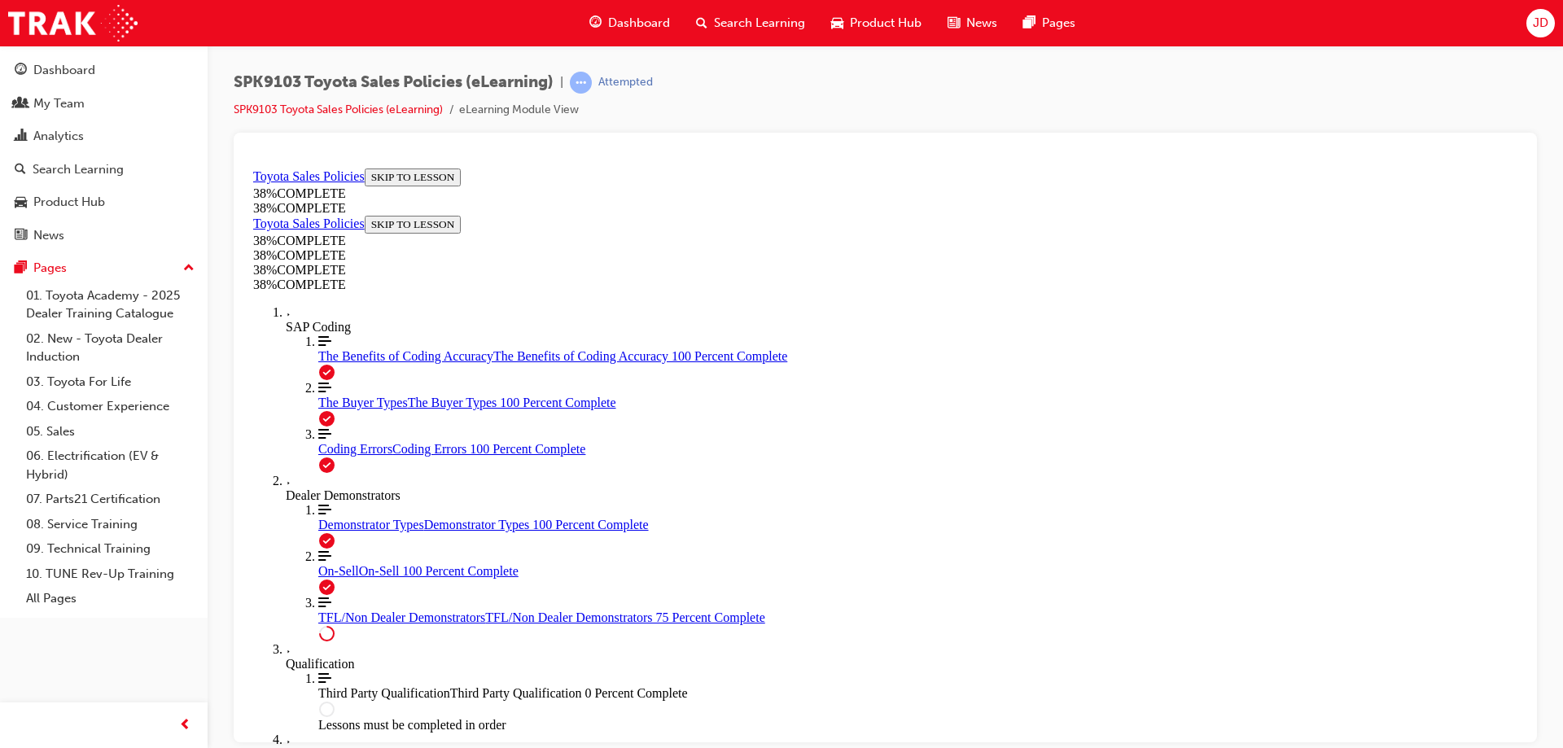
scroll to position [707, 0]
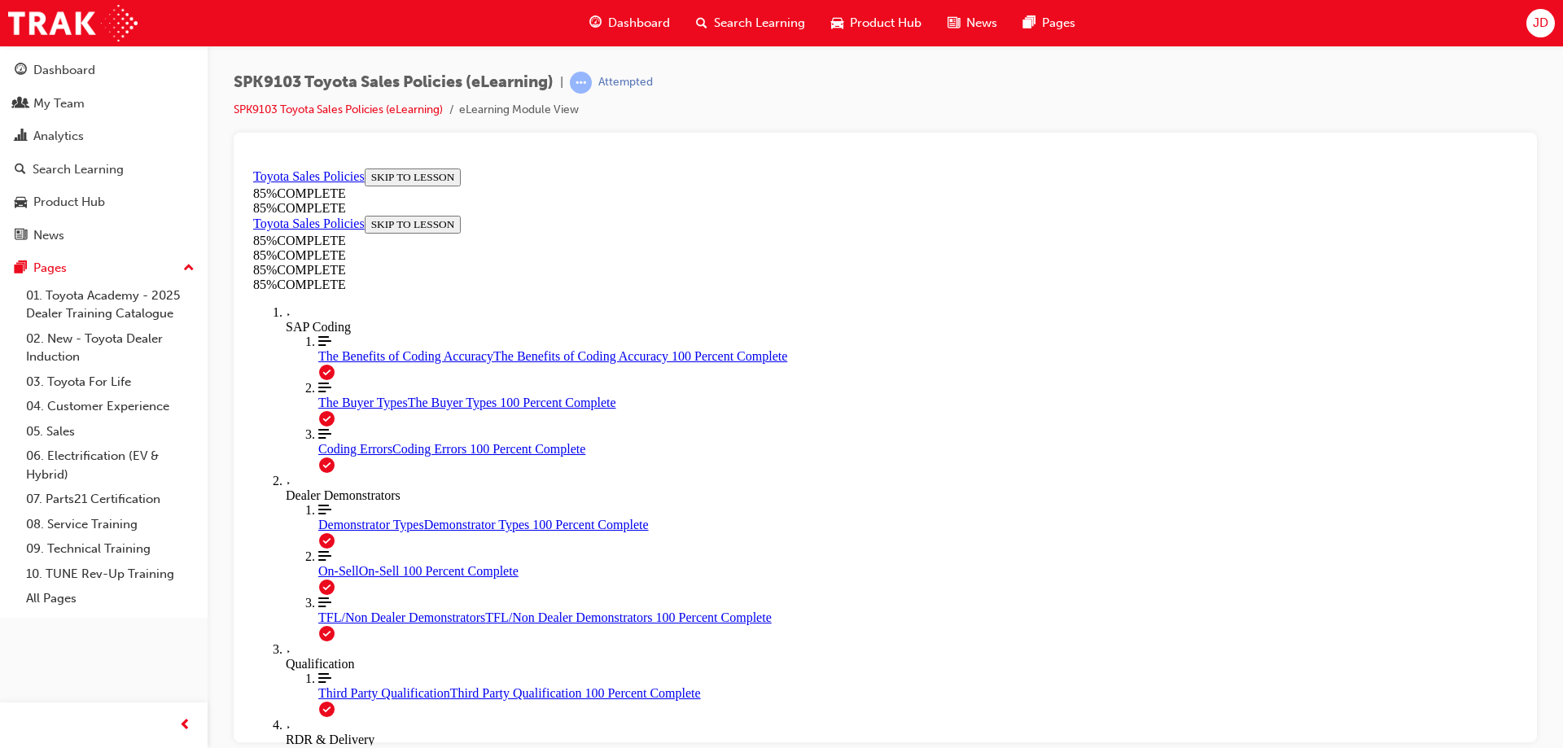
scroll to position [1603, 0]
drag, startPoint x: 997, startPoint y: 359, endPoint x: 785, endPoint y: 576, distance: 302.8
drag, startPoint x: 977, startPoint y: 355, endPoint x: 778, endPoint y: 593, distance: 310.3
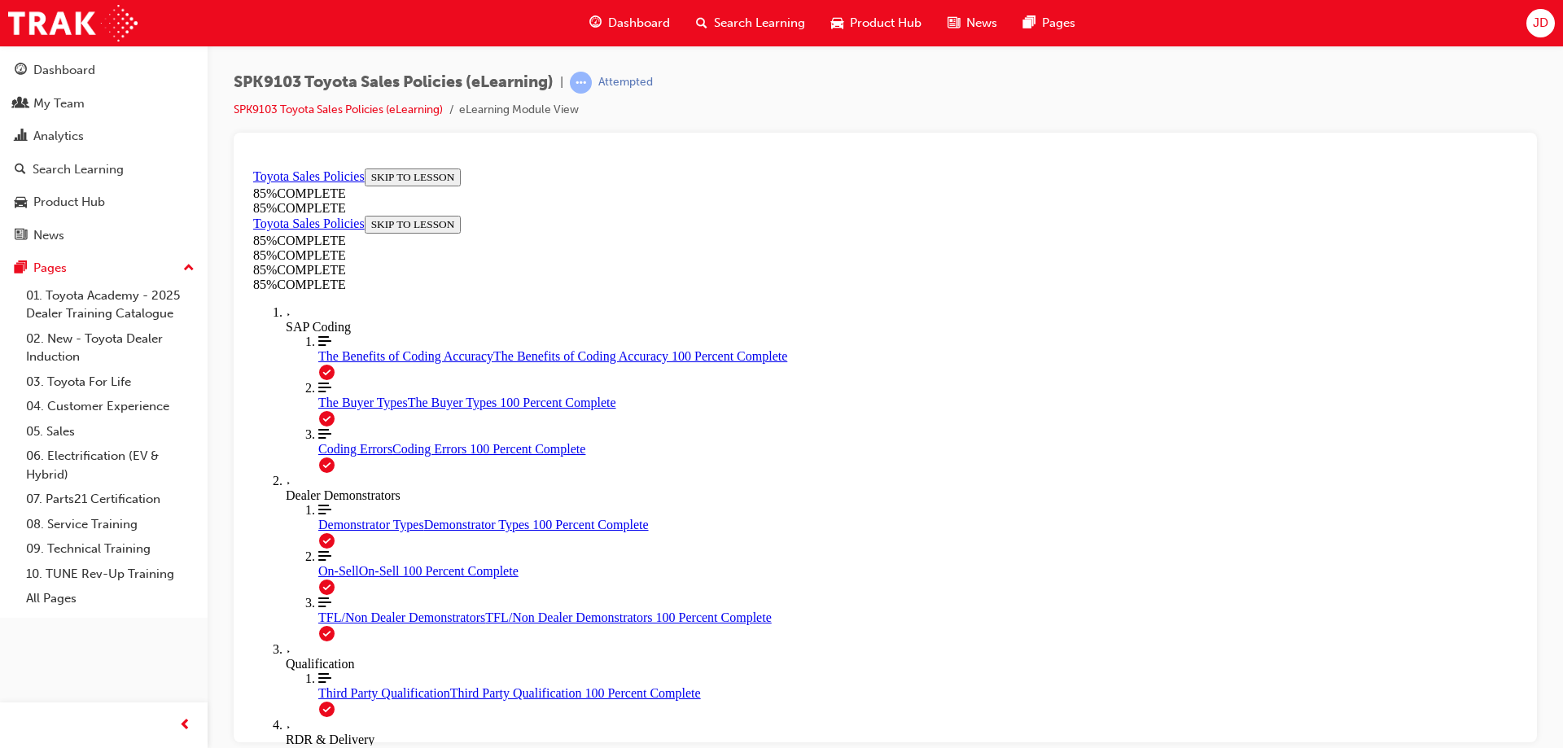
drag, startPoint x: 964, startPoint y: 350, endPoint x: 1172, endPoint y: 556, distance: 293.0
drag, startPoint x: 1001, startPoint y: 339, endPoint x: 839, endPoint y: 543, distance: 261.3
drag, startPoint x: 1025, startPoint y: 331, endPoint x: 837, endPoint y: 572, distance: 305.0
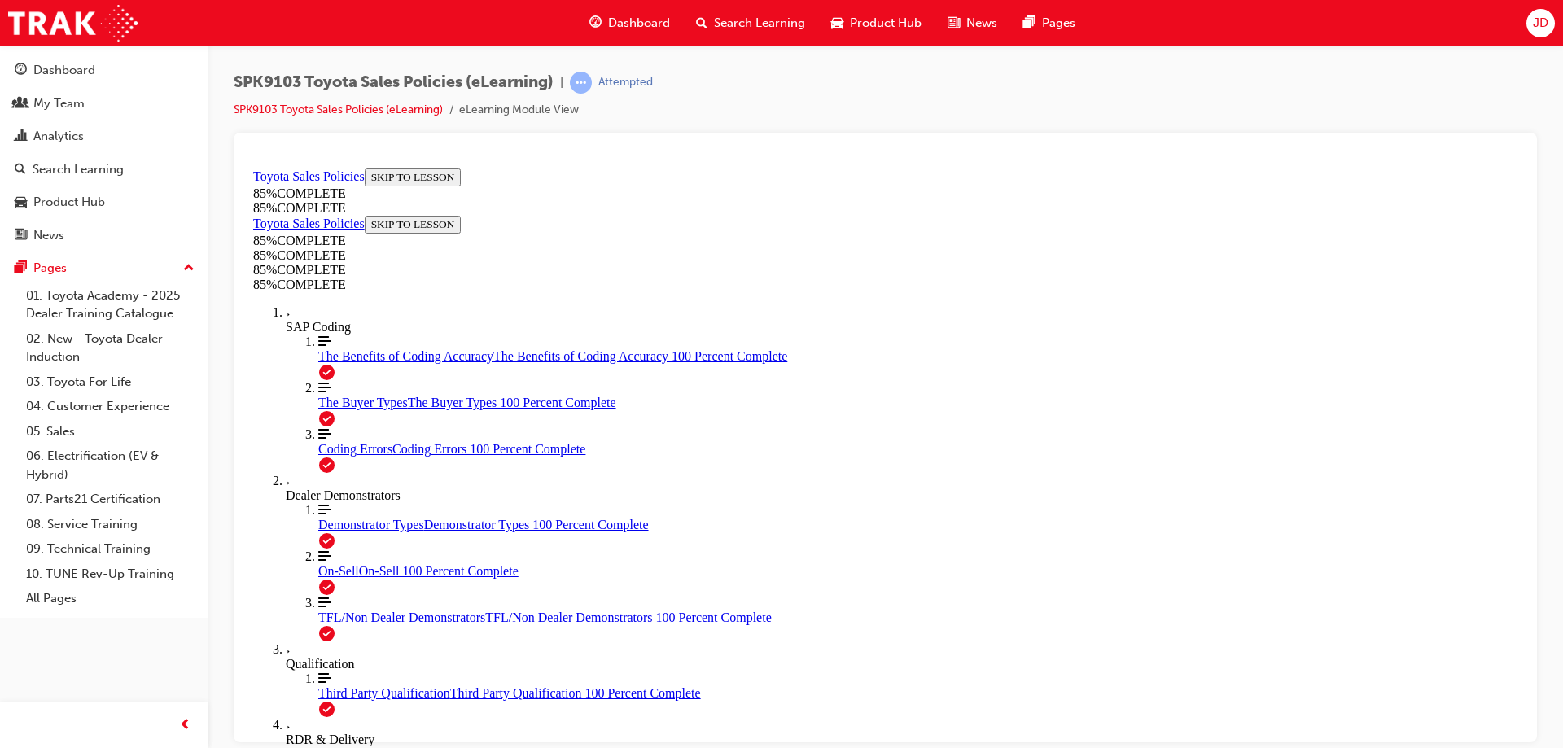
drag, startPoint x: 690, startPoint y: 296, endPoint x: 693, endPoint y: 313, distance: 16.6
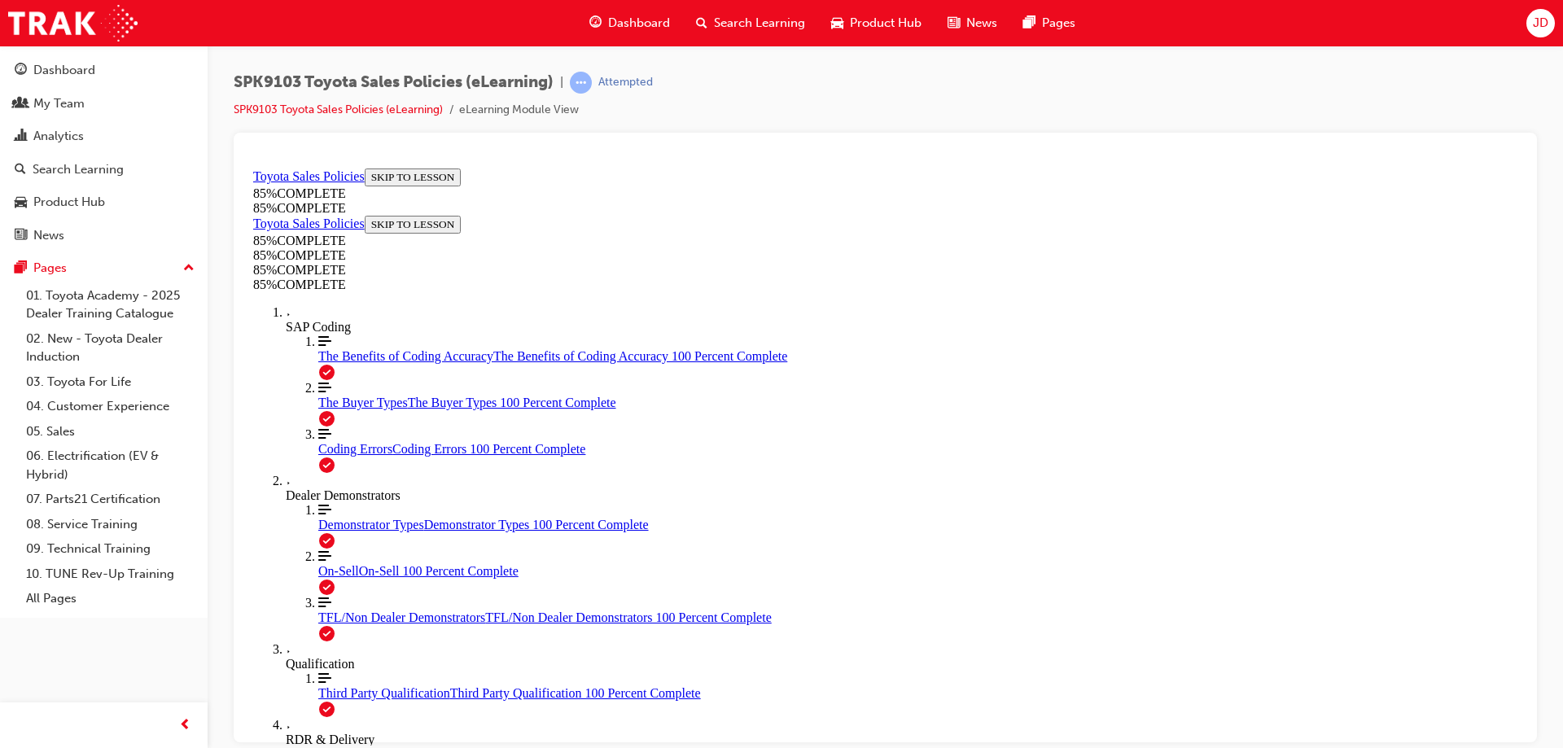
scroll to position [2646, 0]
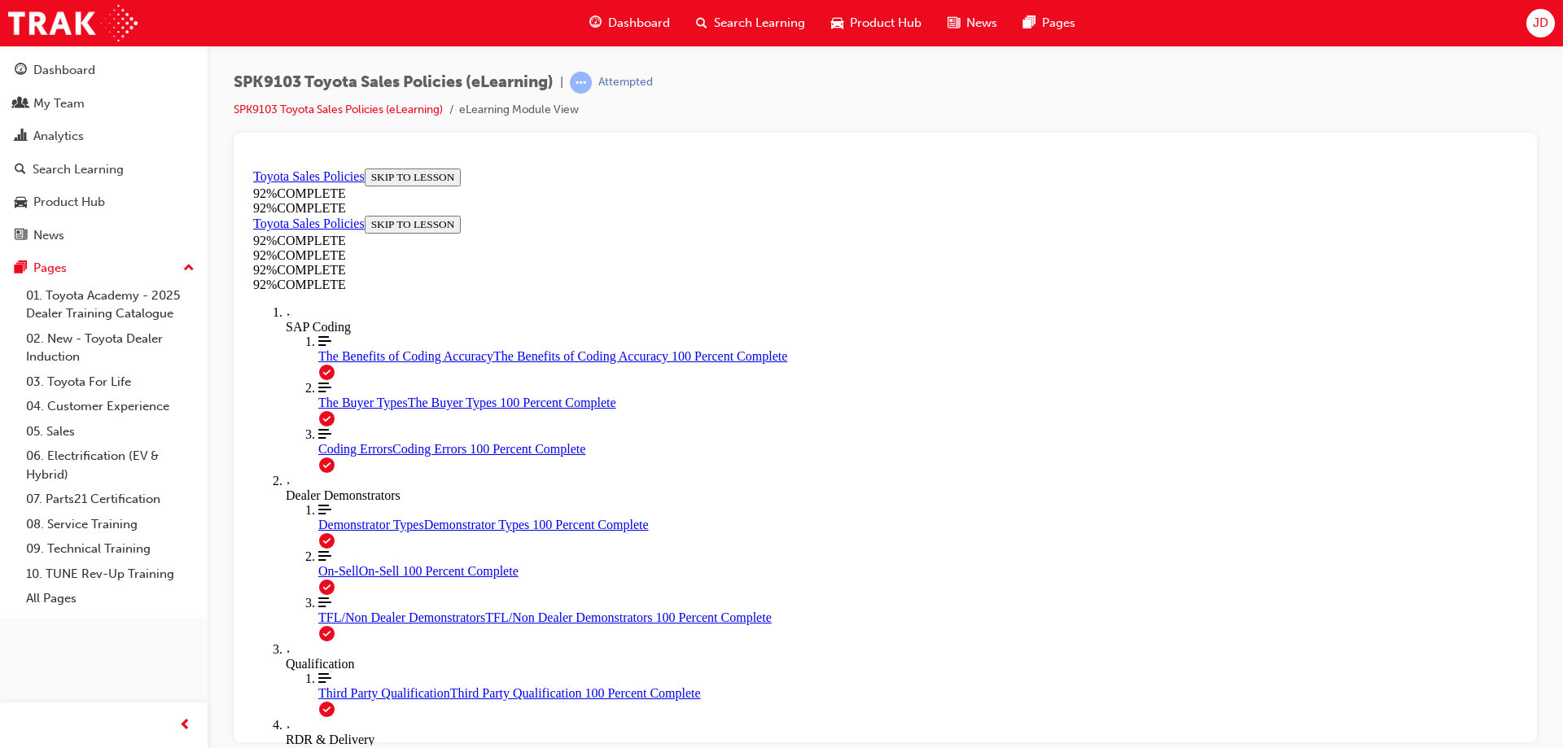
drag, startPoint x: 753, startPoint y: 583, endPoint x: 775, endPoint y: 584, distance: 22.0
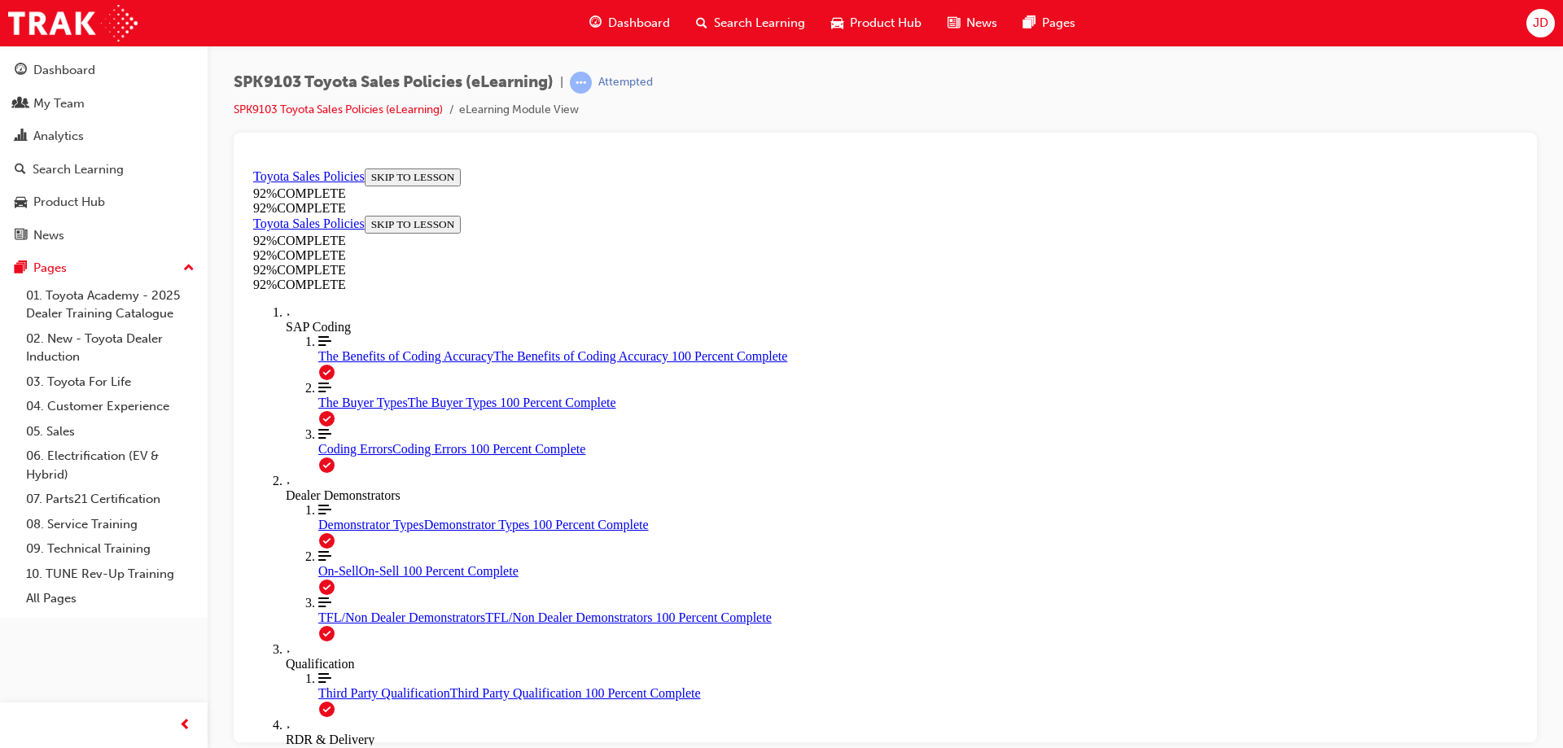
scroll to position [141, 0]
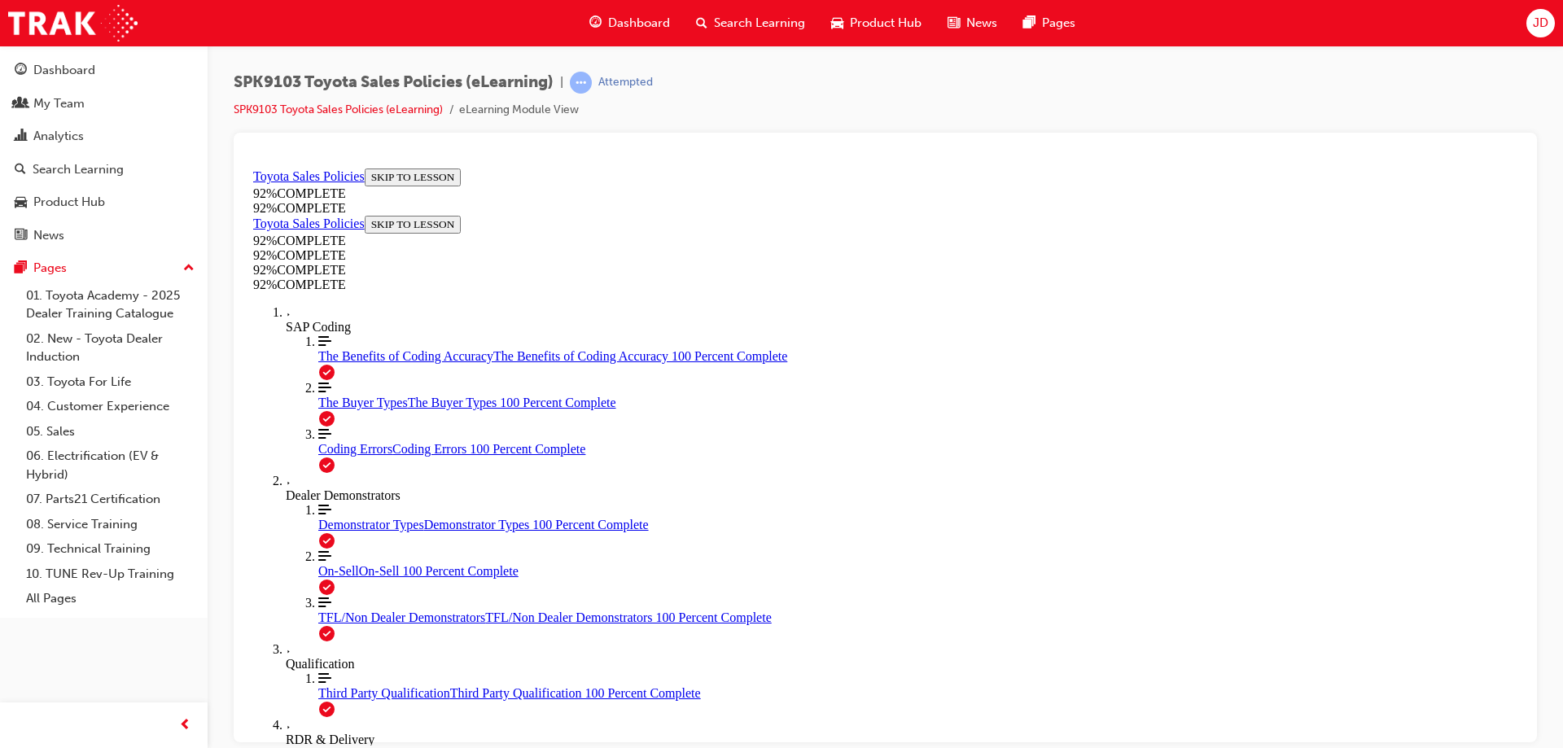
drag, startPoint x: 743, startPoint y: 537, endPoint x: 766, endPoint y: 544, distance: 23.7
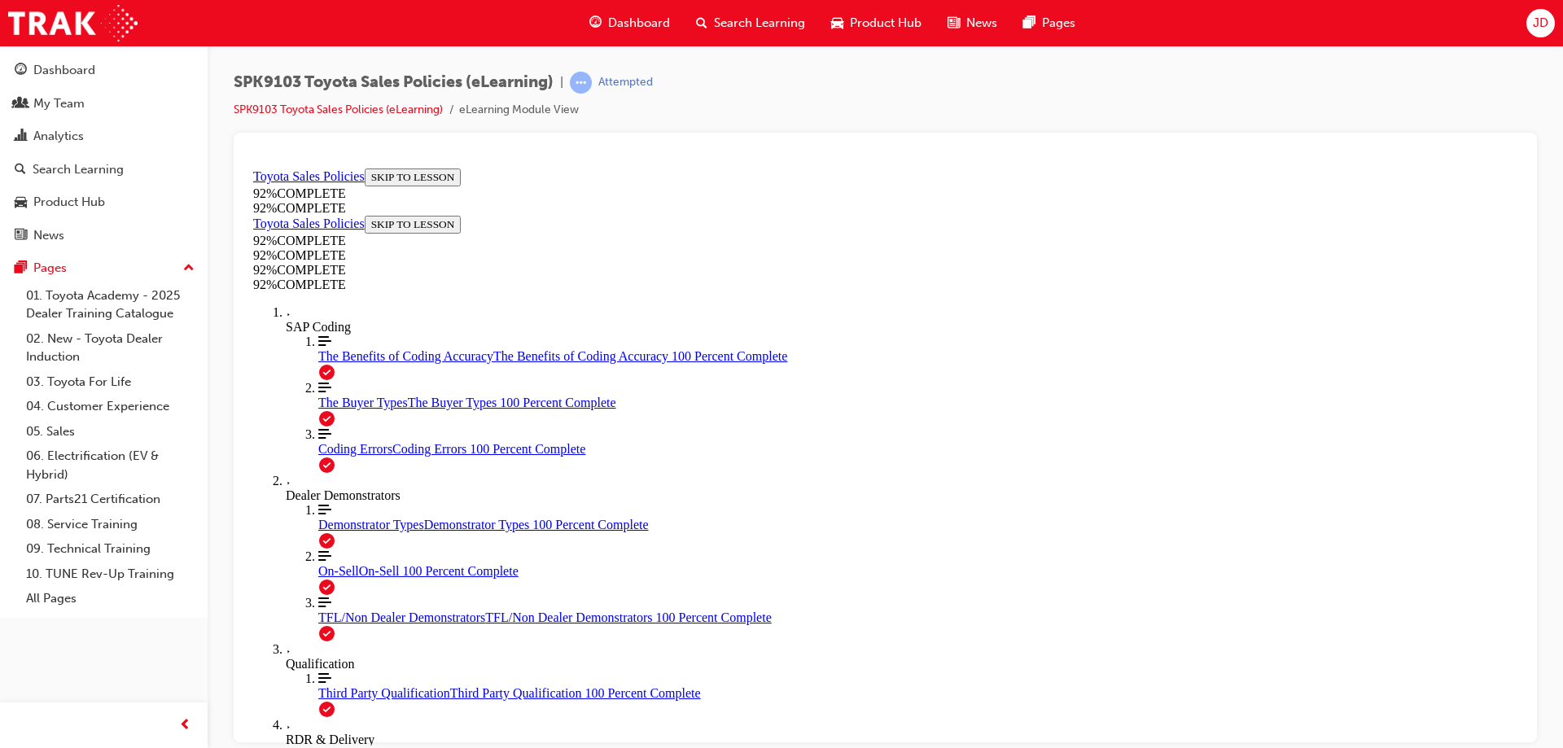
scroll to position [195, 0]
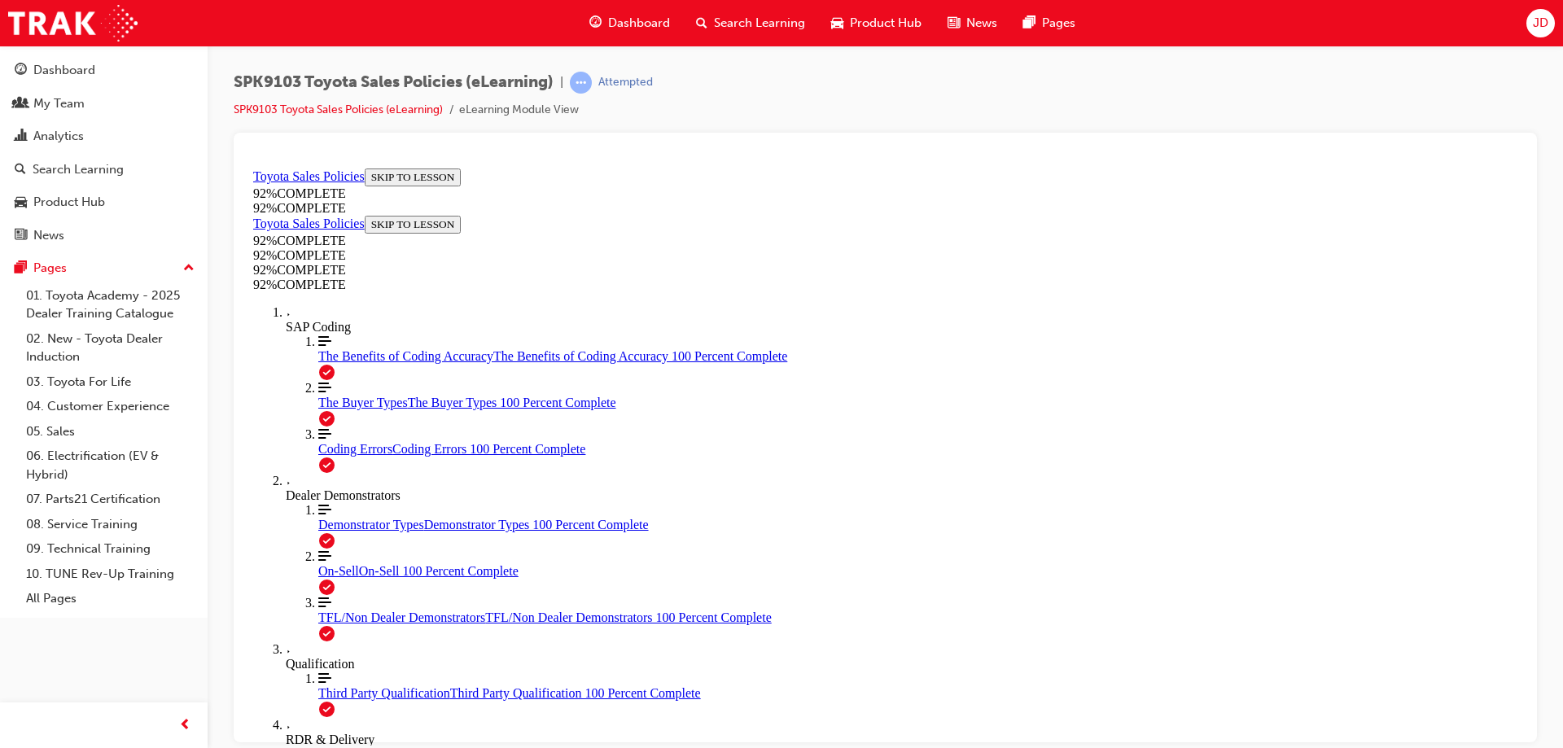
drag, startPoint x: 839, startPoint y: 542, endPoint x: 887, endPoint y: 598, distance: 73.3
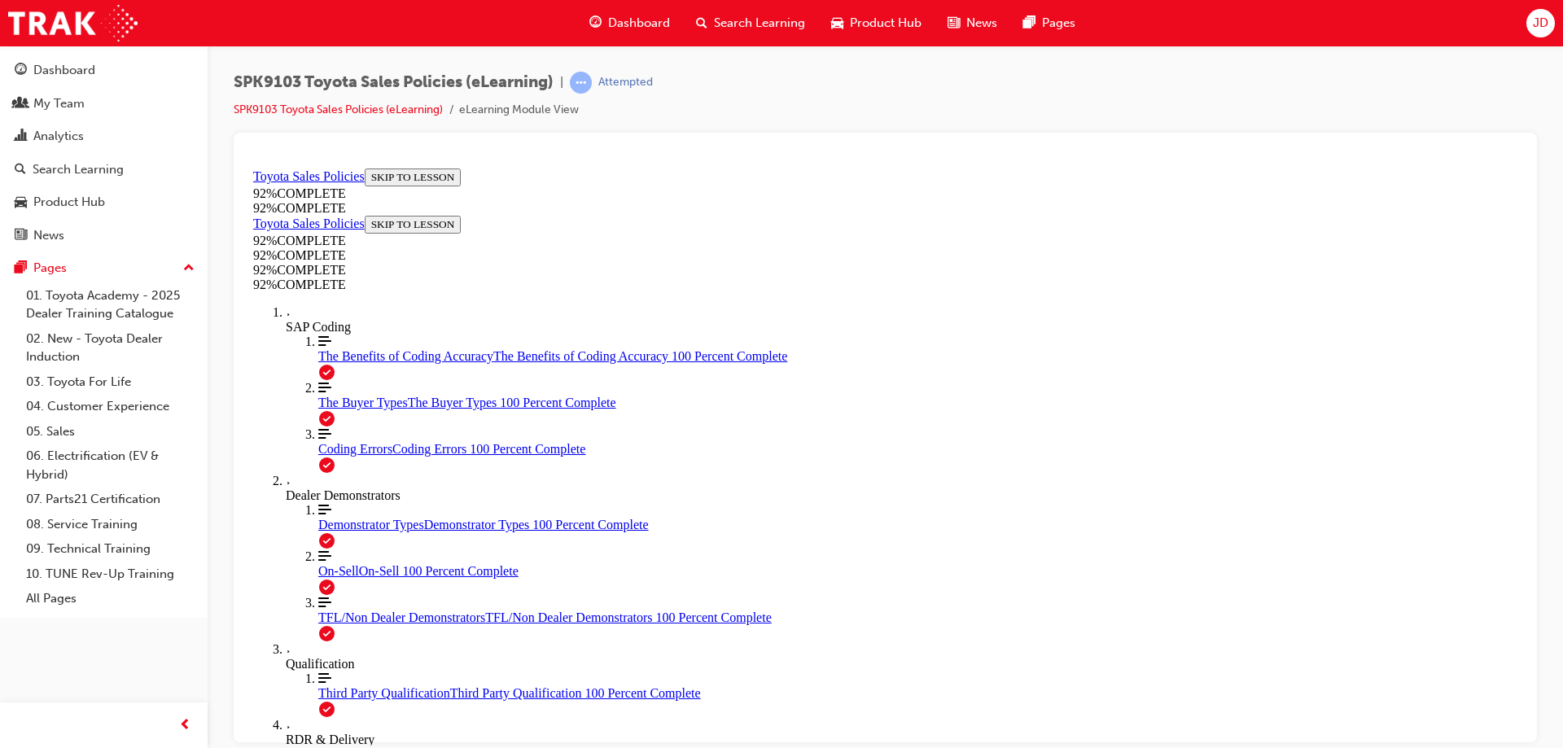
drag, startPoint x: 740, startPoint y: 364, endPoint x: 741, endPoint y: 401, distance: 37.5
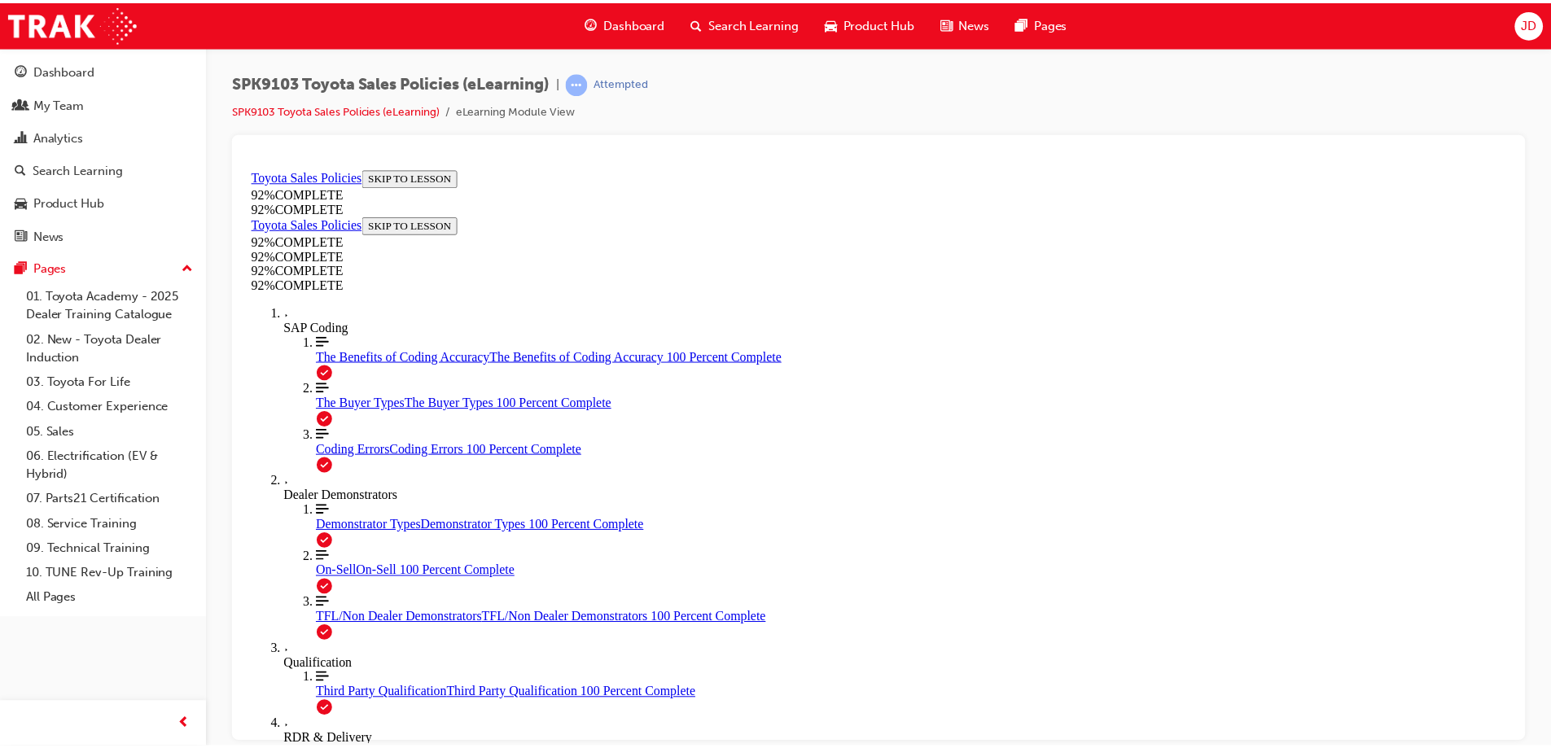
scroll to position [206, 0]
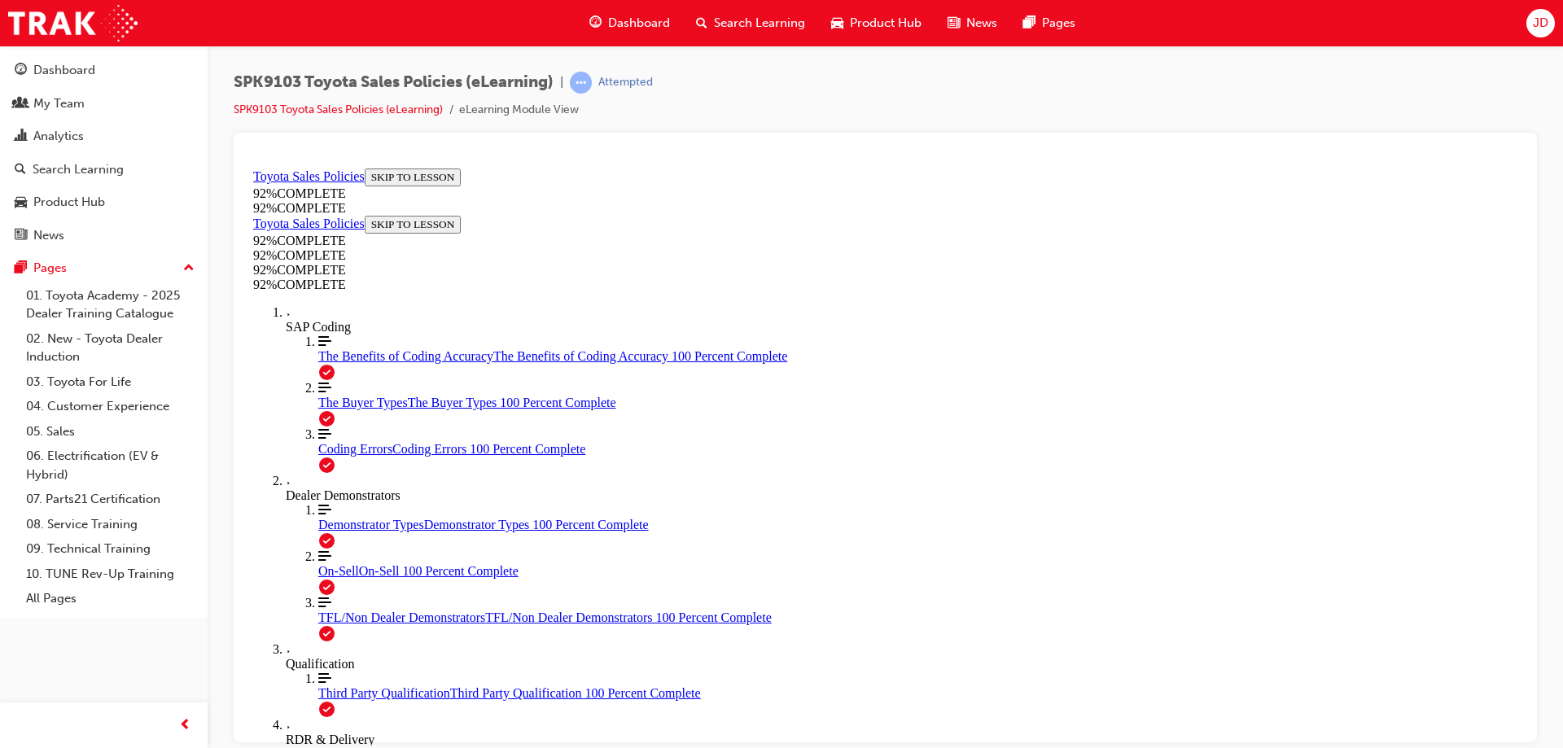
drag, startPoint x: 985, startPoint y: 629, endPoint x: 991, endPoint y: 637, distance: 9.3
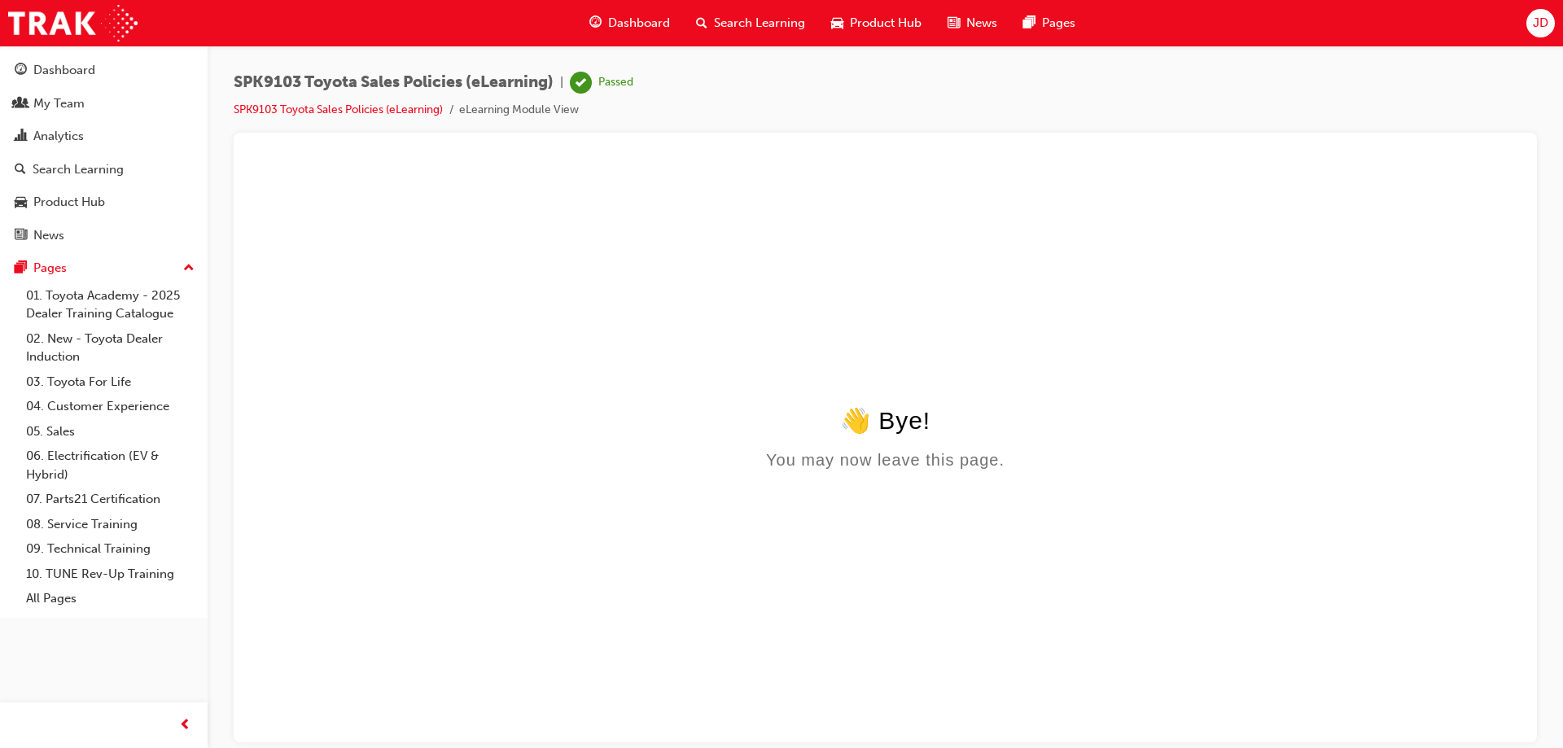
click at [339, 118] on li "SPK9103 Toyota Sales Policies (eLearning)" at bounding box center [347, 110] width 226 height 19
click at [353, 110] on link "SPK9103 Toyota Sales Policies (eLearning)" at bounding box center [338, 110] width 209 height 14
